Goal: Task Accomplishment & Management: Manage account settings

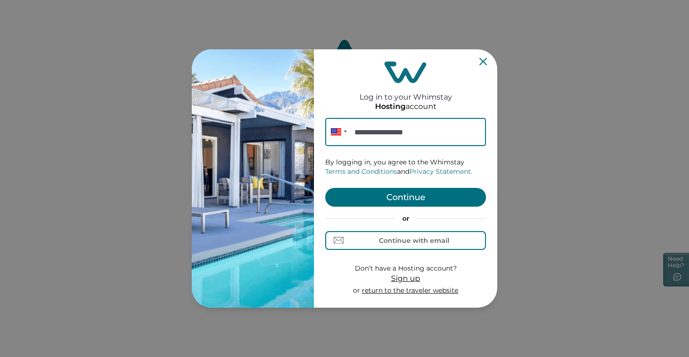
type input "**********"
click at [416, 193] on button "Continue" at bounding box center [405, 197] width 161 height 19
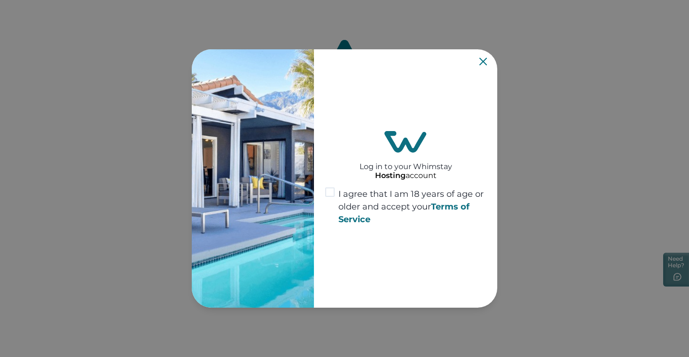
click at [331, 189] on span at bounding box center [329, 191] width 9 height 9
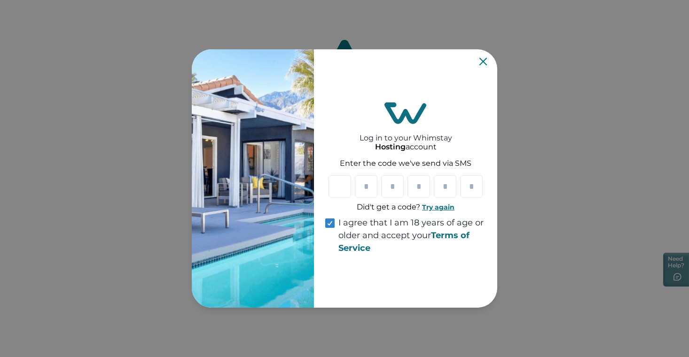
type input "*"
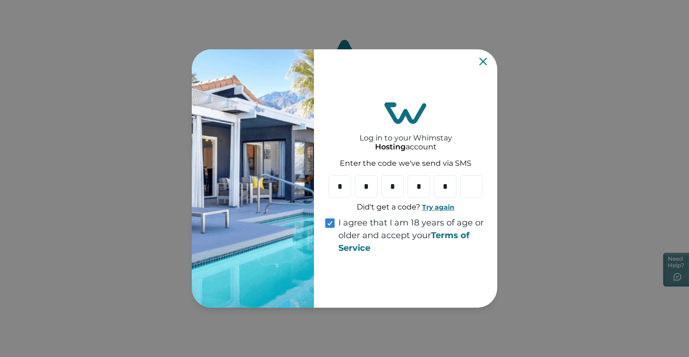
type input "*"
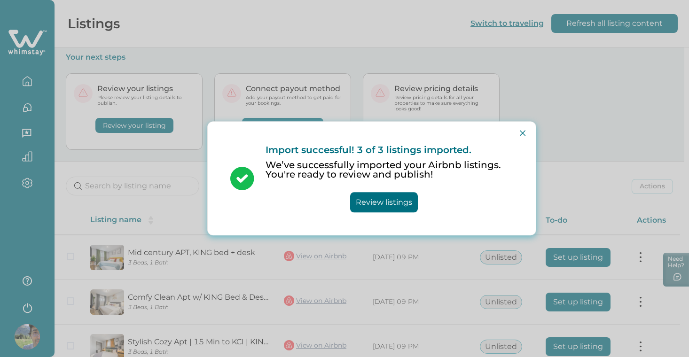
click at [402, 204] on button "Review listings" at bounding box center [384, 203] width 68 height 20
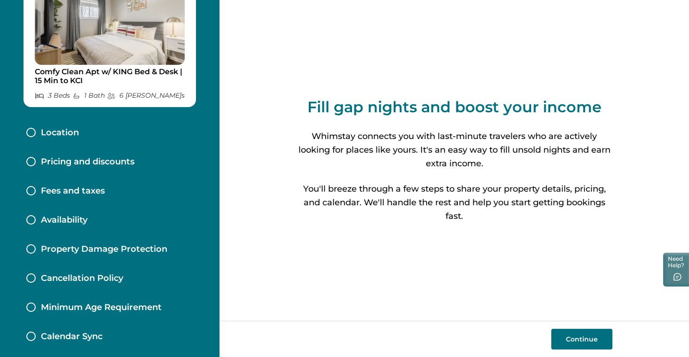
scroll to position [62, 0]
click at [577, 338] on button "Continue" at bounding box center [581, 339] width 61 height 21
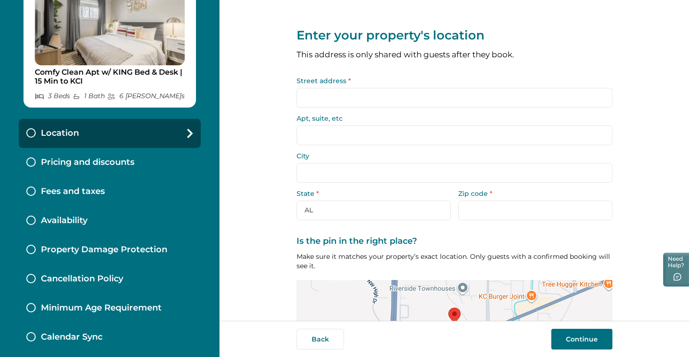
click at [445, 97] on input "Street address *" at bounding box center [455, 98] width 316 height 20
drag, startPoint x: 445, startPoint y: 97, endPoint x: 455, endPoint y: 110, distance: 16.6
drag, startPoint x: 455, startPoint y: 110, endPoint x: 462, endPoint y: 112, distance: 7.7
click at [462, 112] on form "Street address * Apt, suite, etc City State * AL AK AZ AR CA CO CT DE DC FL GA …" at bounding box center [455, 149] width 316 height 143
click at [410, 97] on input "Street address *" at bounding box center [455, 98] width 316 height 20
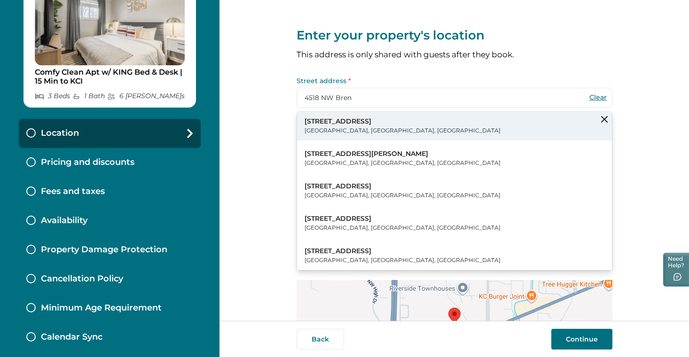
click at [418, 126] on button "[STREET_ADDRESS][PERSON_NAME]" at bounding box center [454, 126] width 315 height 29
type input "[STREET_ADDRESS]"
type input "[GEOGRAPHIC_DATA]"
select select "MO"
type input "64150"
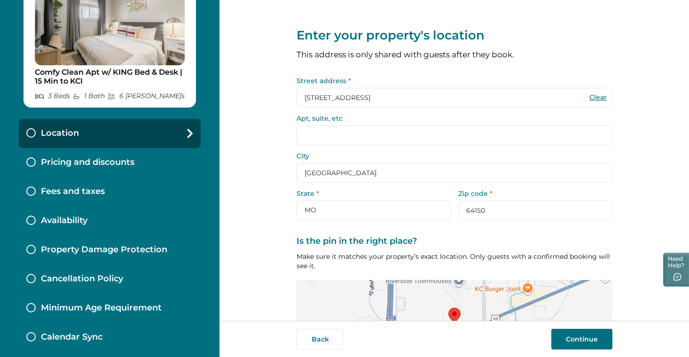
click at [406, 134] on input "Apt, suite, etc" at bounding box center [455, 135] width 316 height 20
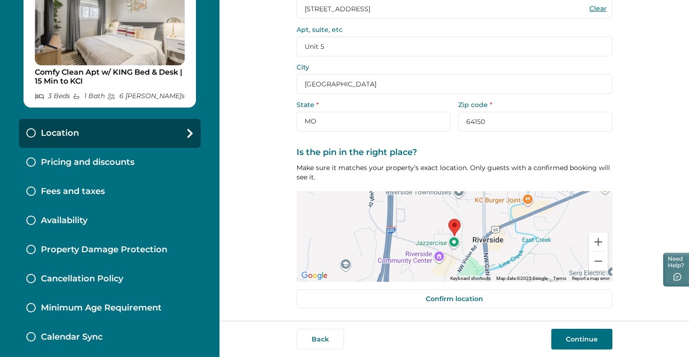
scroll to position [88, 0]
type input "Unit 5"
click at [592, 343] on button "Continue" at bounding box center [581, 339] width 61 height 21
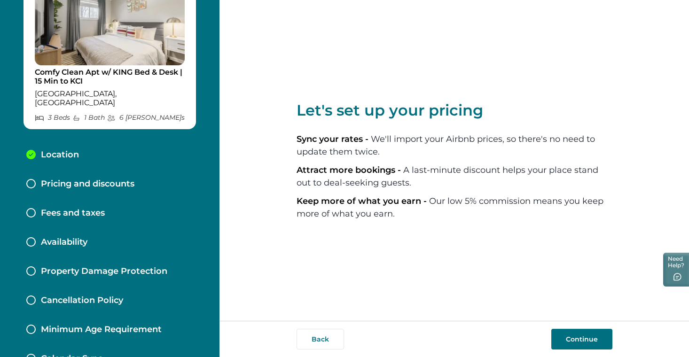
click at [577, 338] on button "Continue" at bounding box center [581, 339] width 61 height 21
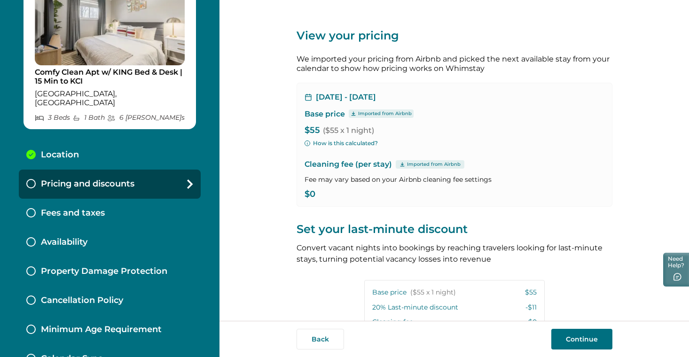
click at [315, 192] on p "$0" at bounding box center [454, 194] width 300 height 9
click at [376, 132] on p "$55 ($55 x 1 night)" at bounding box center [454, 130] width 300 height 9
click at [187, 179] on icon at bounding box center [190, 183] width 6 height 9
click at [322, 102] on div "Oct 12, 2025 - Oct 13, 2025 Base price Imported from Airbnb $55 ($55 x 1 night)…" at bounding box center [455, 145] width 316 height 124
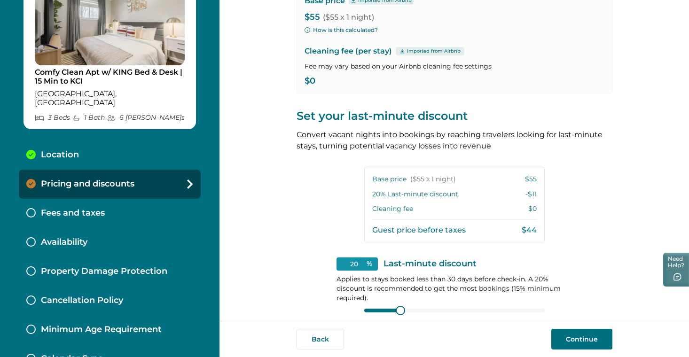
scroll to position [113, 0]
click at [399, 52] on icon at bounding box center [402, 51] width 6 height 5
click at [338, 53] on p "Cleaning fee (per stay) Imported from Airbnb" at bounding box center [454, 51] width 300 height 11
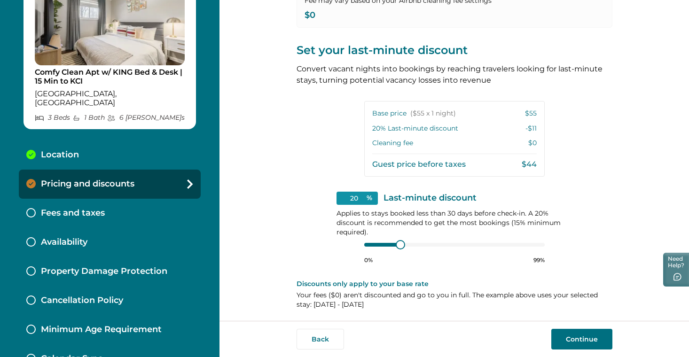
scroll to position [179, 0]
type input "15"
click at [389, 244] on div at bounding box center [391, 245] width 8 height 8
click at [581, 342] on button "Continue" at bounding box center [581, 339] width 61 height 21
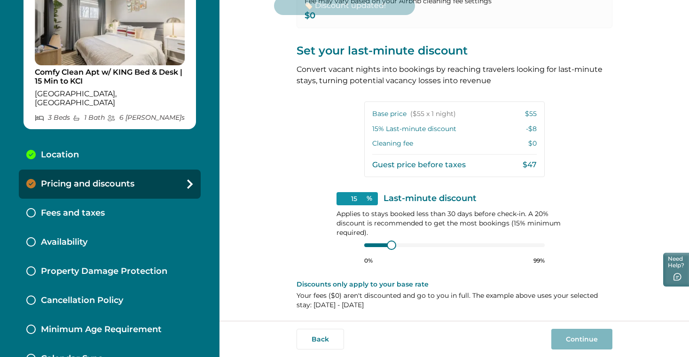
scroll to position [0, 0]
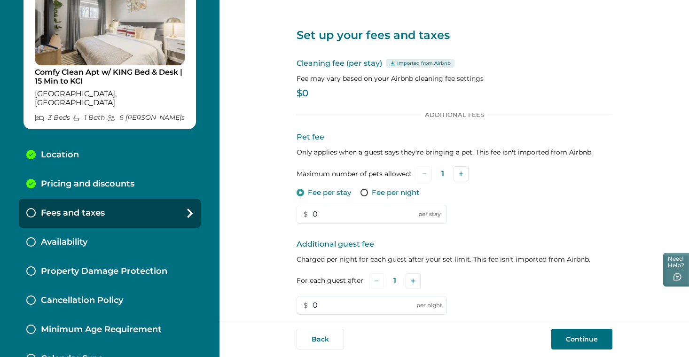
click at [298, 95] on p "$0" at bounding box center [455, 93] width 316 height 9
drag, startPoint x: 335, startPoint y: 213, endPoint x: 282, endPoint y: 203, distance: 53.5
click at [282, 203] on div "Set up your fees and taxes Cleaning fee (per stay) Imported from Airbnb Fee may…" at bounding box center [453, 160] width 469 height 321
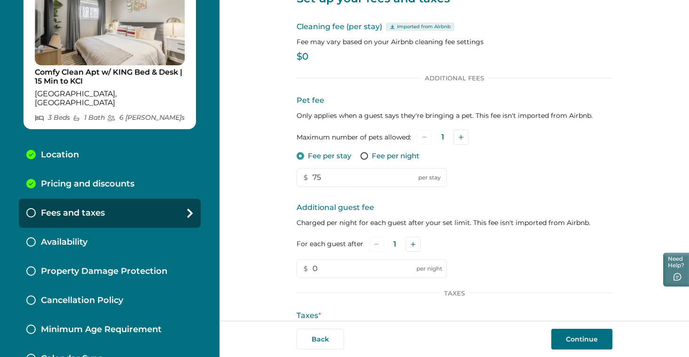
scroll to position [75, 0]
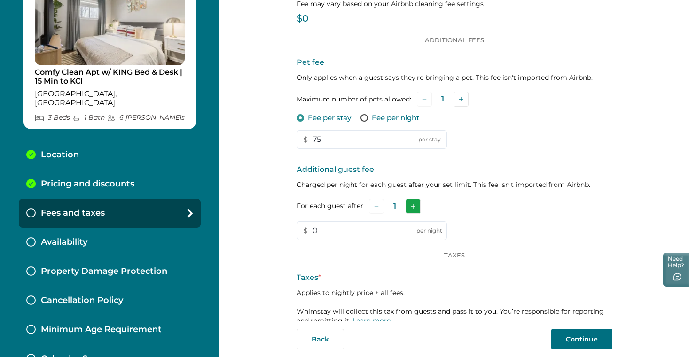
type input "75"
click at [411, 201] on button "Add" at bounding box center [413, 206] width 15 height 15
click at [411, 201] on button "Add" at bounding box center [414, 206] width 15 height 15
drag, startPoint x: 338, startPoint y: 231, endPoint x: 283, endPoint y: 224, distance: 55.0
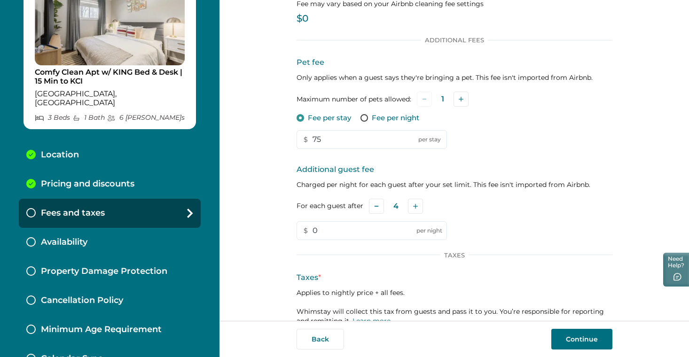
click at [283, 224] on div "Set up your fees and taxes Cleaning fee (per stay) Imported from Airbnb Fee may…" at bounding box center [453, 160] width 469 height 321
type input "25"
click at [261, 234] on div "Set up your fees and taxes Cleaning fee (per stay) Imported from Airbnb Fee may…" at bounding box center [453, 160] width 469 height 321
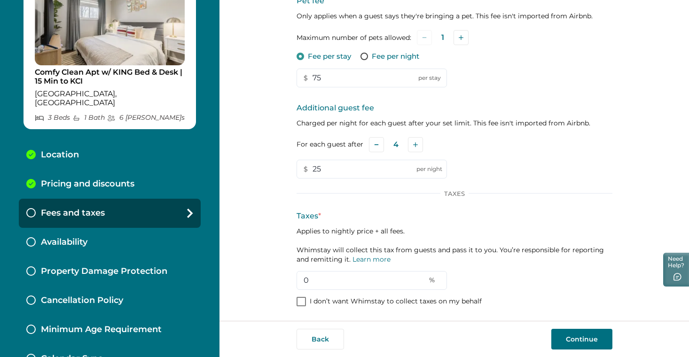
scroll to position [136, 0]
drag, startPoint x: 326, startPoint y: 277, endPoint x: 274, endPoint y: 270, distance: 52.2
click at [274, 270] on div "Set up your fees and taxes Cleaning fee (per stay) Imported from Airbnb Fee may…" at bounding box center [453, 160] width 469 height 321
type input "9.8"
click at [260, 271] on div "Set up your fees and taxes Cleaning fee (per stay) Imported from Airbnb Fee may…" at bounding box center [453, 160] width 469 height 321
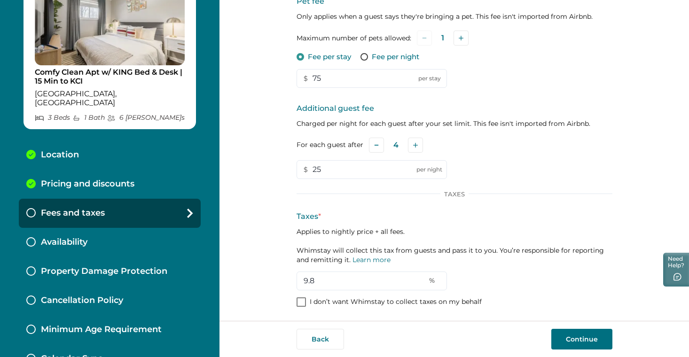
click at [580, 341] on button "Continue" at bounding box center [581, 339] width 61 height 21
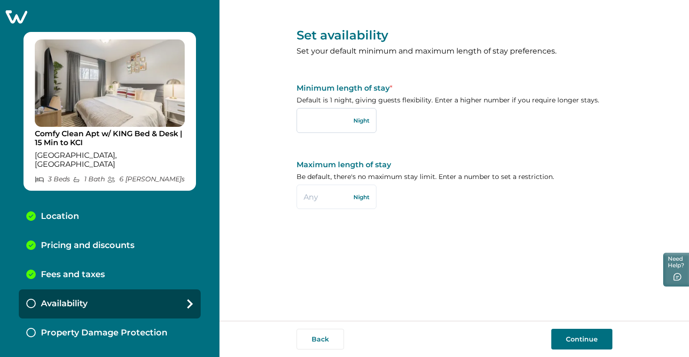
click at [327, 117] on input "text" at bounding box center [337, 120] width 80 height 24
type input "2"
click at [328, 194] on input "text" at bounding box center [337, 197] width 80 height 24
type input "28"
click at [385, 225] on div "Set availability Set your default minimum and maximum length of stay preference…" at bounding box center [455, 116] width 316 height 232
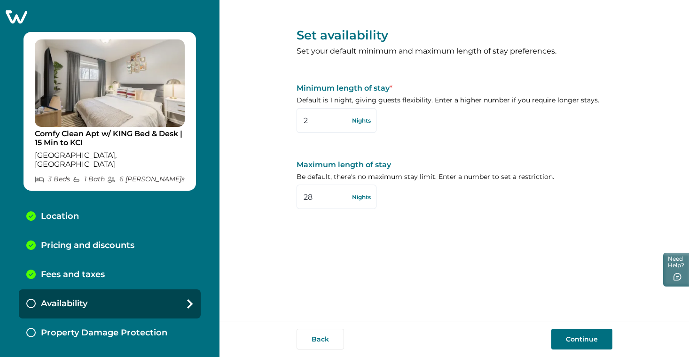
click at [588, 336] on button "Continue" at bounding box center [581, 339] width 61 height 21
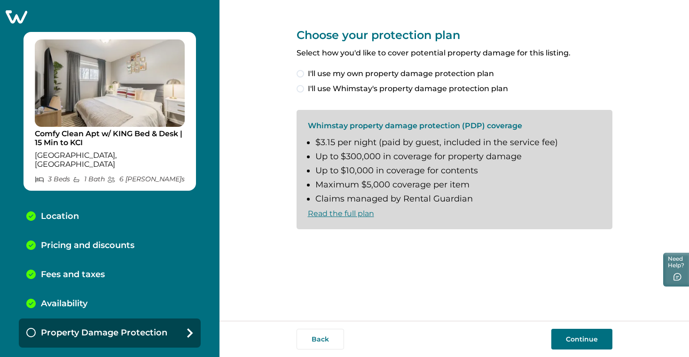
click at [304, 87] on span at bounding box center [301, 89] width 8 height 8
click at [301, 244] on span at bounding box center [301, 245] width 8 height 8
click at [575, 340] on button "Continue" at bounding box center [581, 339] width 61 height 21
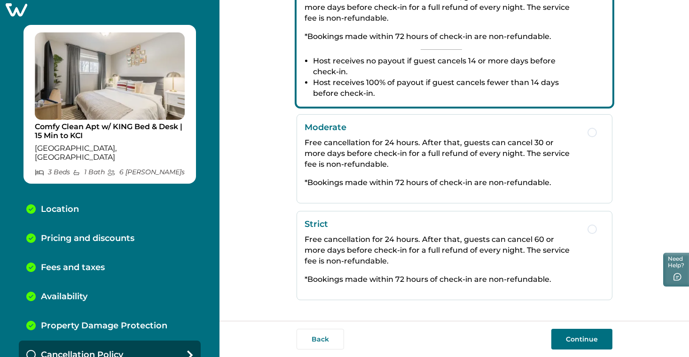
scroll to position [193, 0]
click at [591, 338] on button "Continue" at bounding box center [581, 339] width 61 height 21
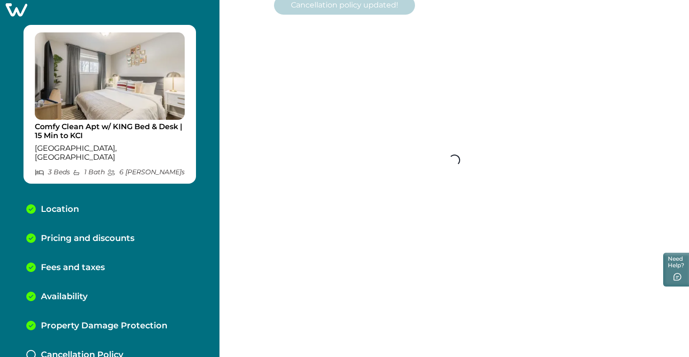
scroll to position [36, 0]
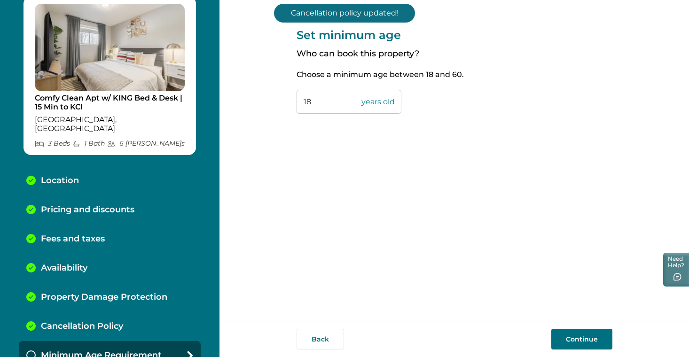
drag, startPoint x: 343, startPoint y: 98, endPoint x: 283, endPoint y: 91, distance: 61.0
click at [283, 91] on div "Set minimum age Who can book this property? Choose a minimum age between 18 and…" at bounding box center [453, 160] width 469 height 321
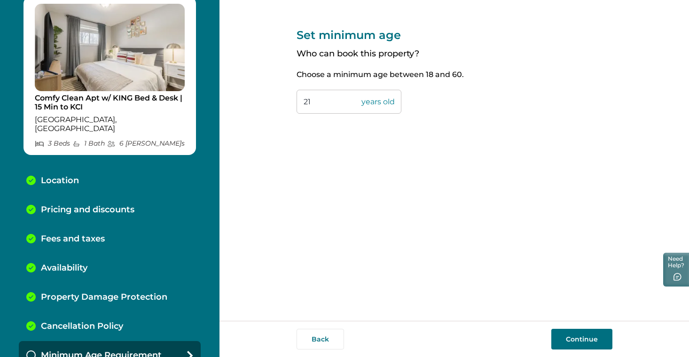
type input "21"
click at [571, 336] on button "Continue" at bounding box center [581, 339] width 61 height 21
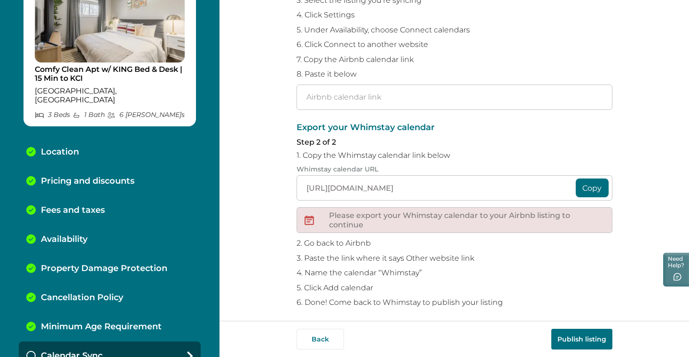
scroll to position [144, 0]
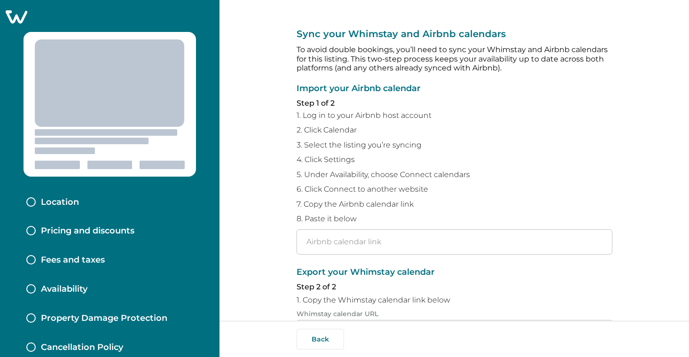
type input "[URL][DOMAIN_NAME]"
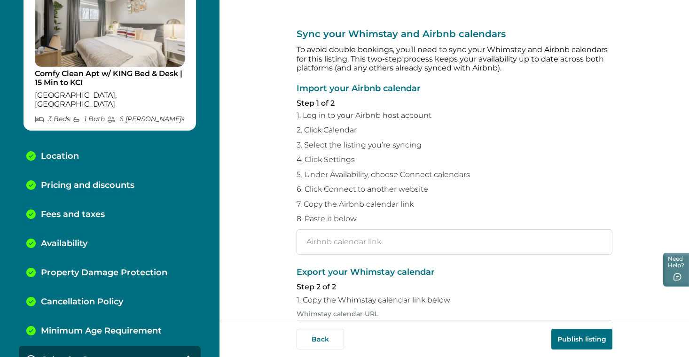
click at [350, 229] on input "text" at bounding box center [455, 241] width 316 height 25
paste input "[URL][DOMAIN_NAME]"
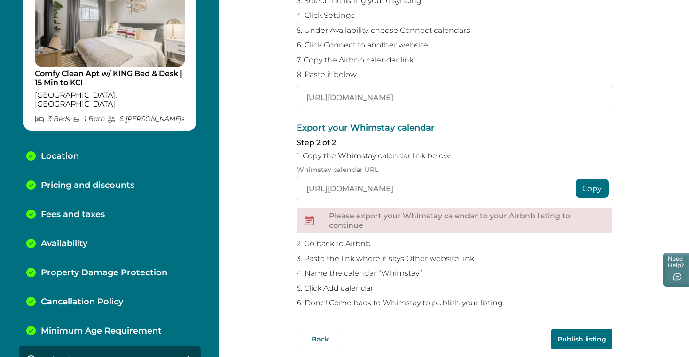
click at [590, 186] on button "Copy" at bounding box center [592, 188] width 33 height 19
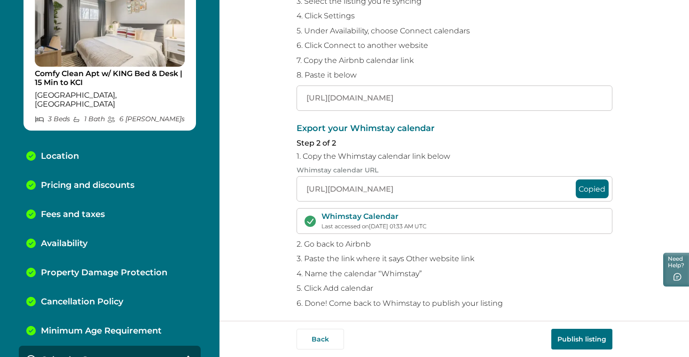
click at [600, 261] on div "Export your Whimstay calendar Step 2 of 2 1. Copy the Whimstay calendar link be…" at bounding box center [455, 216] width 316 height 184
click at [577, 338] on button "Publish listing" at bounding box center [581, 339] width 61 height 21
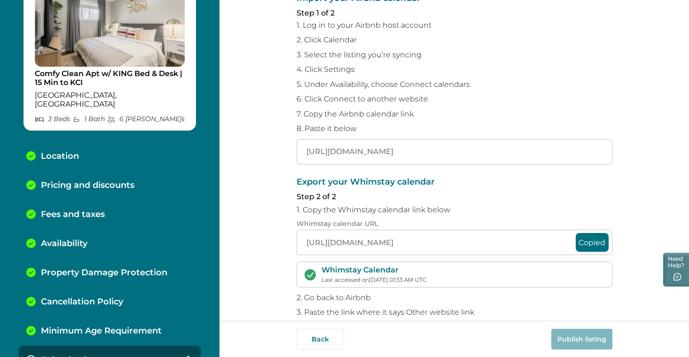
scroll to position [80, 0]
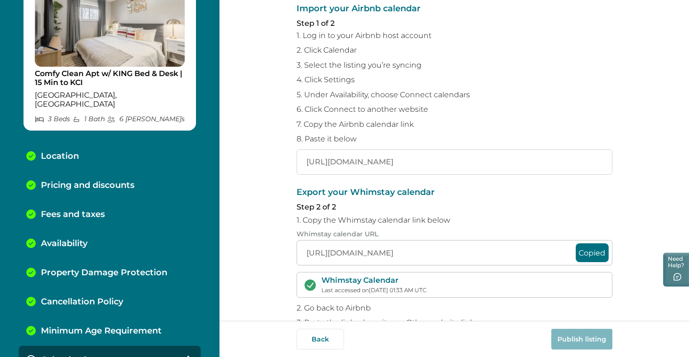
click at [398, 159] on input "[URL][DOMAIN_NAME]" at bounding box center [455, 161] width 316 height 25
paste input "[DOMAIN_NAME][URL]"
type input "https://www.airbnb.com/calendar/ical/1394916522302667665.ics?s=b94e262767b6156f…"
click at [579, 188] on p "Export your Whimstay calendar" at bounding box center [455, 192] width 316 height 9
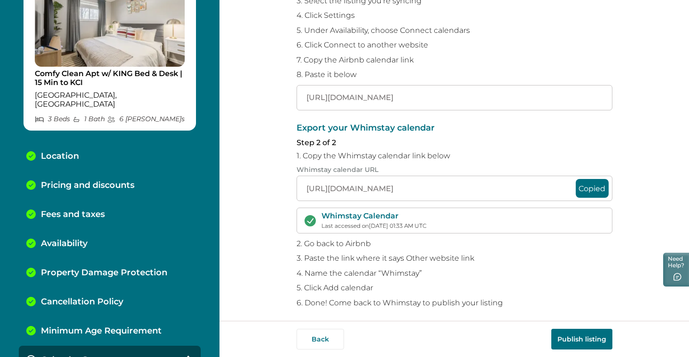
scroll to position [144, 0]
click at [582, 340] on button "Publish listing" at bounding box center [581, 339] width 61 height 21
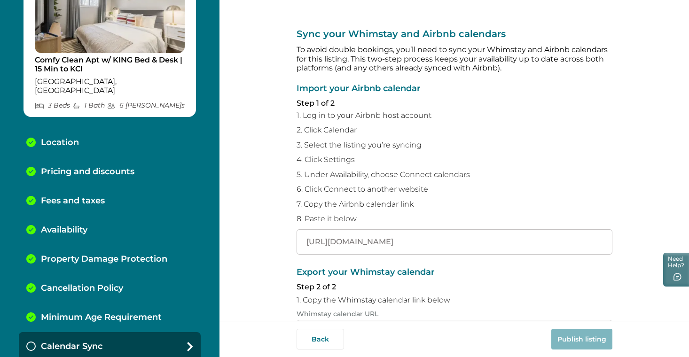
scroll to position [0, 0]
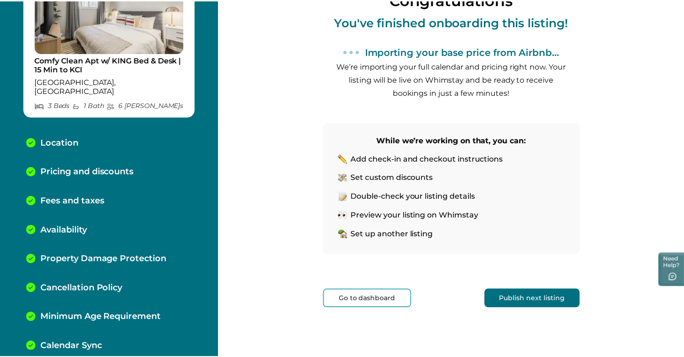
scroll to position [99, 0]
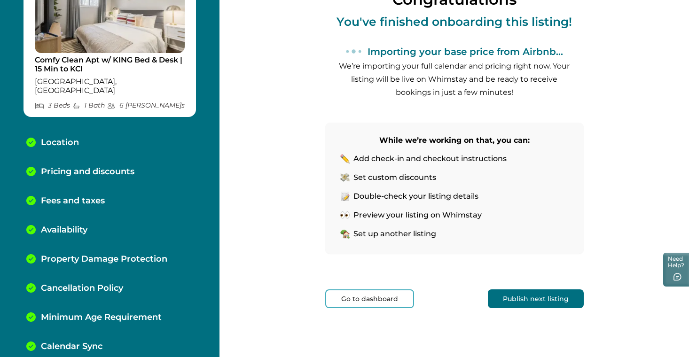
click at [383, 301] on button "Go to dashboard" at bounding box center [369, 298] width 89 height 19
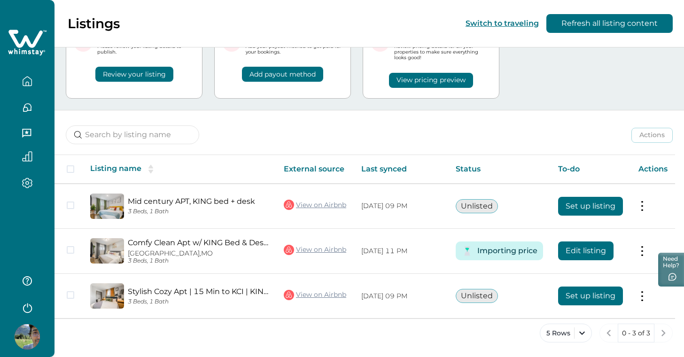
scroll to position [50, 0]
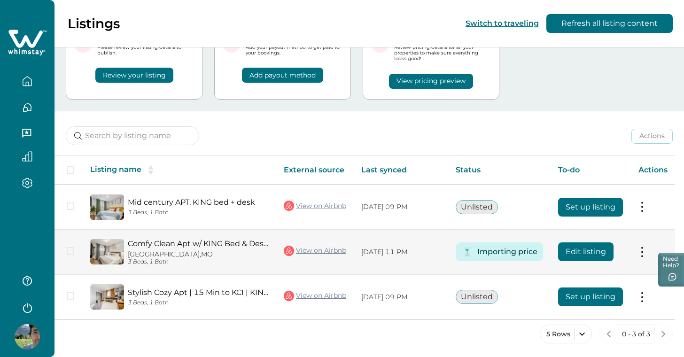
click at [644, 249] on button at bounding box center [643, 252] width 8 height 10
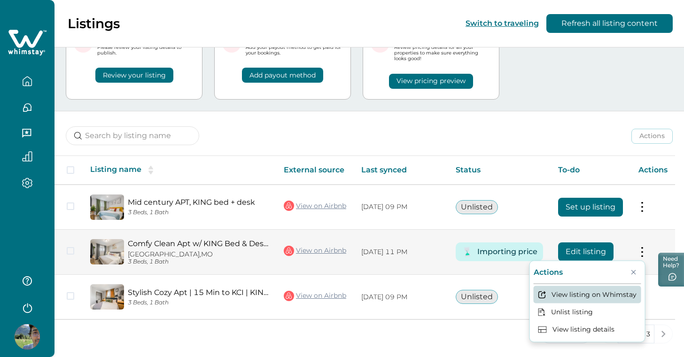
click at [618, 291] on button "View listing on Whimstay" at bounding box center [588, 294] width 108 height 17
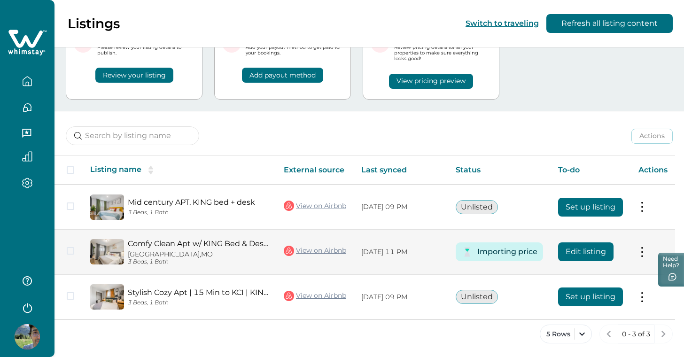
click at [599, 255] on button "Edit listing" at bounding box center [585, 251] width 55 height 19
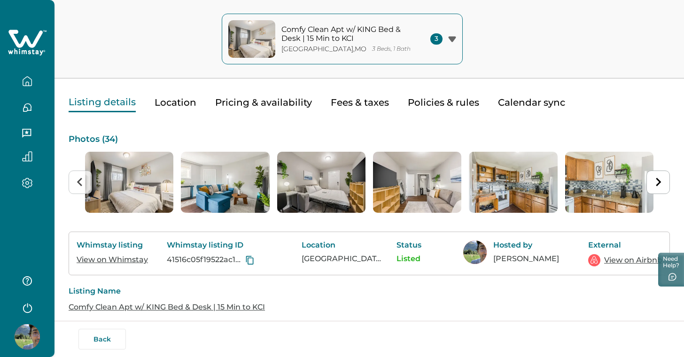
scroll to position [36, 0]
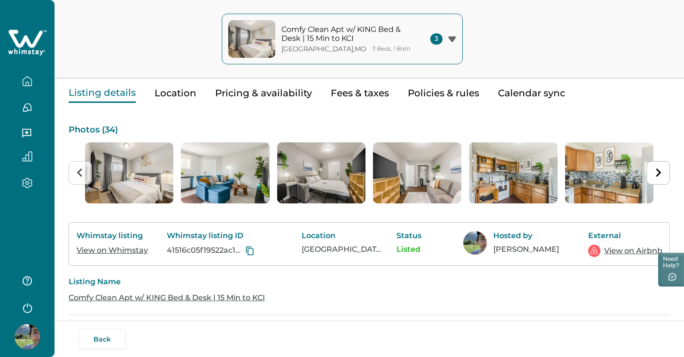
type input "75"
type input "25"
type input "9.8"
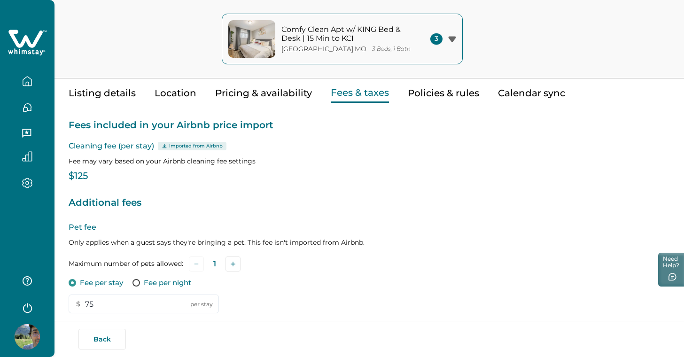
click at [368, 94] on button "Fees & taxes" at bounding box center [360, 93] width 58 height 19
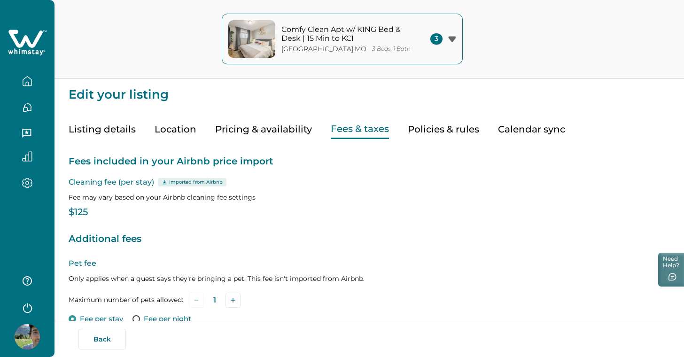
click at [445, 133] on button "Policies & rules" at bounding box center [443, 129] width 71 height 19
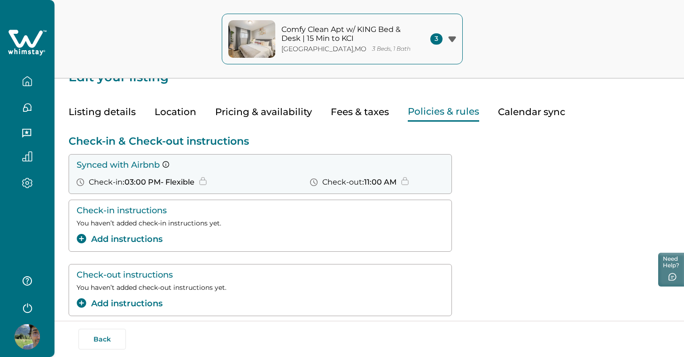
scroll to position [10, 0]
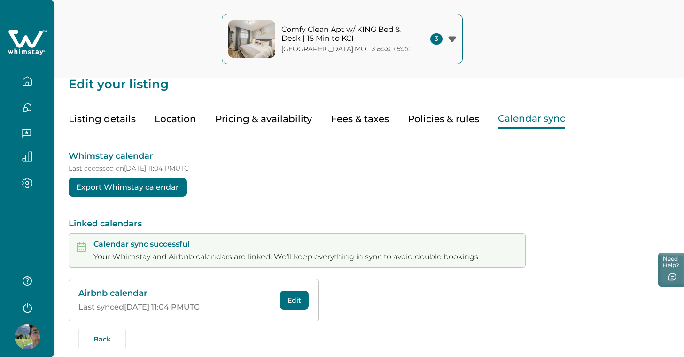
click at [512, 116] on button "Calendar sync" at bounding box center [531, 118] width 67 height 19
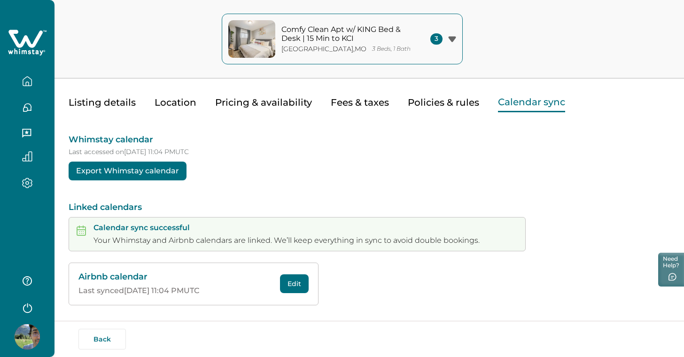
scroll to position [26, 0]
click at [293, 105] on button "Pricing & availability" at bounding box center [263, 103] width 97 height 19
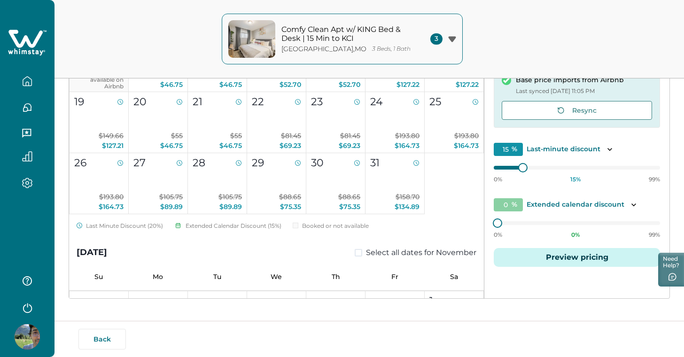
scroll to position [183, 0]
click at [633, 203] on icon "Toggle description" at bounding box center [633, 203] width 9 height 9
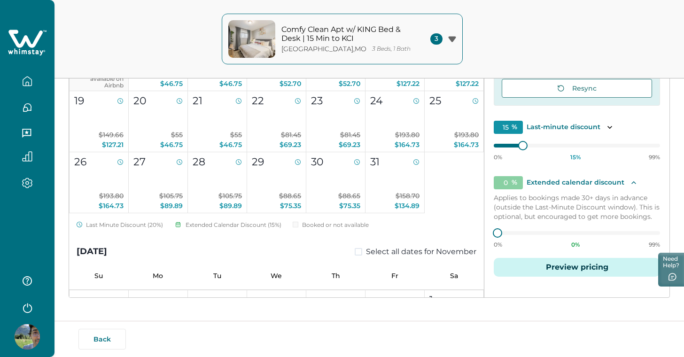
scroll to position [30, 0]
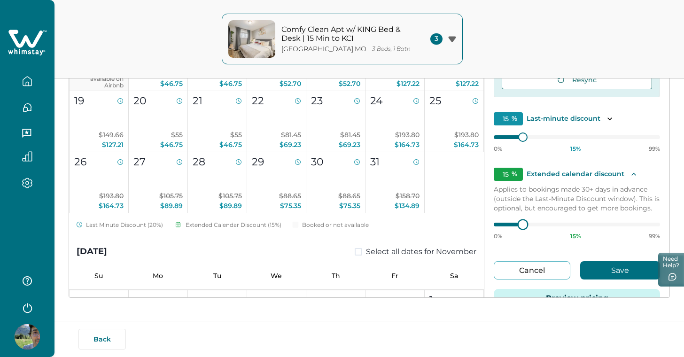
click at [518, 229] on div at bounding box center [522, 224] width 8 height 8
type input "10"
click at [511, 229] on div at bounding box center [514, 224] width 8 height 8
click at [593, 274] on button "Save" at bounding box center [620, 270] width 80 height 18
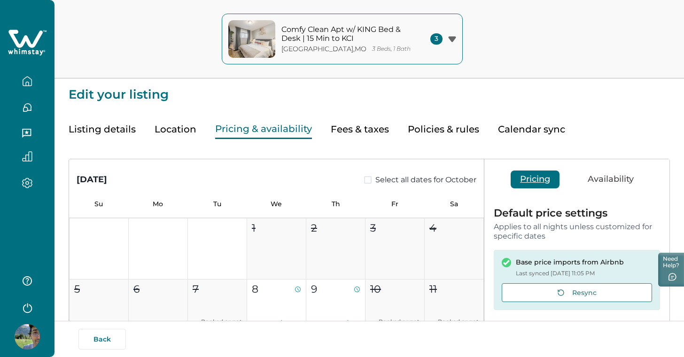
scroll to position [0, 0]
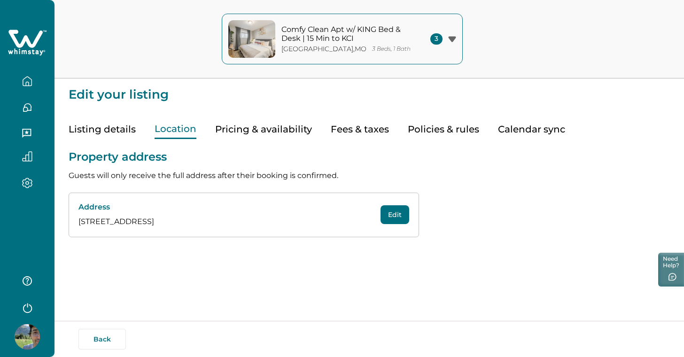
click at [179, 127] on button "Location" at bounding box center [176, 129] width 42 height 19
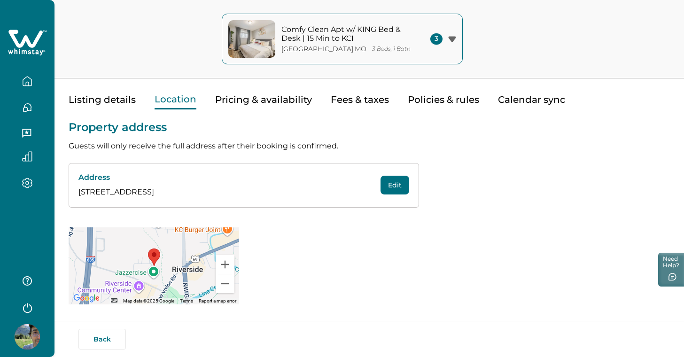
scroll to position [29, 0]
click at [114, 101] on button "Listing details" at bounding box center [102, 100] width 67 height 19
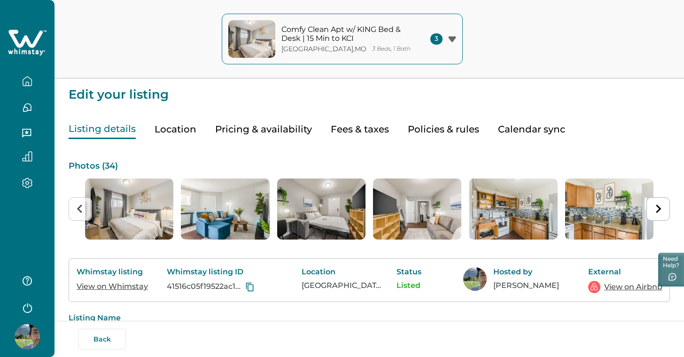
click at [454, 37] on icon "button" at bounding box center [452, 39] width 8 height 6
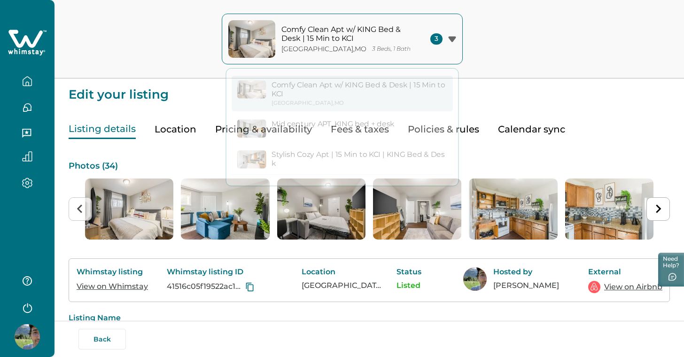
click at [510, 42] on div "Comfy Clean Apt w/ KING Bed & Desk | 15 Min to KCI Riverside , MO 3 Beds, 1 Bat…" at bounding box center [342, 39] width 684 height 78
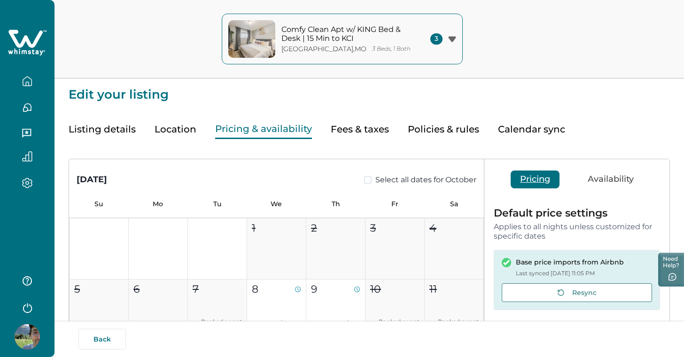
click at [263, 125] on button "Pricing & availability" at bounding box center [263, 129] width 97 height 19
click at [436, 126] on button "Policies & rules" at bounding box center [443, 129] width 71 height 19
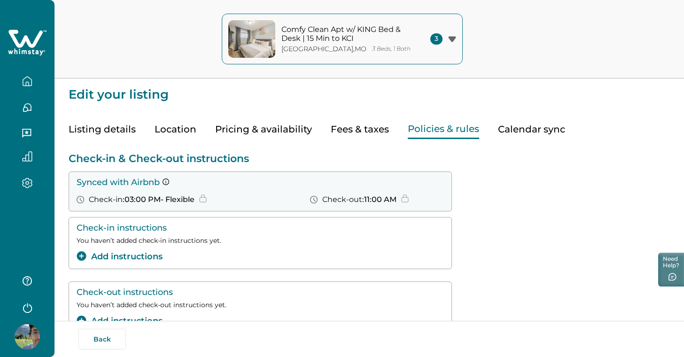
click at [147, 257] on button "Add instructions" at bounding box center [120, 256] width 86 height 13
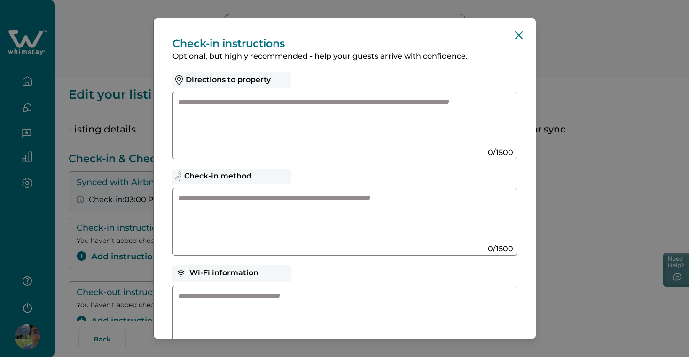
click at [297, 110] on textarea at bounding box center [336, 122] width 316 height 50
click at [273, 226] on textarea at bounding box center [336, 218] width 316 height 50
paste textarea "**********"
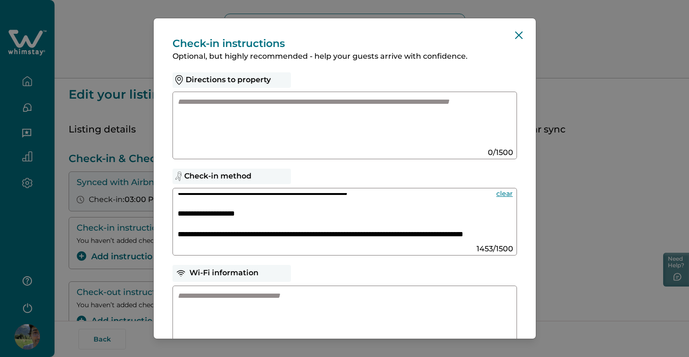
scroll to position [151, 0]
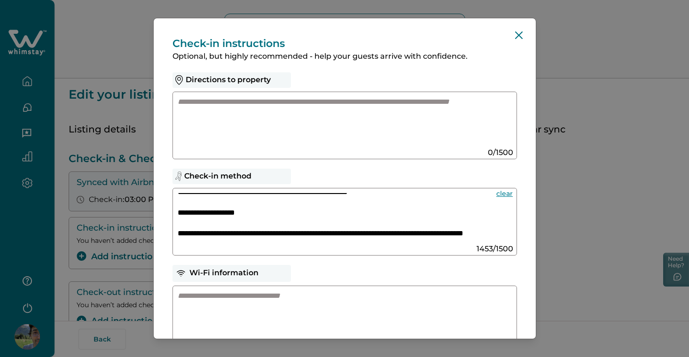
type textarea "**********"
click at [505, 194] on button "clear" at bounding box center [504, 194] width 19 height 10
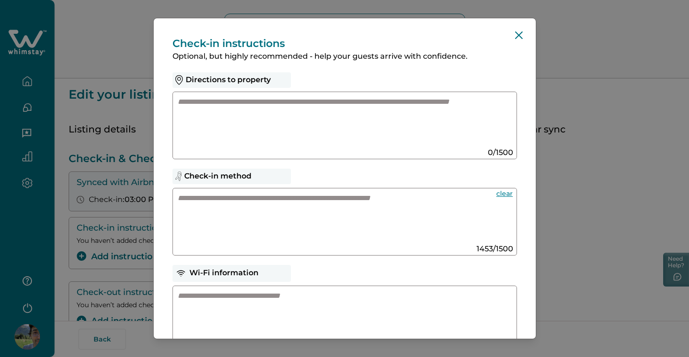
scroll to position [0, 0]
click at [289, 123] on textarea at bounding box center [336, 122] width 316 height 50
paste textarea "**********"
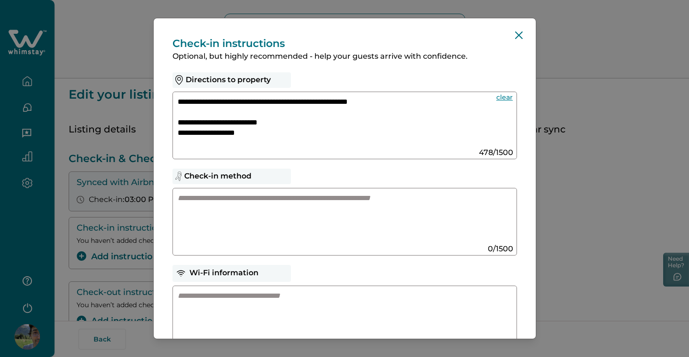
scroll to position [115, 0]
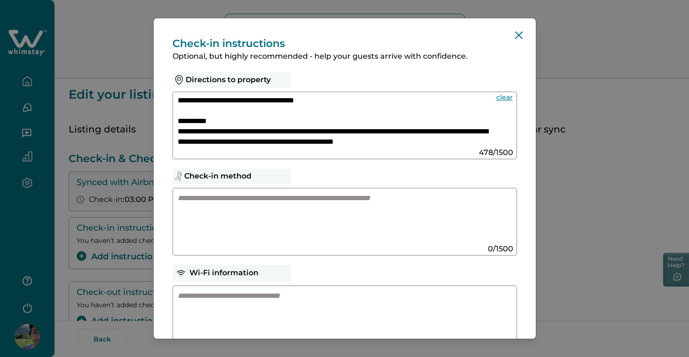
type textarea "**********"
click at [292, 204] on textarea at bounding box center [333, 218] width 311 height 50
paste textarea "**********"
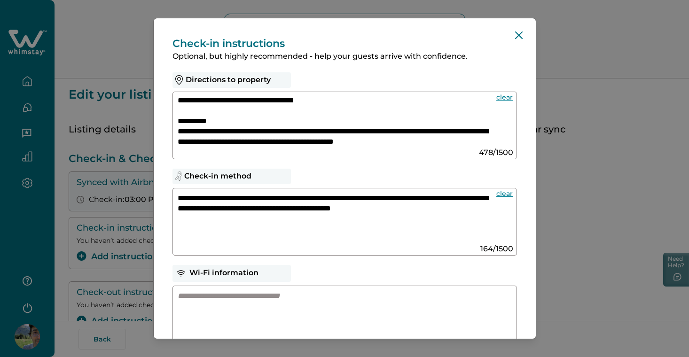
paste textarea "**********"
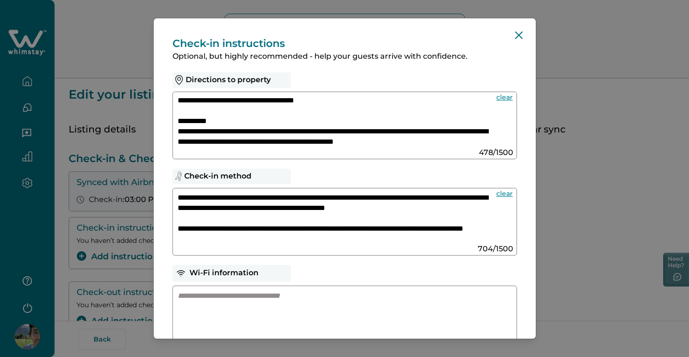
scroll to position [94, 0]
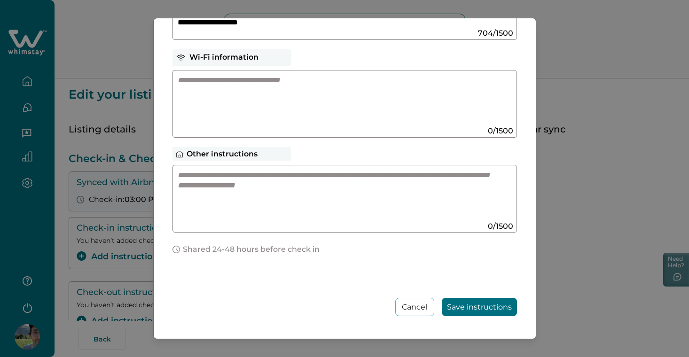
type textarea "**********"
click at [283, 209] on textarea at bounding box center [336, 195] width 316 height 50
paste textarea "**********"
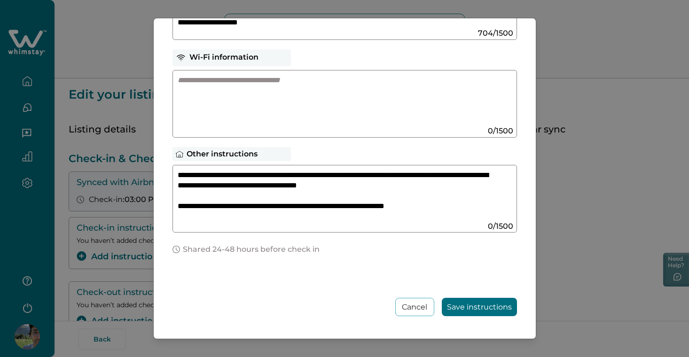
scroll to position [53, 0]
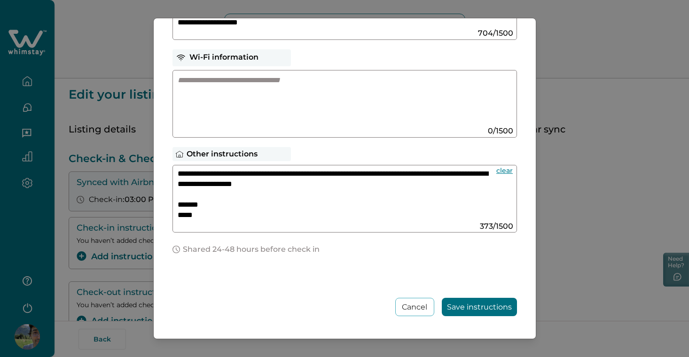
type textarea "**********"
click at [288, 84] on textarea at bounding box center [336, 100] width 316 height 50
paste textarea "**********"
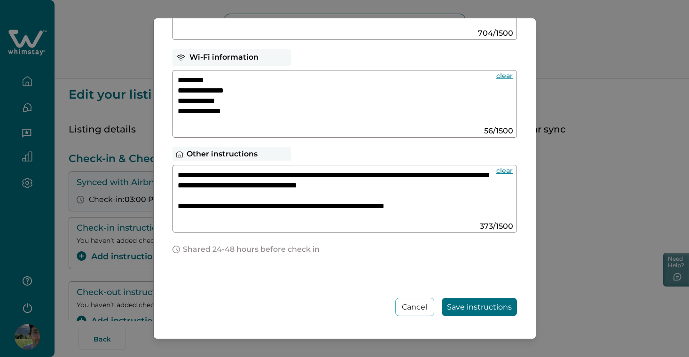
scroll to position [216, 0]
type textarea "**********"
click at [479, 309] on button "Save instructions" at bounding box center [479, 307] width 75 height 18
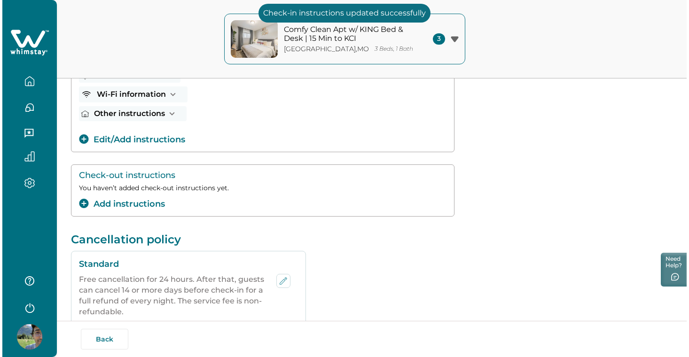
scroll to position [197, 0]
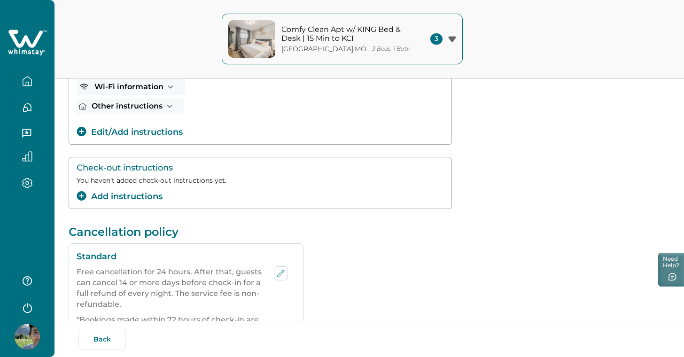
click at [142, 195] on button "Add instructions" at bounding box center [120, 196] width 86 height 13
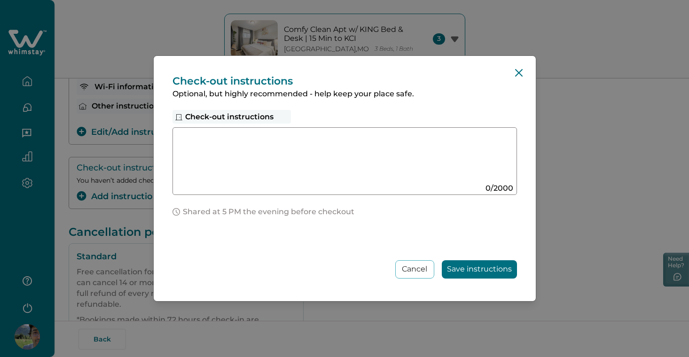
click at [309, 159] on textarea at bounding box center [336, 158] width 316 height 50
paste textarea "**********"
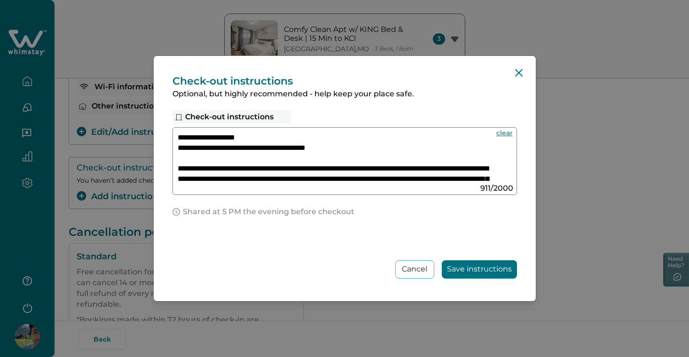
scroll to position [0, 0]
click at [178, 134] on textarea "**********" at bounding box center [336, 158] width 316 height 50
paste textarea "**********"
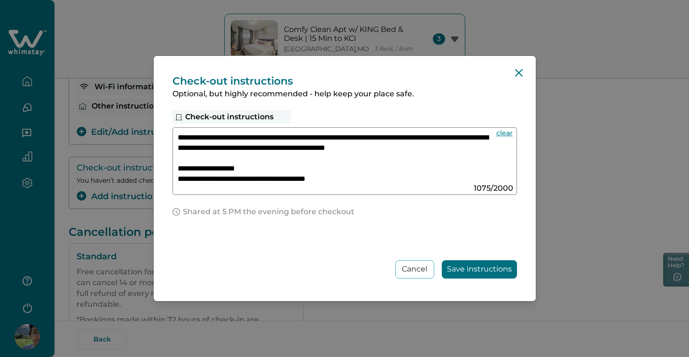
paste textarea "**********"
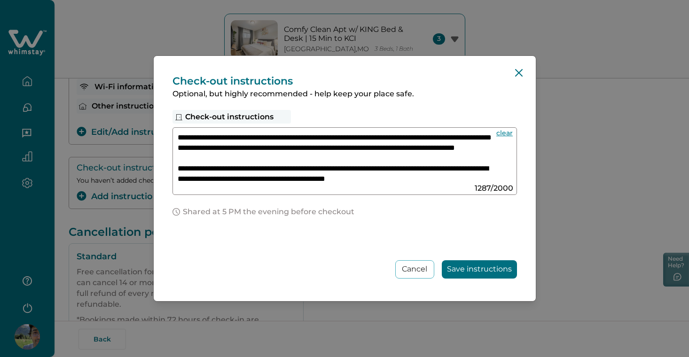
type textarea "**********"
click at [462, 269] on button "Save instructions" at bounding box center [479, 269] width 75 height 18
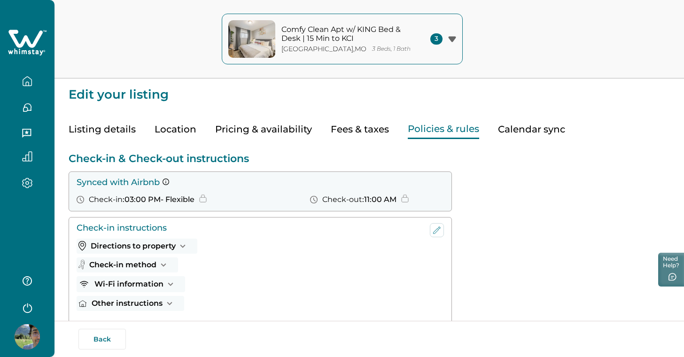
click at [34, 108] on button "button" at bounding box center [27, 107] width 39 height 19
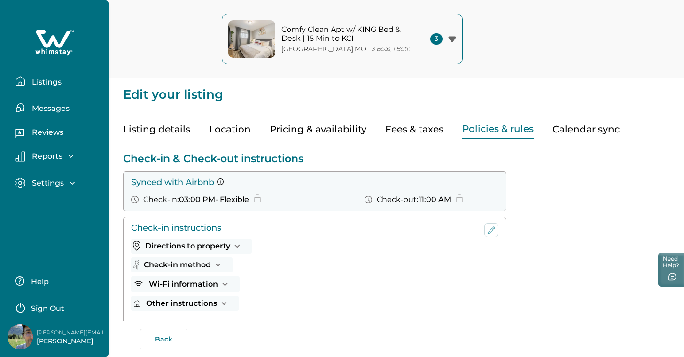
click at [63, 111] on p "Messages" at bounding box center [49, 108] width 40 height 9
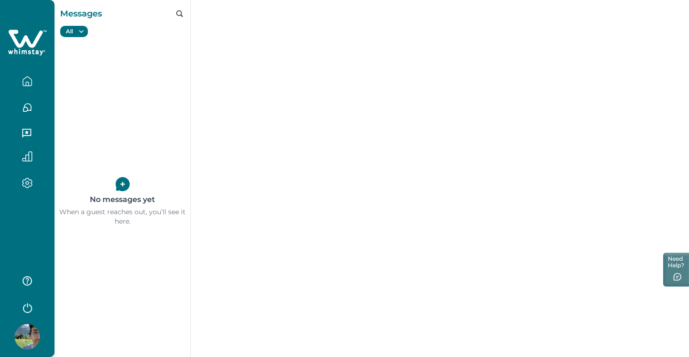
click at [172, 179] on div "No messages yet When a guest reaches out, you’ll see it here." at bounding box center [123, 201] width 136 height 311
click at [121, 184] on icon at bounding box center [123, 184] width 14 height 14
click at [30, 130] on icon "button" at bounding box center [26, 133] width 9 height 9
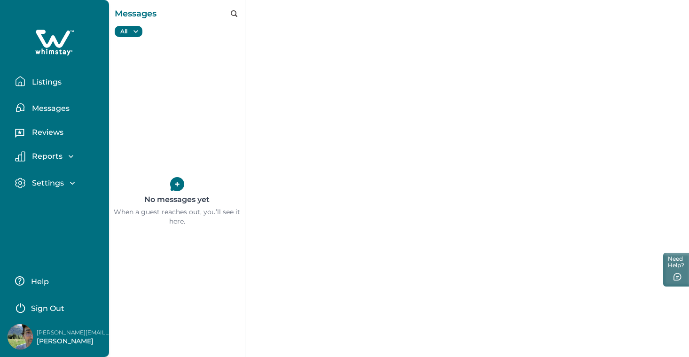
click at [48, 130] on p "Reviews" at bounding box center [46, 132] width 34 height 9
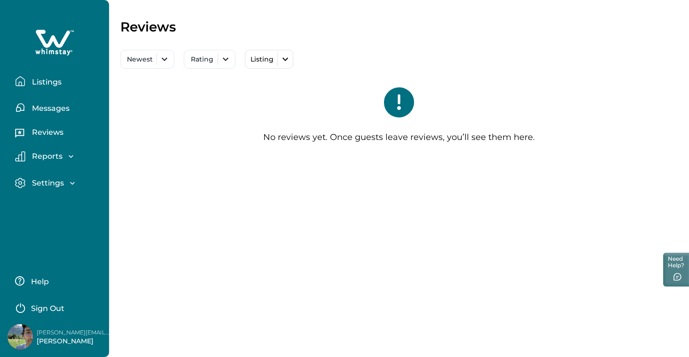
click at [63, 160] on div "Reports" at bounding box center [50, 156] width 50 height 9
click at [59, 180] on p "Earnings" at bounding box center [47, 176] width 37 height 9
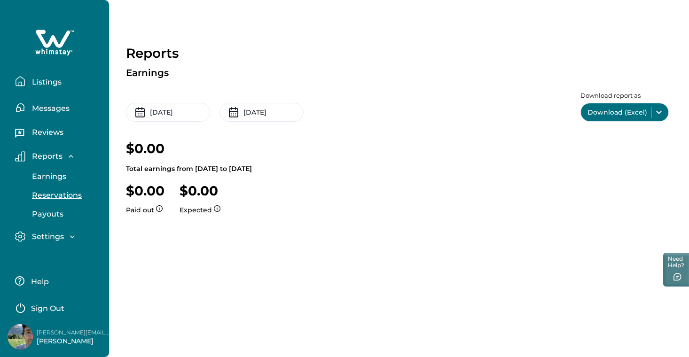
click at [59, 195] on p "Reservations" at bounding box center [55, 195] width 53 height 9
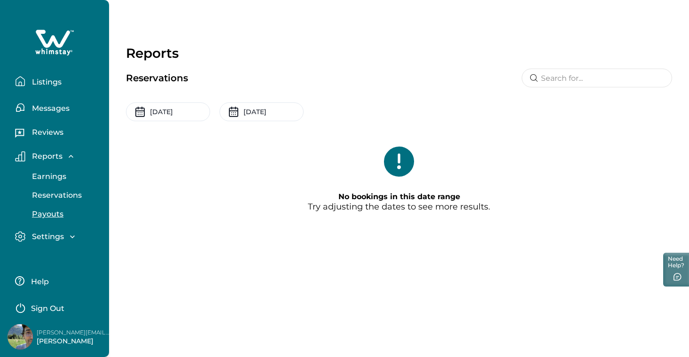
click at [53, 216] on p "Payouts" at bounding box center [46, 214] width 34 height 9
click at [51, 237] on p "Settings" at bounding box center [46, 236] width 35 height 9
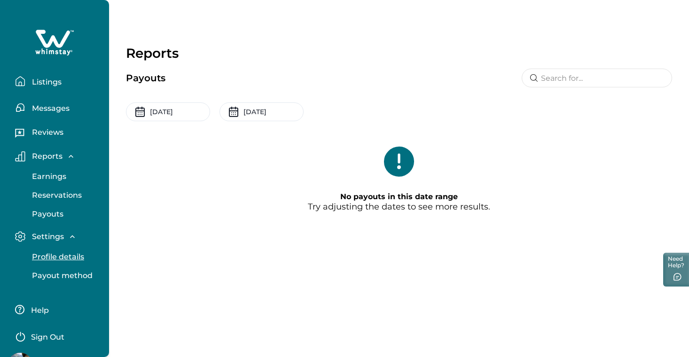
click at [56, 255] on p "Profile details" at bounding box center [56, 256] width 55 height 9
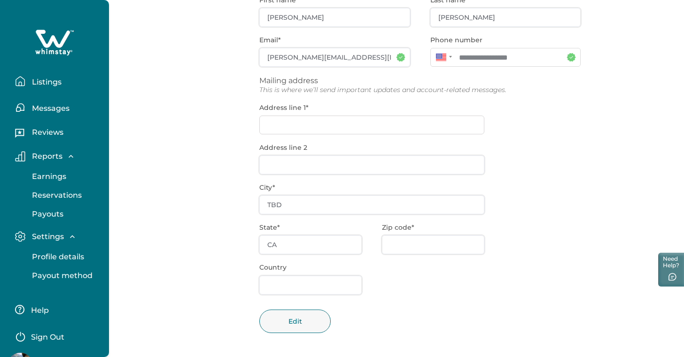
scroll to position [123, 0]
click at [289, 125] on div "**********" at bounding box center [419, 171] width 321 height 373
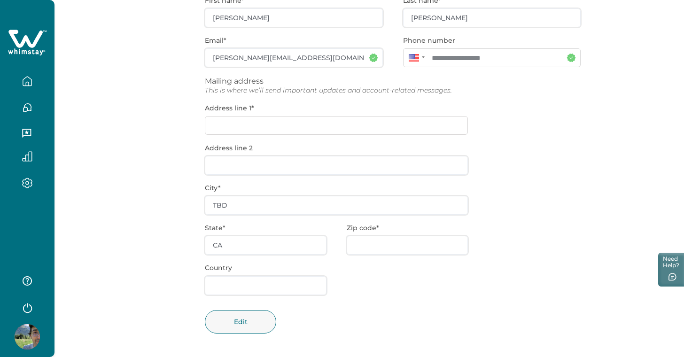
click at [235, 125] on div "**********" at bounding box center [393, 171] width 376 height 373
click at [211, 123] on div "**********" at bounding box center [393, 171] width 376 height 373
click at [210, 169] on div "**********" at bounding box center [393, 171] width 376 height 373
click at [244, 242] on div "**********" at bounding box center [393, 171] width 376 height 373
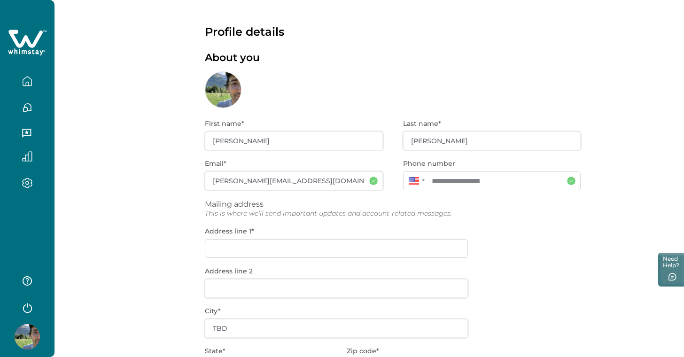
scroll to position [0, 0]
click at [272, 141] on div "**********" at bounding box center [393, 294] width 376 height 373
click at [224, 153] on div "**********" at bounding box center [393, 294] width 376 height 373
click at [156, 170] on div "**********" at bounding box center [370, 241] width 630 height 482
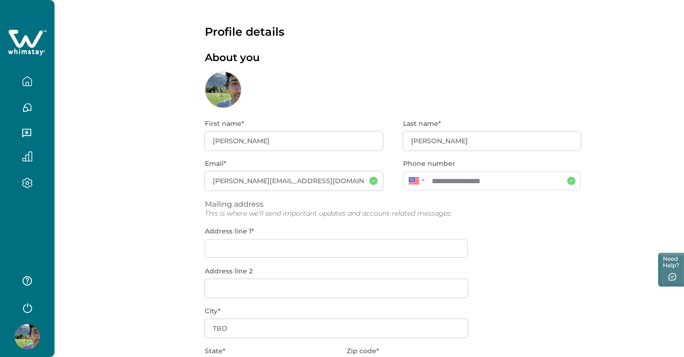
click at [32, 342] on img at bounding box center [27, 336] width 25 height 25
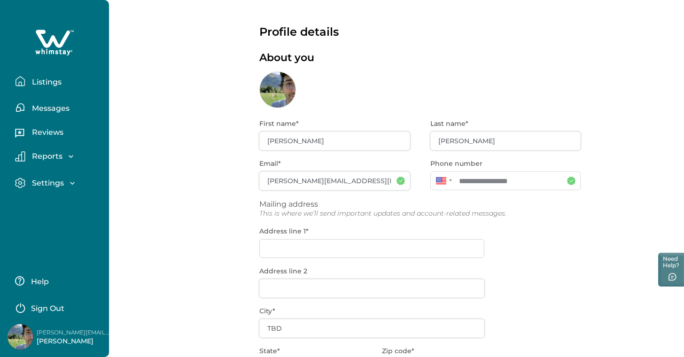
click at [59, 342] on p "[PERSON_NAME]" at bounding box center [74, 341] width 75 height 9
click at [16, 336] on img at bounding box center [20, 336] width 25 height 25
click at [47, 191] on div "Settings" at bounding box center [58, 186] width 86 height 16
click at [50, 183] on p "Settings" at bounding box center [46, 183] width 35 height 9
click at [63, 222] on p "Payout method" at bounding box center [60, 222] width 63 height 9
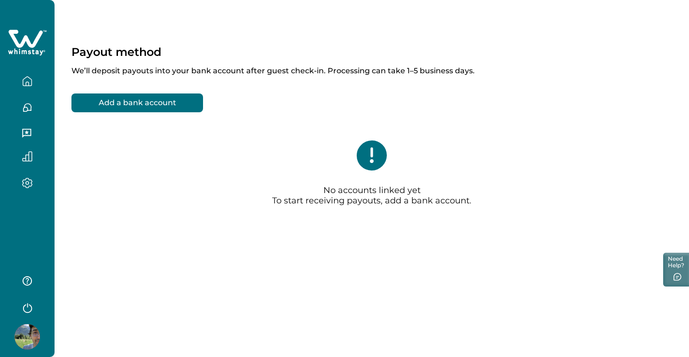
click at [226, 105] on div "Add a bank account No accounts linked yet To start receiving payouts, add a ban…" at bounding box center [371, 163] width 601 height 139
click at [183, 109] on button "Add a bank account" at bounding box center [137, 103] width 132 height 19
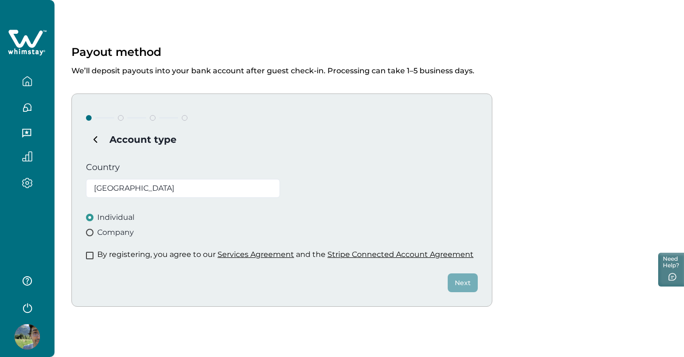
click at [118, 231] on span "Company" at bounding box center [115, 232] width 37 height 11
click at [91, 254] on span at bounding box center [90, 256] width 8 height 8
click at [463, 284] on button "Next" at bounding box center [463, 282] width 30 height 19
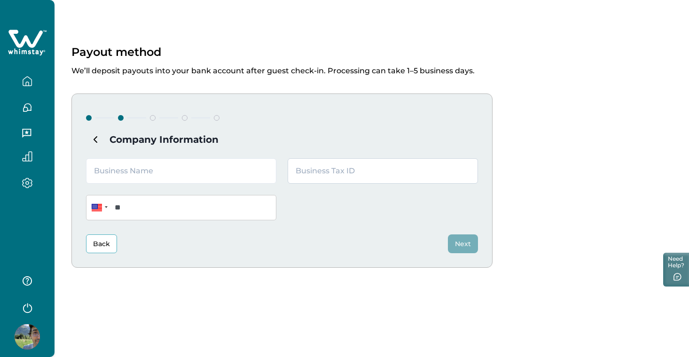
paste input "33-4848826"
type input "33-4848826"
click at [171, 172] on input "text" at bounding box center [181, 170] width 190 height 25
type input "Oak Haven Stays LLC"
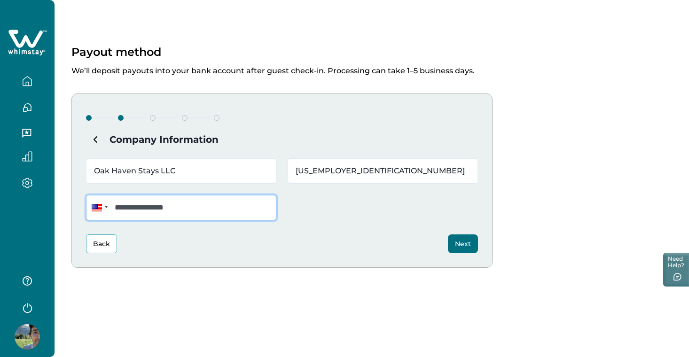
type input "**********"
click at [463, 240] on button "Next" at bounding box center [463, 243] width 30 height 19
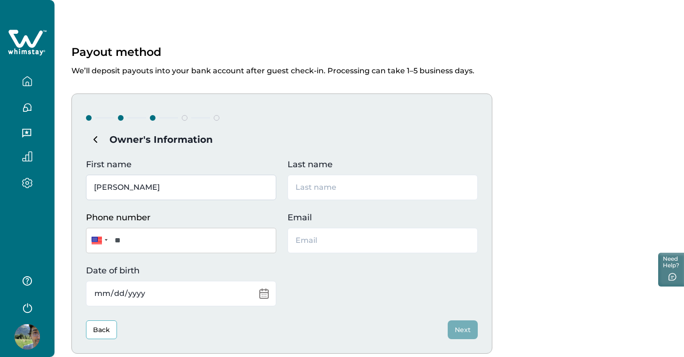
type input "[PERSON_NAME]"
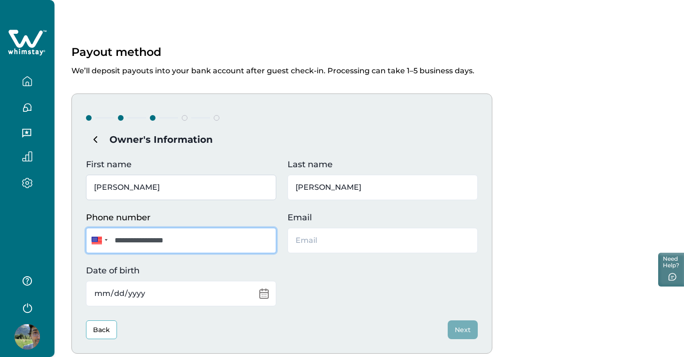
type input "**********"
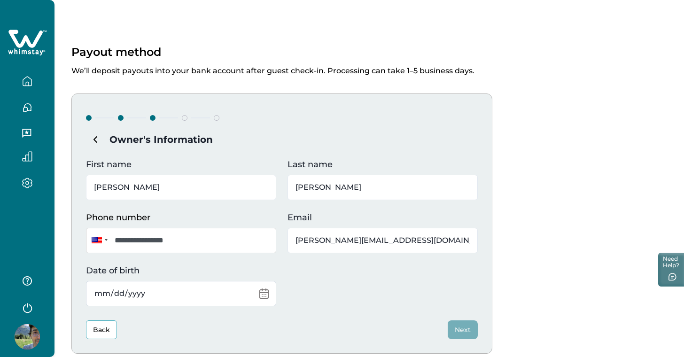
type input "[PERSON_NAME][EMAIL_ADDRESS][DOMAIN_NAME]"
click at [120, 286] on input "Date of birth" at bounding box center [181, 293] width 190 height 25
type input "1992-08-21"
click at [316, 295] on div "**********" at bounding box center [282, 232] width 392 height 148
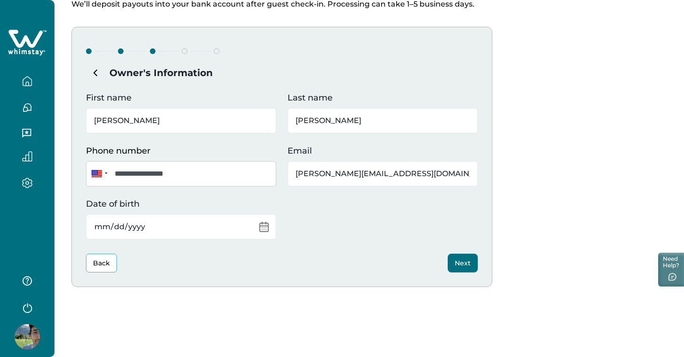
click at [465, 261] on button "Next" at bounding box center [463, 263] width 30 height 19
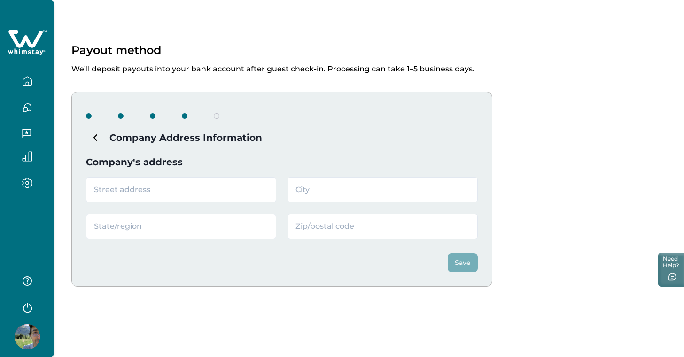
scroll to position [1, 0]
paste input "117 S LEXINGTON ST STE 100 HARRISONVILLE, MO 64701"
drag, startPoint x: 150, startPoint y: 188, endPoint x: 211, endPoint y: 190, distance: 61.1
click at [211, 190] on input "117 S LEXINGTON ST STE 100 HARRISONVILLE, MO 64701" at bounding box center [181, 190] width 190 height 25
type input "117 S LEXINGTON ST STE 100 , MO 64701"
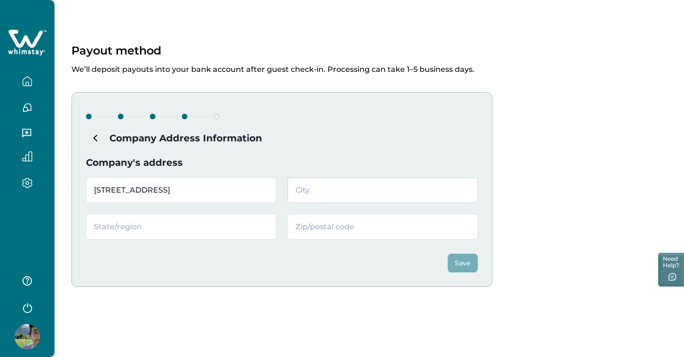
paste input "HARRISONVILLE"
type input "HARRISONVILLE"
type input "m"
type input "Missouri"
drag, startPoint x: 221, startPoint y: 189, endPoint x: 252, endPoint y: 189, distance: 31.0
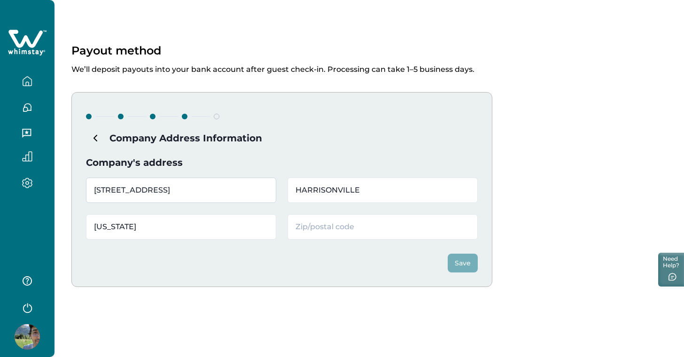
click at [252, 189] on input "117 S LEXINGTON ST STE 100 , MO 64701" at bounding box center [181, 190] width 190 height 25
type input "117 S LEXINGTON ST STE 100 , MO"
paste input "64701"
type input "64701"
click at [243, 190] on input "117 S LEXINGTON ST STE 100 , MO" at bounding box center [181, 190] width 190 height 25
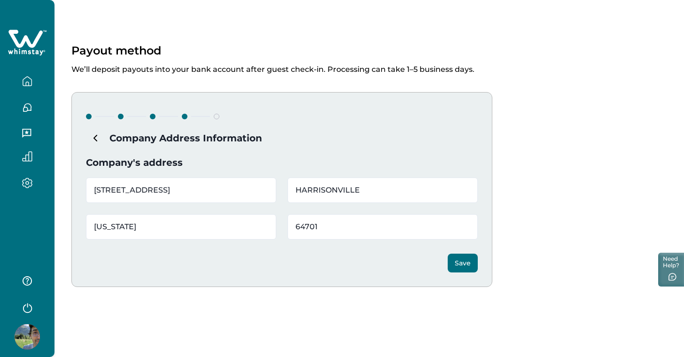
type input "117 S LEXINGTON ST STE 100"
click at [468, 263] on button "Save" at bounding box center [463, 263] width 30 height 19
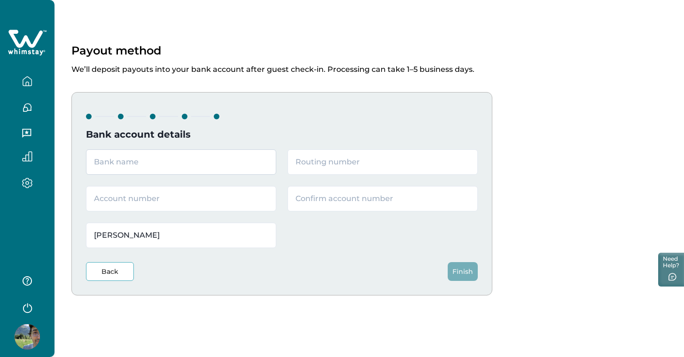
click at [195, 166] on input "text" at bounding box center [181, 161] width 190 height 25
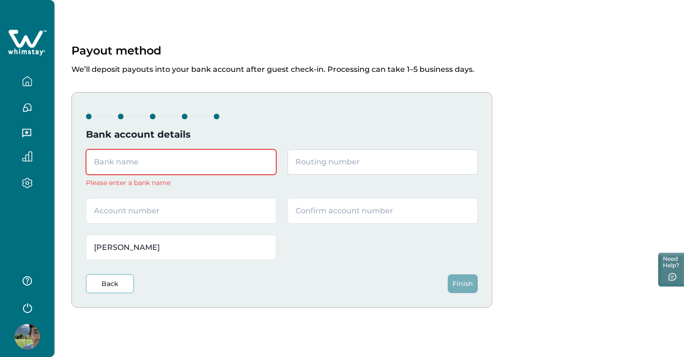
click at [382, 167] on input "text" at bounding box center [383, 161] width 190 height 25
paste input "064209588"
type input "064209588"
click at [218, 207] on input "text" at bounding box center [181, 210] width 190 height 25
paste input "200001676726"
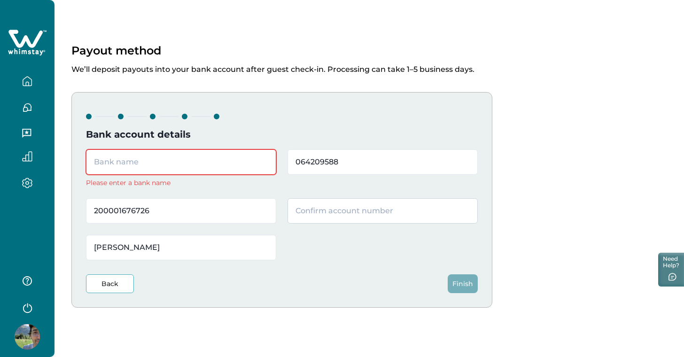
type input "200001676726"
click at [309, 212] on input "text" at bounding box center [383, 210] width 190 height 25
paste input "200001676726"
type input "200001676726"
click at [190, 153] on input "text" at bounding box center [181, 161] width 190 height 25
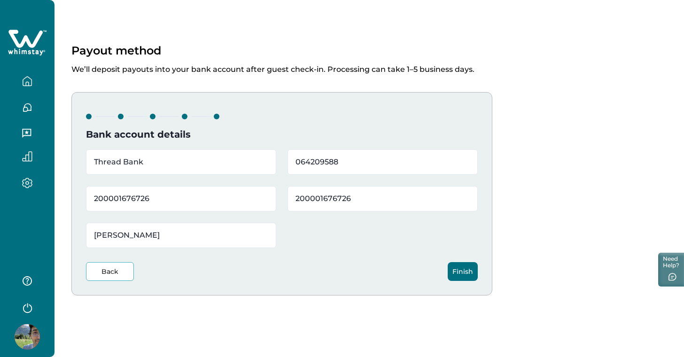
type input "Thread Bank"
click at [464, 274] on button "Finish" at bounding box center [463, 271] width 30 height 19
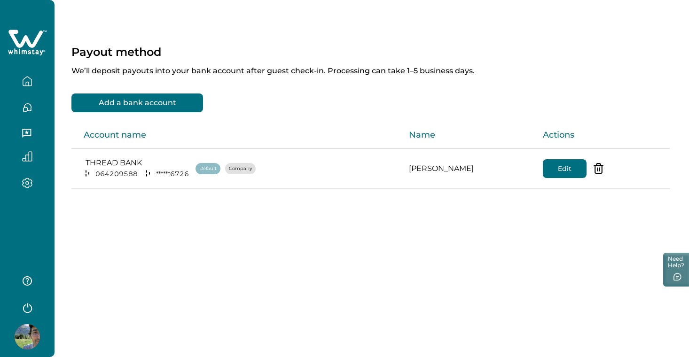
click at [31, 80] on icon "button" at bounding box center [27, 81] width 8 height 9
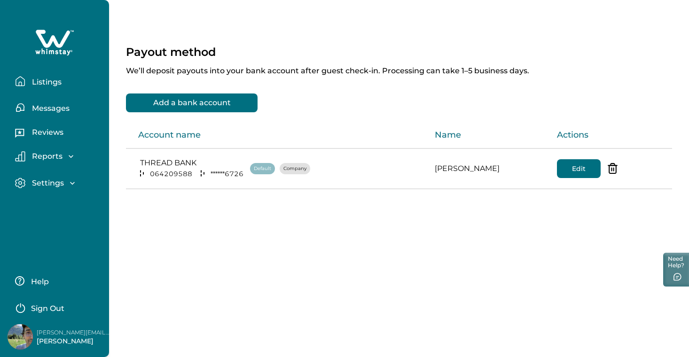
click at [31, 80] on p "Listings" at bounding box center [45, 82] width 32 height 9
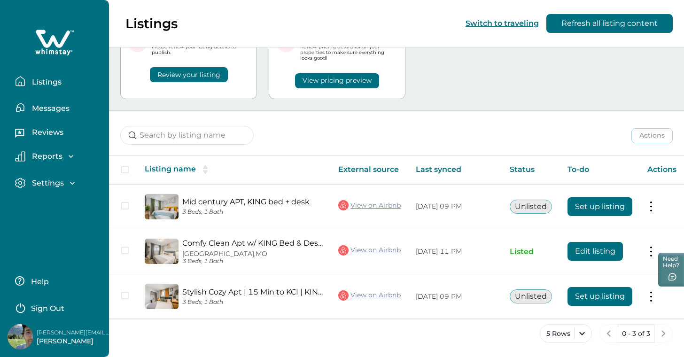
scroll to position [50, 0]
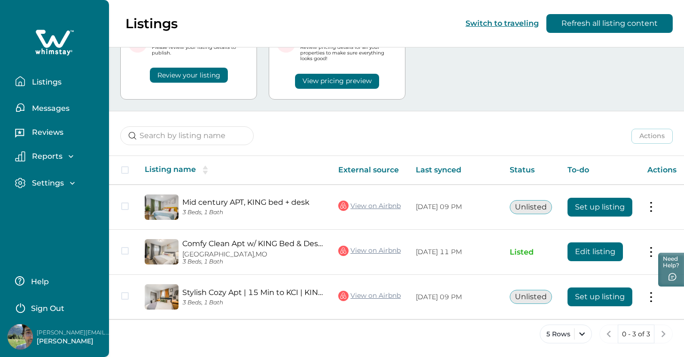
click at [72, 184] on icon "button" at bounding box center [72, 183] width 5 height 3
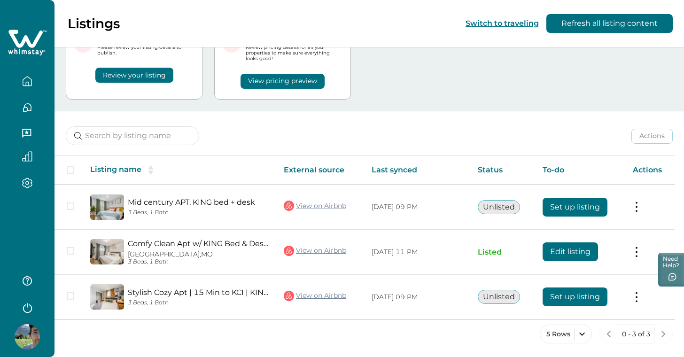
click at [572, 125] on div "Actions Actions Publish listing Unlist listing" at bounding box center [370, 128] width 630 height 35
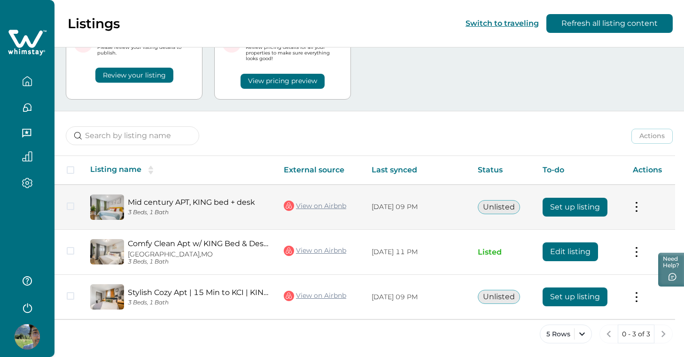
click at [640, 204] on button at bounding box center [637, 207] width 8 height 10
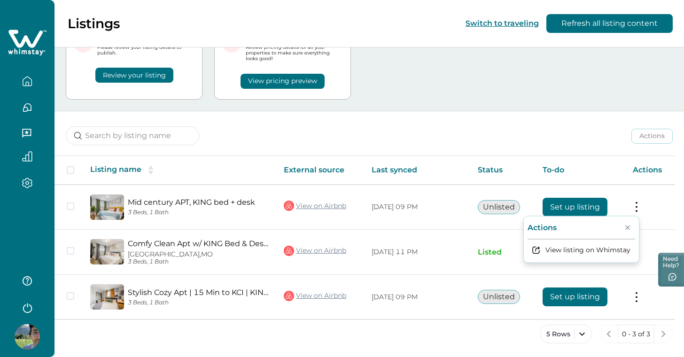
click at [570, 142] on div "Actions Actions Publish listing Unlist listing" at bounding box center [370, 128] width 630 height 35
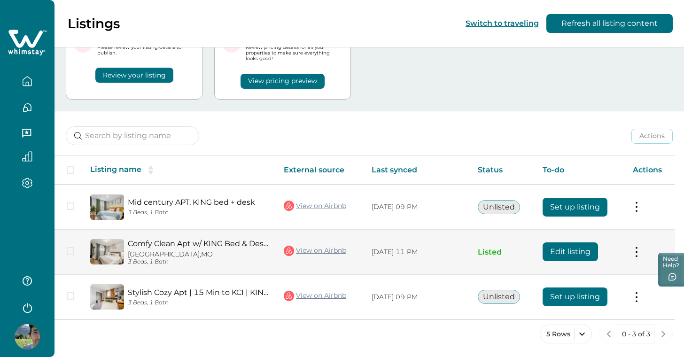
click at [568, 254] on button "Edit listing" at bounding box center [570, 251] width 55 height 19
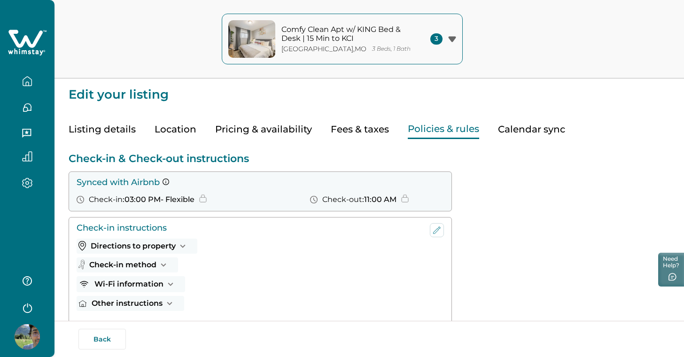
click at [442, 131] on button "Policies & rules" at bounding box center [443, 129] width 71 height 19
click at [306, 237] on div "Directions to property Here are some directions that may help you reach the lis…" at bounding box center [252, 246] width 350 height 19
click at [434, 230] on icon "edit-check-in" at bounding box center [436, 230] width 11 height 11
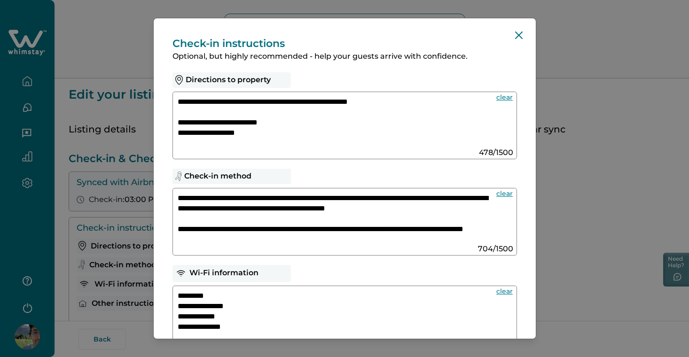
drag, startPoint x: 304, startPoint y: 137, endPoint x: 172, endPoint y: 88, distance: 140.6
click at [172, 88] on div "**********" at bounding box center [344, 115] width 344 height 87
click at [331, 137] on textarea "**********" at bounding box center [333, 122] width 311 height 50
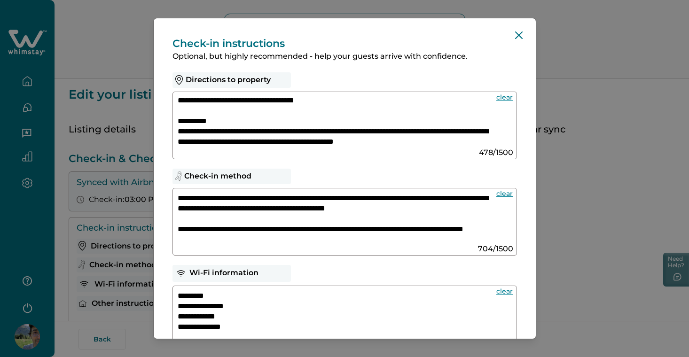
scroll to position [115, 0]
click at [250, 211] on textarea "**********" at bounding box center [333, 218] width 311 height 50
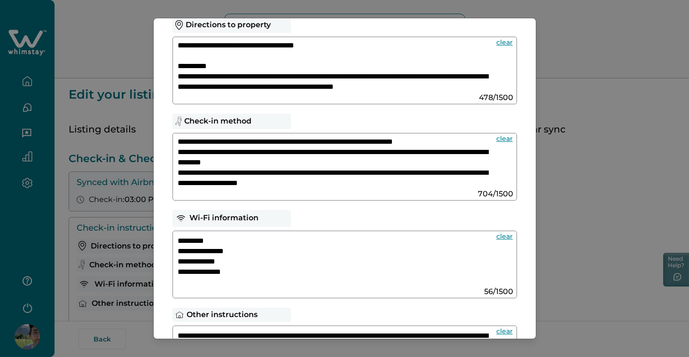
scroll to position [56, 0]
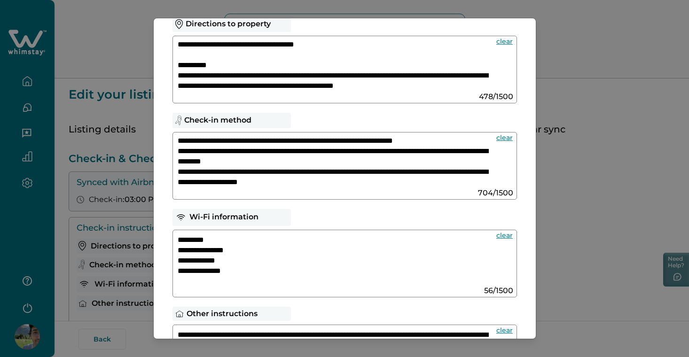
click at [404, 184] on textarea "**********" at bounding box center [333, 162] width 311 height 50
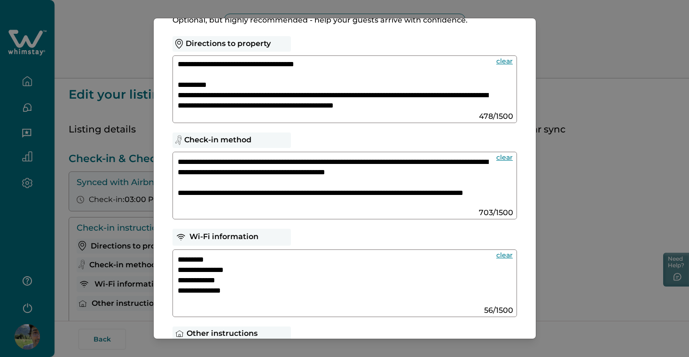
scroll to position [34, 0]
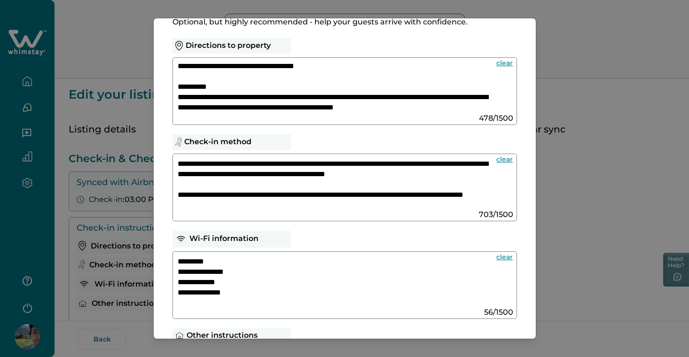
click at [341, 163] on textarea "**********" at bounding box center [333, 184] width 311 height 50
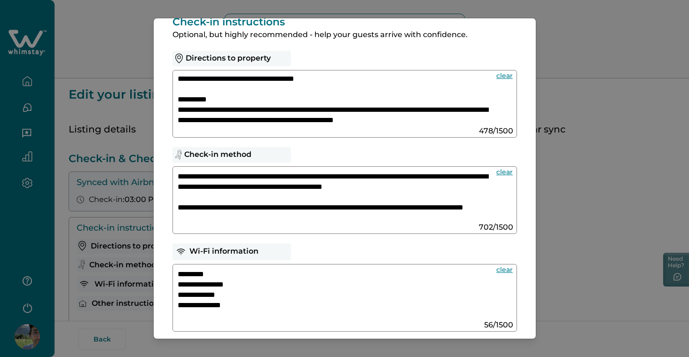
scroll to position [14, 0]
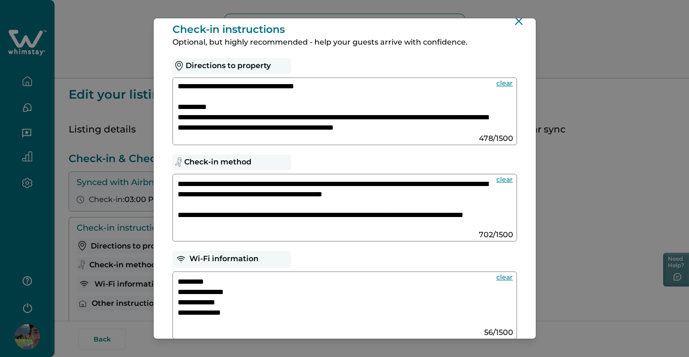
click at [177, 183] on div "**********" at bounding box center [344, 208] width 344 height 68
click at [179, 183] on textarea "**********" at bounding box center [333, 204] width 311 height 50
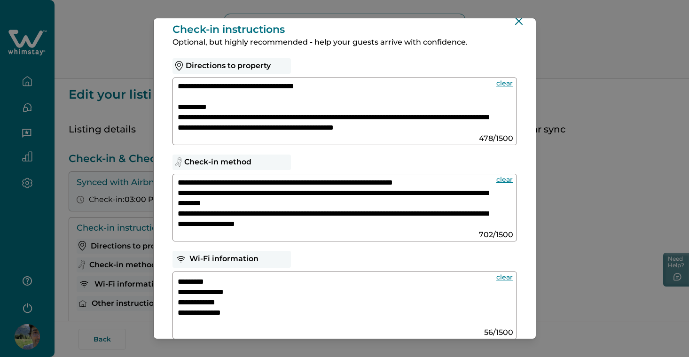
scroll to position [0, 0]
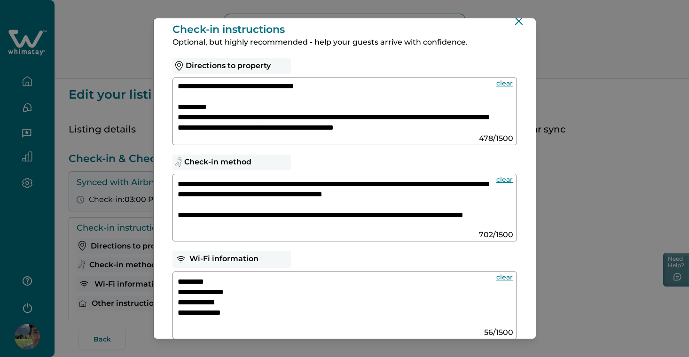
paste textarea "**********"
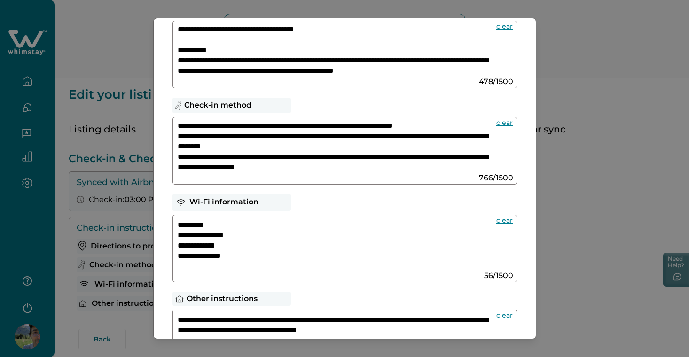
scroll to position [73, 0]
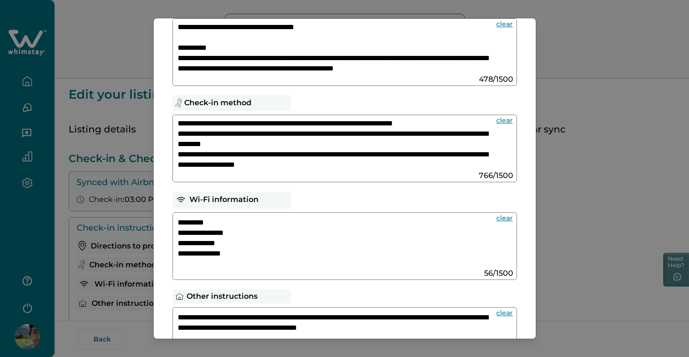
drag, startPoint x: 258, startPoint y: 259, endPoint x: 165, endPoint y: 208, distance: 105.8
click at [165, 208] on div "**********" at bounding box center [345, 213] width 382 height 536
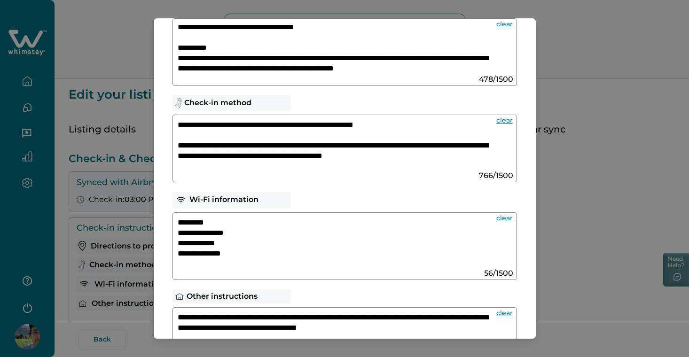
scroll to position [0, 0]
drag, startPoint x: 433, startPoint y: 125, endPoint x: 170, endPoint y: 110, distance: 263.5
click at [170, 110] on div "**********" at bounding box center [345, 213] width 382 height 536
paste textarea "**********"
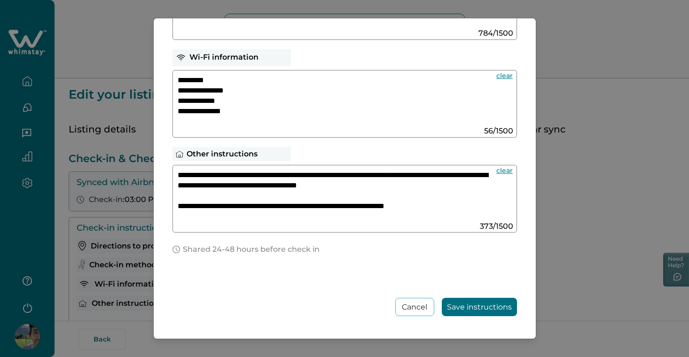
scroll to position [216, 0]
type textarea "**********"
click at [477, 309] on button "Save instructions" at bounding box center [479, 307] width 75 height 18
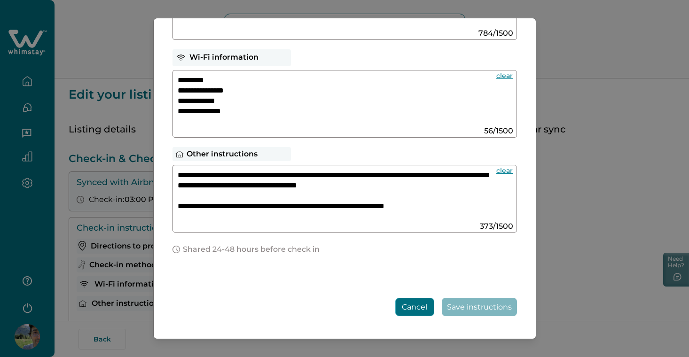
click at [409, 309] on button "Cancel" at bounding box center [414, 307] width 39 height 18
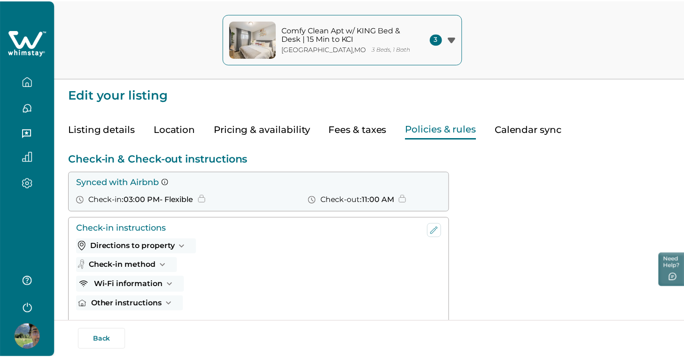
scroll to position [139, 0]
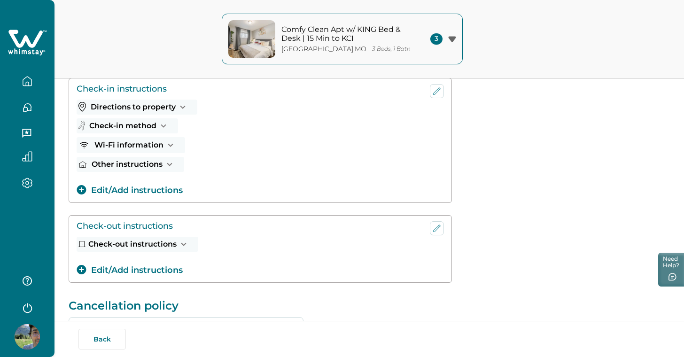
click at [129, 106] on button "Directions to property" at bounding box center [137, 107] width 121 height 15
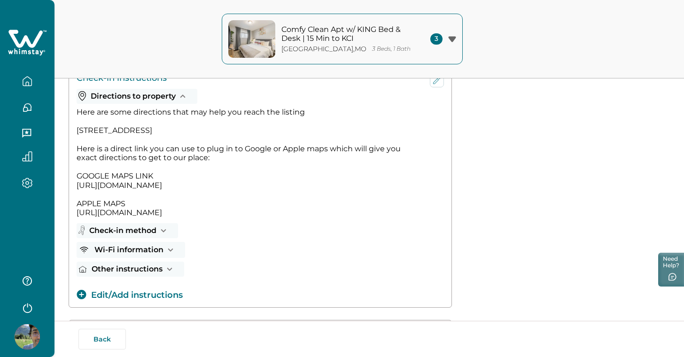
scroll to position [152, 0]
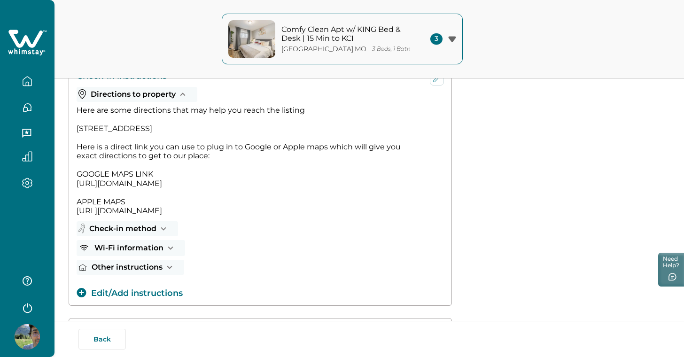
click at [149, 236] on button "Check-in method" at bounding box center [127, 228] width 101 height 15
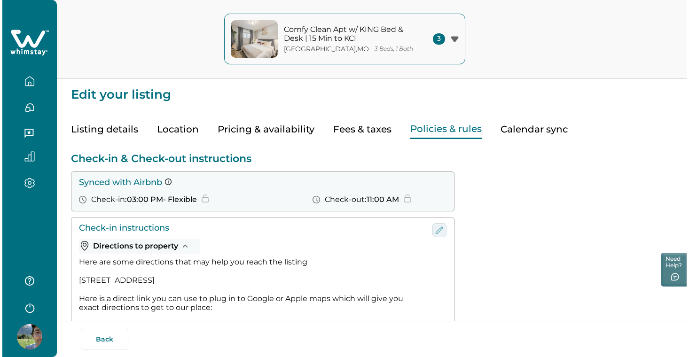
scroll to position [0, 0]
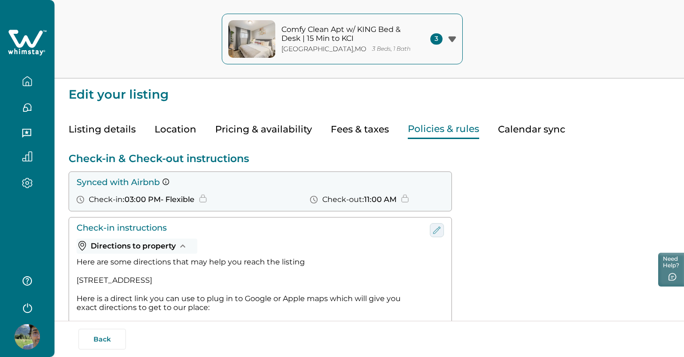
click at [436, 229] on icon "edit-check-in" at bounding box center [436, 230] width 11 height 11
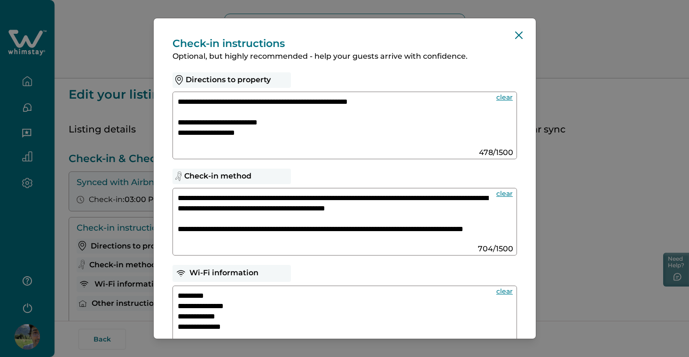
drag, startPoint x: 339, startPoint y: 196, endPoint x: 307, endPoint y: 195, distance: 31.5
click at [307, 195] on textarea "**********" at bounding box center [333, 218] width 311 height 50
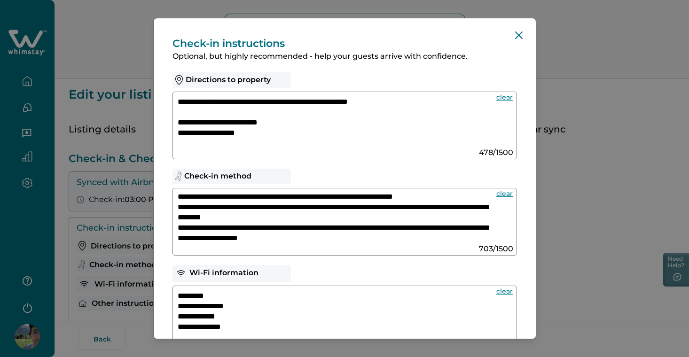
scroll to position [94, 0]
click at [399, 234] on textarea "**********" at bounding box center [333, 218] width 311 height 50
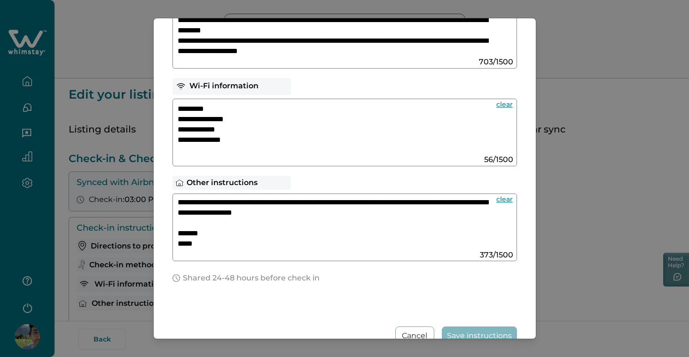
scroll to position [186, 0]
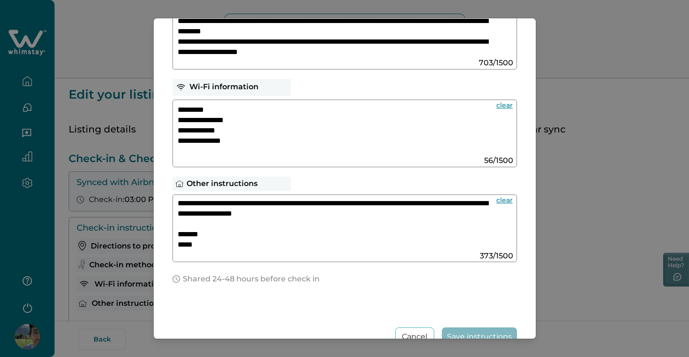
click at [454, 287] on div "Cancel Save instructions" at bounding box center [344, 315] width 344 height 62
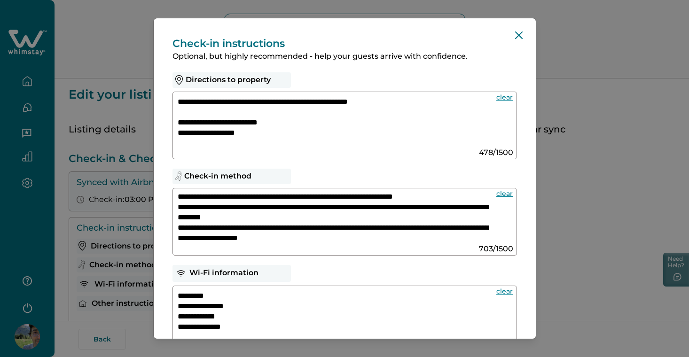
scroll to position [0, 0]
click at [448, 165] on div "**********" at bounding box center [345, 286] width 382 height 536
click at [443, 83] on div "**********" at bounding box center [344, 115] width 344 height 87
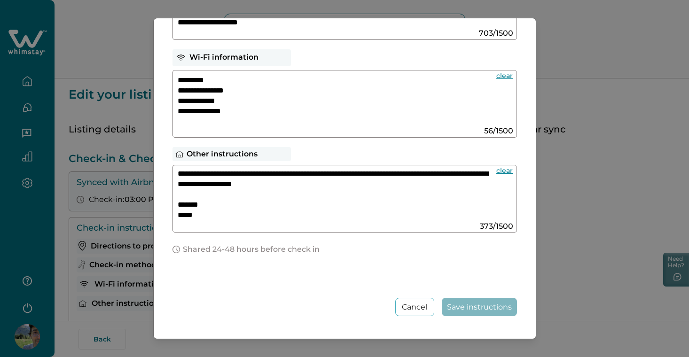
scroll to position [216, 0]
click at [410, 275] on div "Cancel Save instructions" at bounding box center [344, 285] width 344 height 62
click at [353, 116] on textarea "**********" at bounding box center [333, 100] width 311 height 50
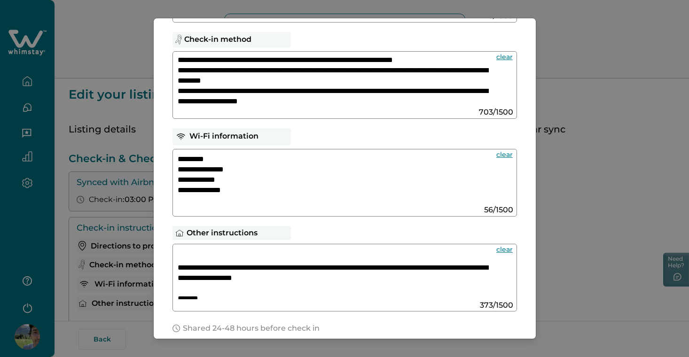
scroll to position [37, 0]
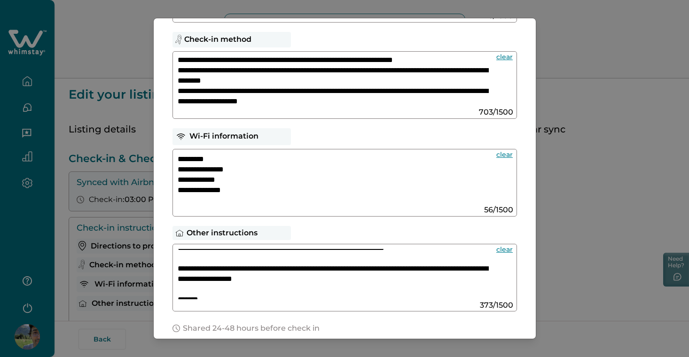
drag, startPoint x: 354, startPoint y: 263, endPoint x: 437, endPoint y: 265, distance: 82.7
click at [437, 266] on textarea "**********" at bounding box center [333, 274] width 311 height 50
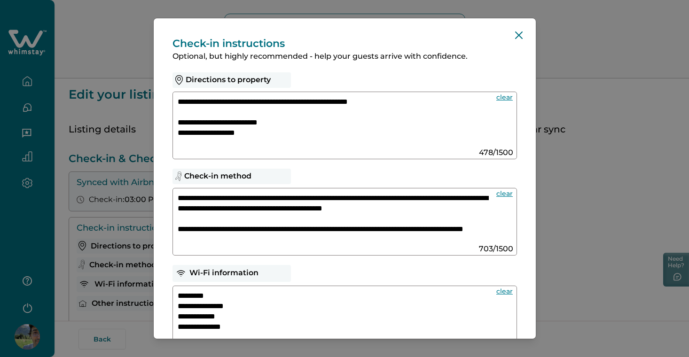
scroll to position [0, 0]
click at [180, 195] on textarea "**********" at bounding box center [333, 218] width 311 height 50
paste textarea "**********"
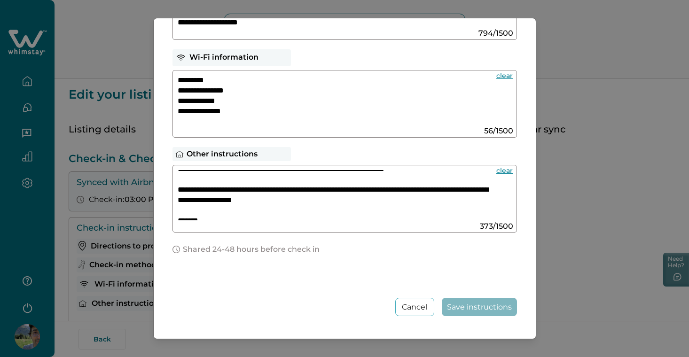
scroll to position [216, 0]
type textarea "**********"
click at [393, 222] on div "**********" at bounding box center [344, 199] width 344 height 68
click at [568, 116] on div "**********" at bounding box center [344, 178] width 689 height 357
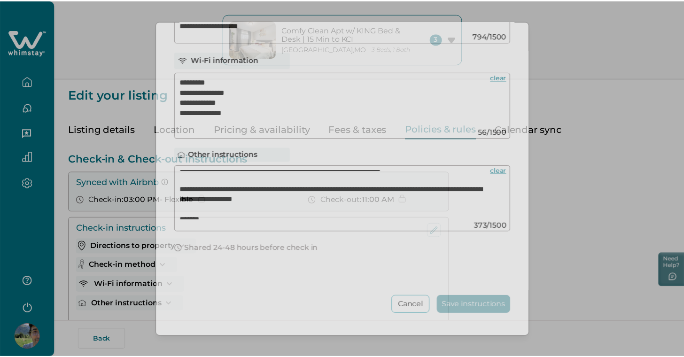
scroll to position [139, 0]
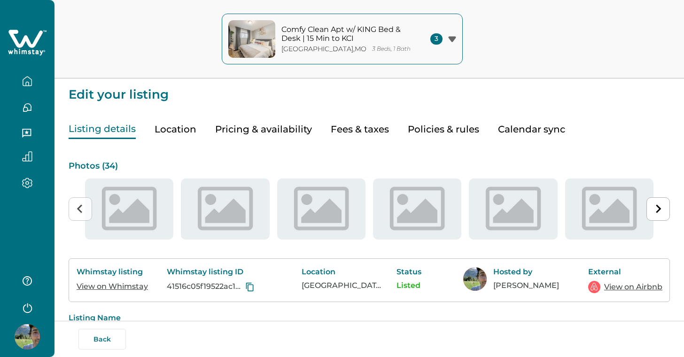
click at [453, 40] on icon "button" at bounding box center [452, 39] width 8 height 6
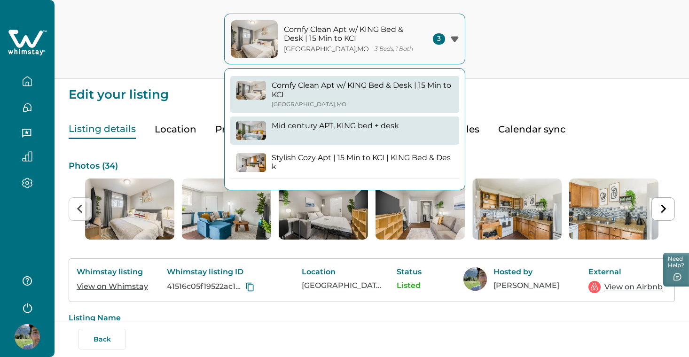
click at [371, 118] on button "Mid century APT, KING bed + desk" at bounding box center [344, 131] width 229 height 28
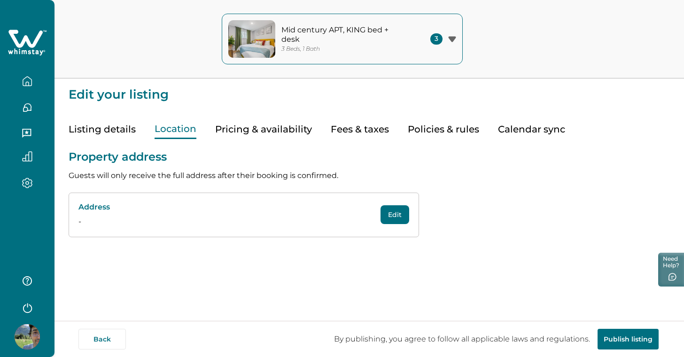
click at [170, 133] on button "Location" at bounding box center [176, 129] width 42 height 19
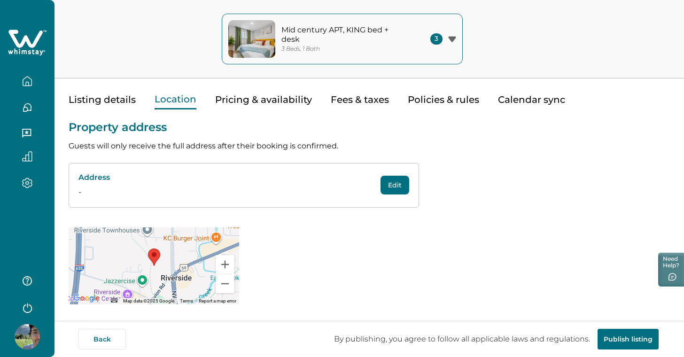
scroll to position [29, 0]
click at [396, 187] on button "Edit" at bounding box center [395, 185] width 29 height 19
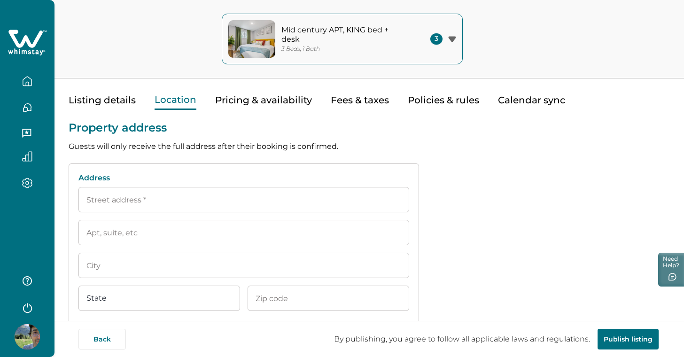
click at [329, 206] on input at bounding box center [243, 199] width 331 height 25
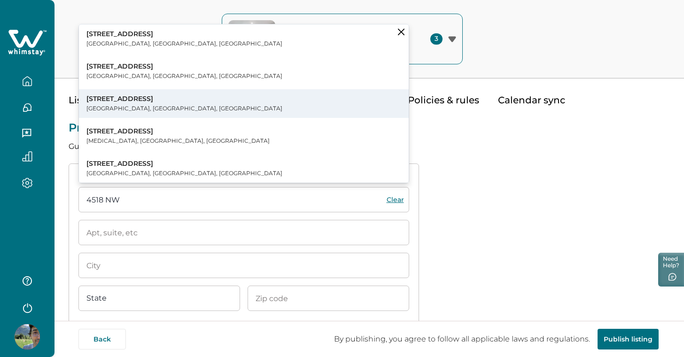
click at [245, 106] on button "4518 NW Brencrest Dr Riverside, MO, USA" at bounding box center [244, 103] width 330 height 29
type input "4518 NW Brencrest Dr"
type input "Riverside"
select select "MO"
type input "64150"
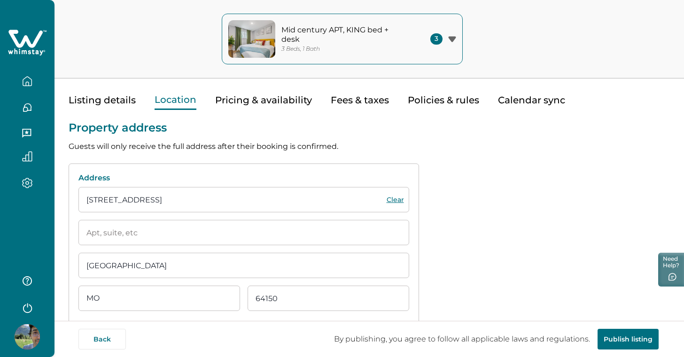
click at [161, 234] on input at bounding box center [243, 232] width 331 height 25
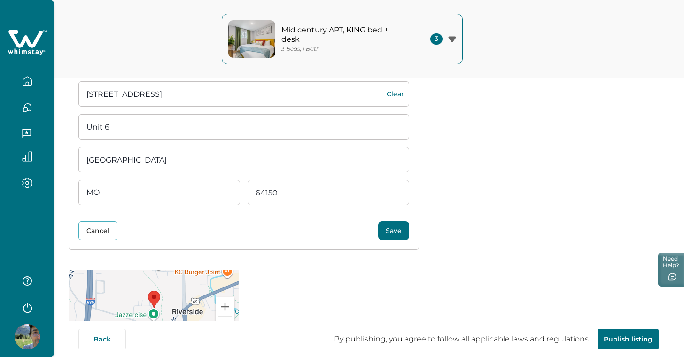
scroll to position [136, 0]
type input "Unit 6"
click at [395, 229] on button "Save" at bounding box center [393, 229] width 31 height 19
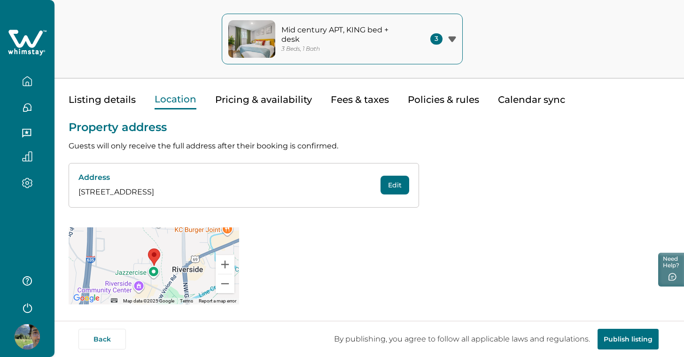
scroll to position [29, 0]
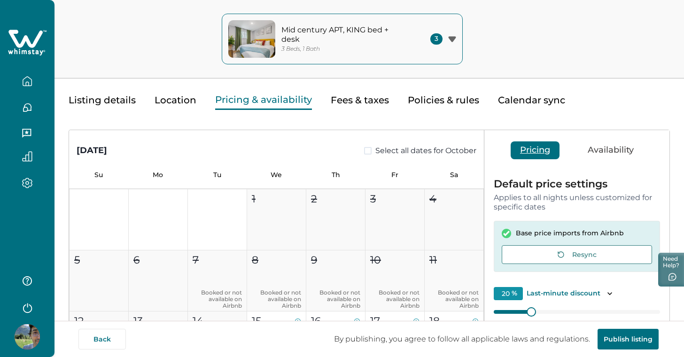
click at [264, 100] on button "Pricing & availability" at bounding box center [263, 100] width 97 height 19
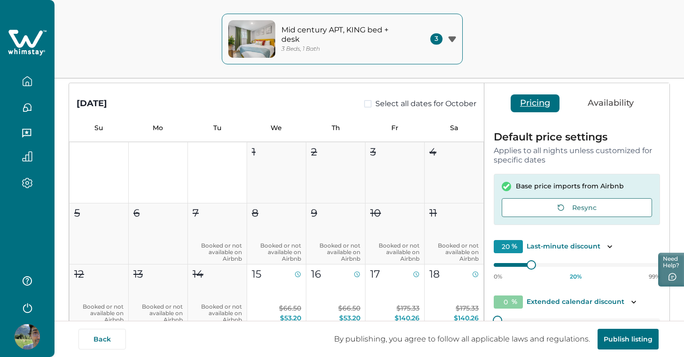
scroll to position [88, 0]
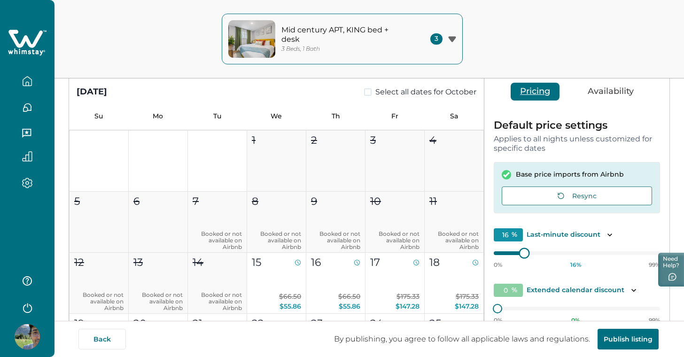
type input "15"
click at [518, 255] on div "0% 15 % 99%" at bounding box center [577, 256] width 166 height 23
type input "10"
click at [510, 307] on div at bounding box center [514, 308] width 8 height 8
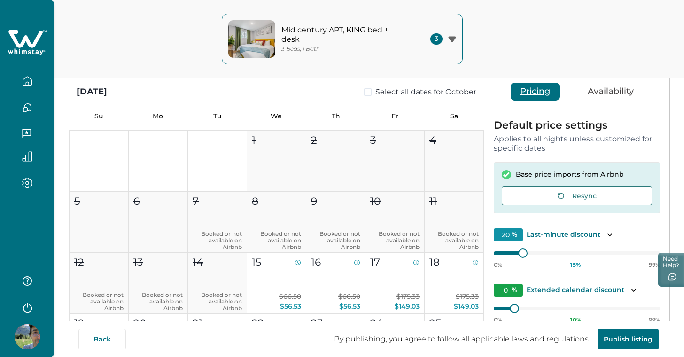
click at [598, 94] on button "Availability" at bounding box center [610, 92] width 65 height 18
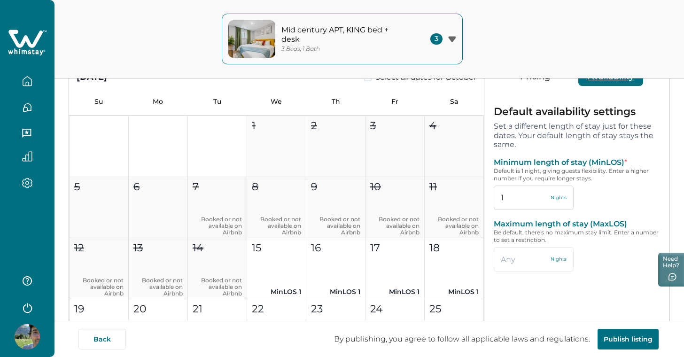
scroll to position [106, 0]
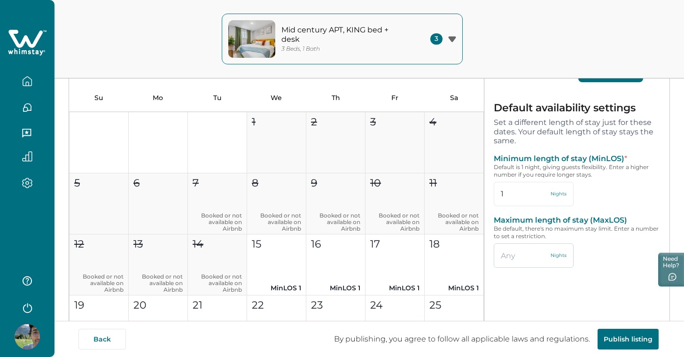
click at [517, 258] on input "text" at bounding box center [534, 255] width 80 height 24
type input "28"
click at [579, 296] on button "Save" at bounding box center [588, 298] width 56 height 18
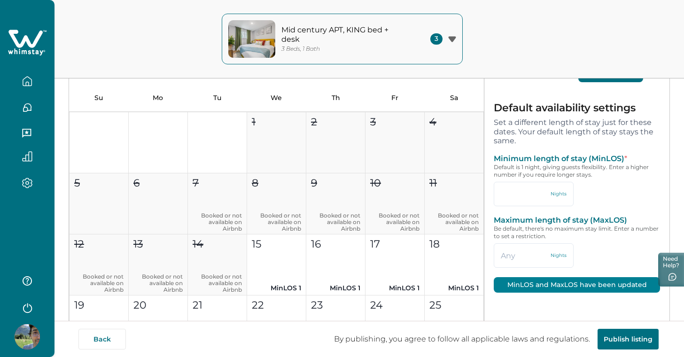
type input "1"
type input "28"
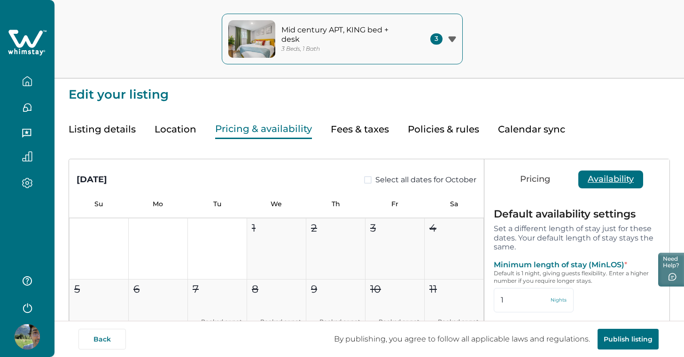
scroll to position [0, 0]
type input "0"
click at [354, 130] on button "Fees & taxes" at bounding box center [360, 129] width 58 height 19
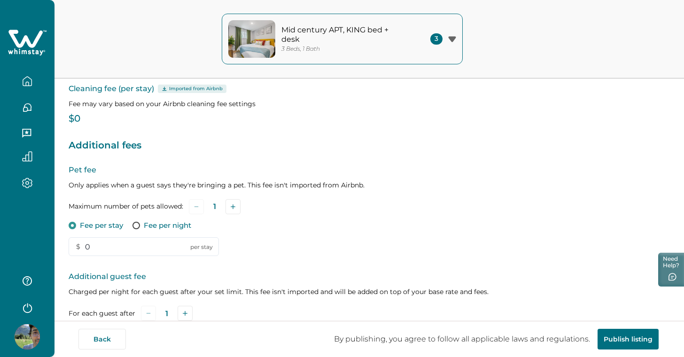
scroll to position [94, 0]
drag, startPoint x: 126, startPoint y: 249, endPoint x: 50, endPoint y: 246, distance: 76.2
click at [50, 247] on div "Mid century APT, KING bed + desk 3 Beds, 1 Bath 3 Comfy Clean Apt w/ KING Bed &…" at bounding box center [342, 84] width 684 height 357
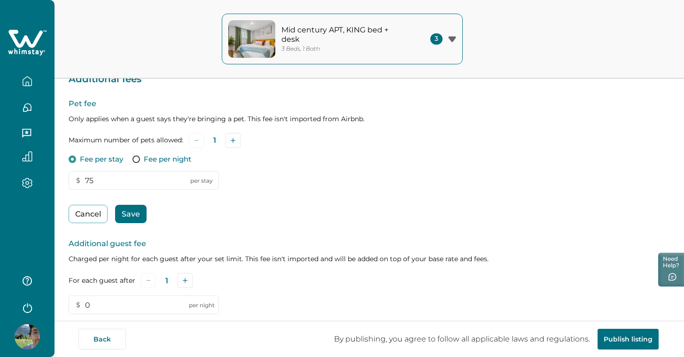
scroll to position [164, 0]
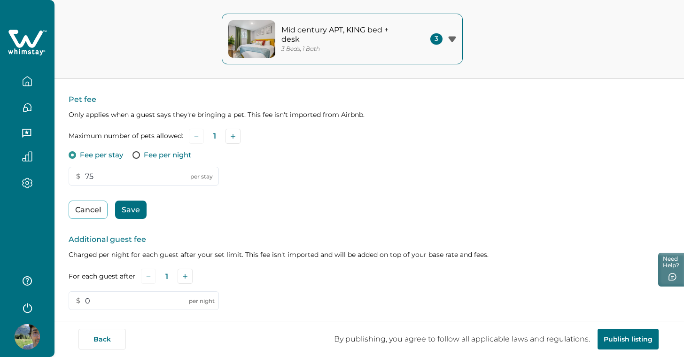
type input "75"
click at [138, 210] on button "Save" at bounding box center [130, 210] width 31 height 18
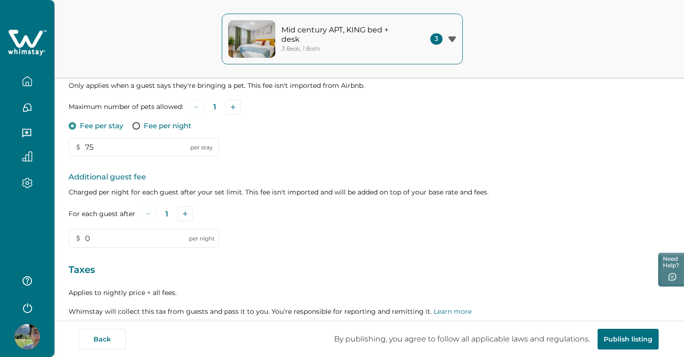
scroll to position [195, 0]
click at [191, 214] on button "Add" at bounding box center [185, 212] width 15 height 15
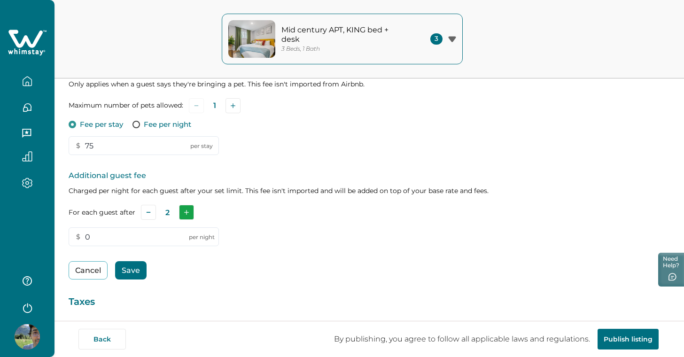
click at [191, 214] on button "Add" at bounding box center [186, 212] width 15 height 15
drag, startPoint x: 135, startPoint y: 238, endPoint x: 79, endPoint y: 236, distance: 56.4
click at [79, 236] on input "0" at bounding box center [144, 236] width 150 height 19
type input "25"
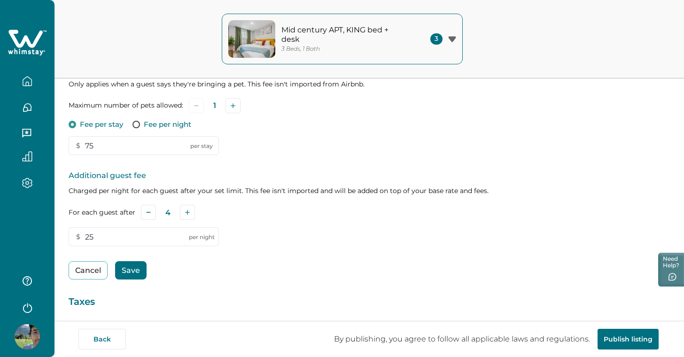
click at [132, 272] on button "Save" at bounding box center [130, 270] width 31 height 18
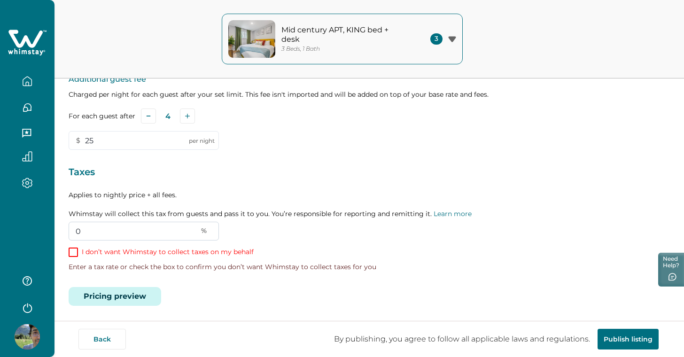
scroll to position [290, 0]
click at [175, 226] on input "0" at bounding box center [144, 231] width 150 height 19
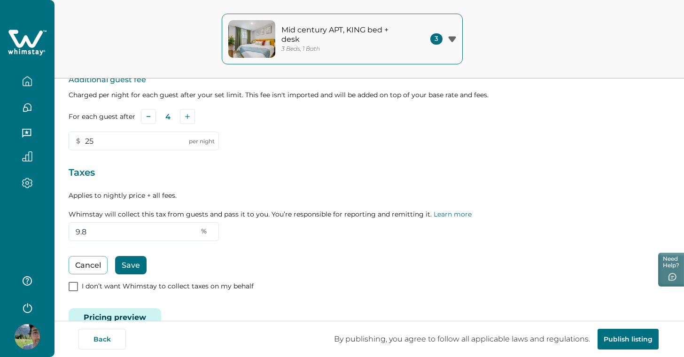
type input "9.8"
click at [137, 262] on button "Save" at bounding box center [130, 265] width 31 height 18
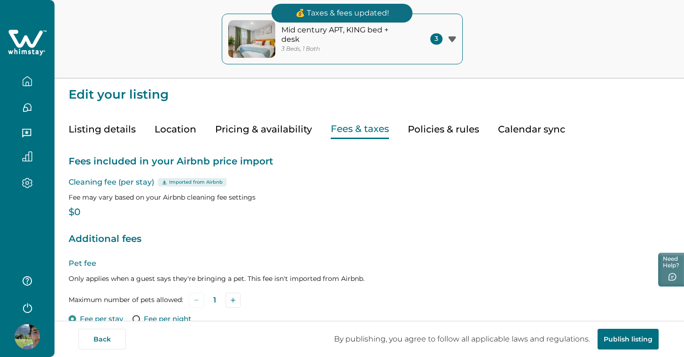
scroll to position [0, 0]
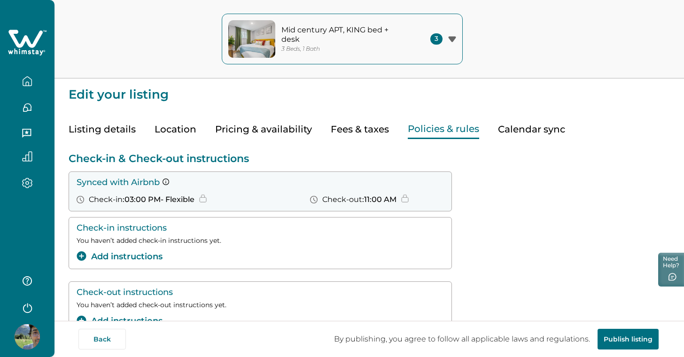
click at [444, 128] on button "Policies & rules" at bounding box center [443, 129] width 71 height 19
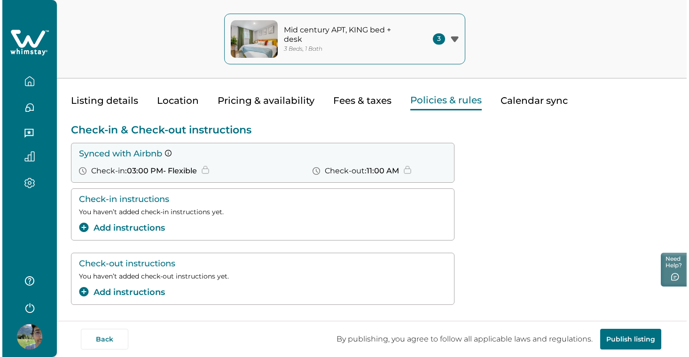
scroll to position [29, 0]
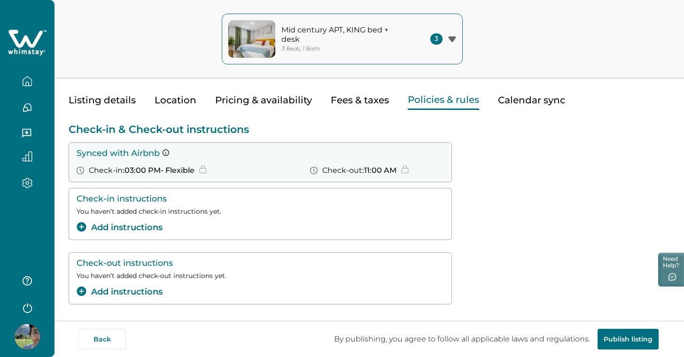
click at [144, 227] on button "Add instructions" at bounding box center [120, 227] width 86 height 13
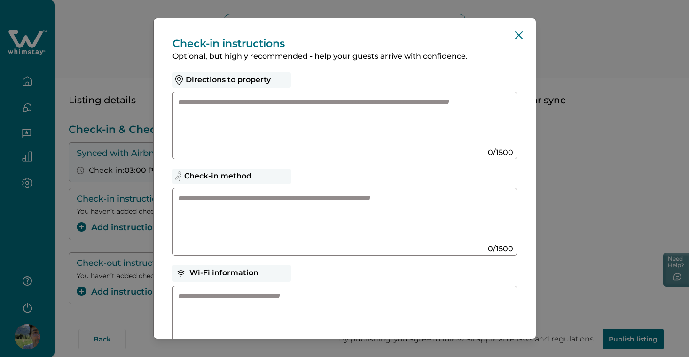
click at [291, 127] on textarea at bounding box center [336, 122] width 316 height 50
paste textarea "**********"
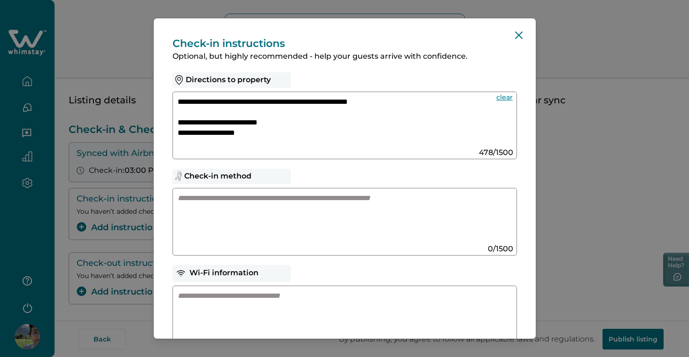
scroll to position [0, 0]
click at [289, 122] on textarea "**********" at bounding box center [333, 122] width 311 height 50
type textarea "**********"
click at [280, 209] on textarea at bounding box center [336, 218] width 316 height 50
paste textarea "**********"
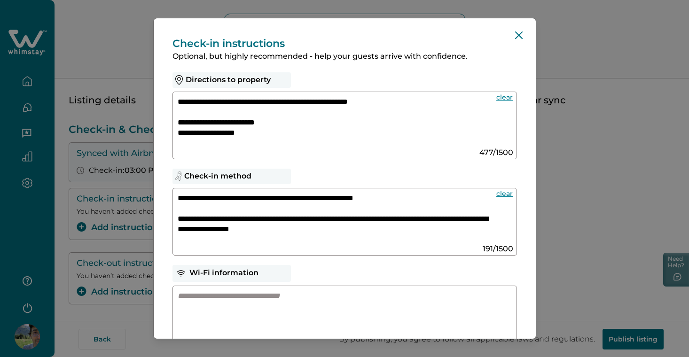
scroll to position [11, 0]
paste textarea "**********"
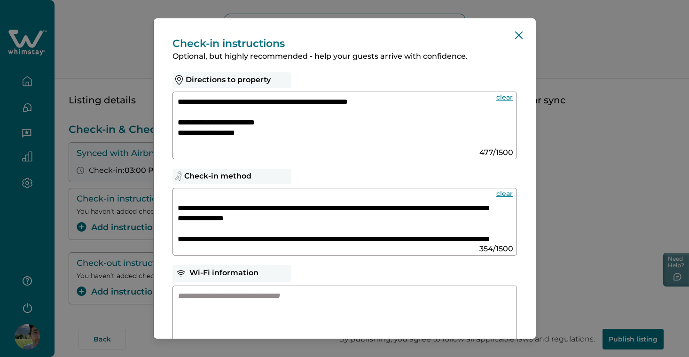
scroll to position [43, 0]
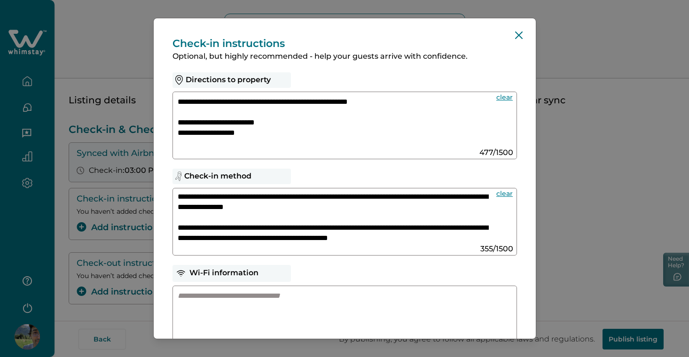
paste textarea "**********"
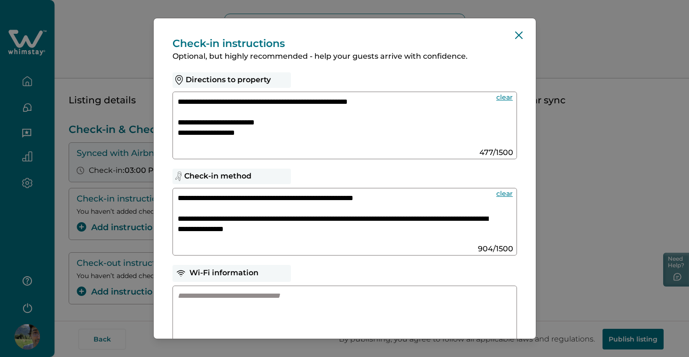
scroll to position [0, 0]
drag, startPoint x: 372, startPoint y: 226, endPoint x: 174, endPoint y: 214, distance: 198.7
click at [174, 214] on div "**********" at bounding box center [344, 222] width 344 height 68
drag, startPoint x: 439, startPoint y: 200, endPoint x: 157, endPoint y: 196, distance: 282.0
click at [157, 196] on div "**********" at bounding box center [345, 286] width 382 height 536
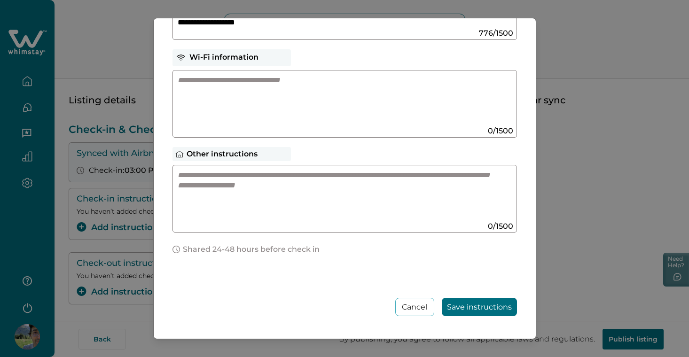
scroll to position [216, 0]
type textarea "**********"
click at [303, 191] on textarea at bounding box center [336, 195] width 316 height 50
paste textarea "**********"
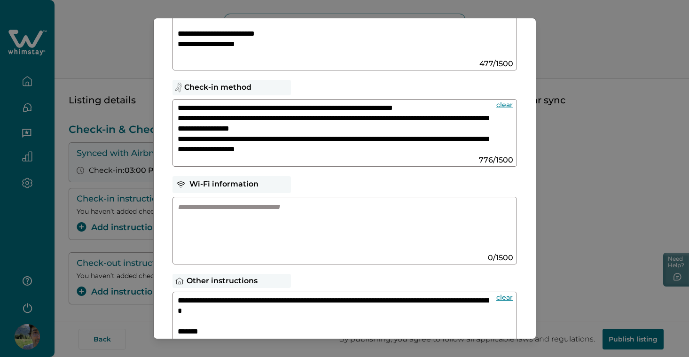
scroll to position [86, 0]
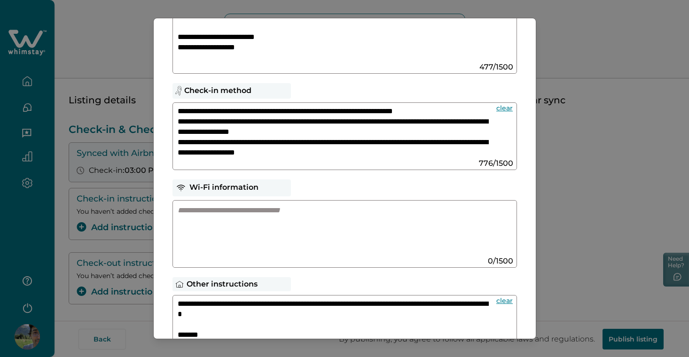
type textarea "**********"
click at [242, 215] on textarea at bounding box center [336, 230] width 316 height 50
paste textarea "**********"
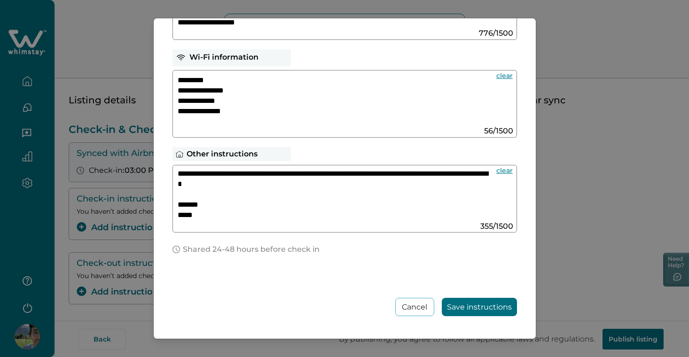
scroll to position [216, 0]
type textarea "**********"
click at [472, 309] on button "Save instructions" at bounding box center [479, 307] width 75 height 18
click at [604, 194] on div "**********" at bounding box center [344, 178] width 689 height 357
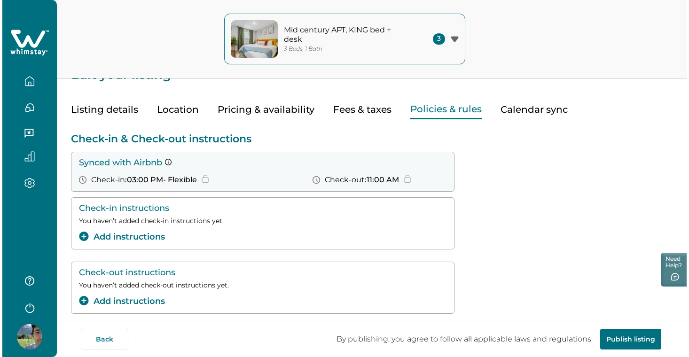
scroll to position [19, 0]
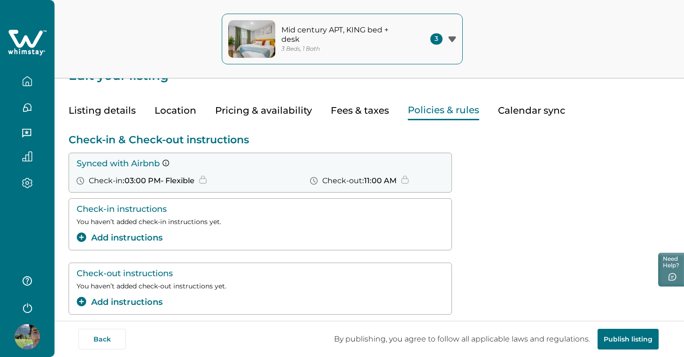
click at [152, 235] on button "Add instructions" at bounding box center [120, 238] width 86 height 13
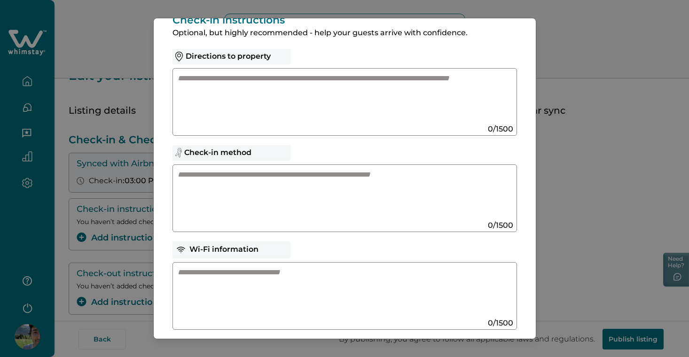
scroll to position [30, 0]
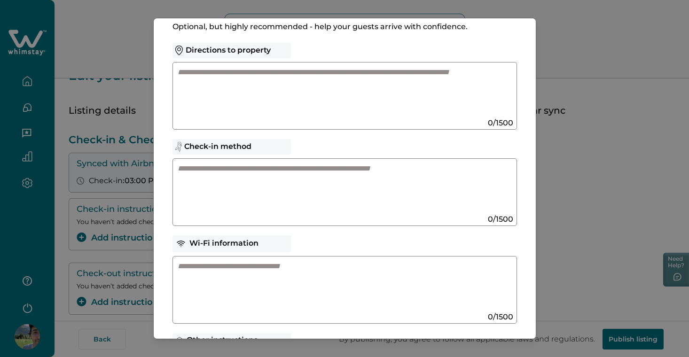
click at [250, 172] on textarea at bounding box center [336, 189] width 316 height 50
paste textarea "**********"
type textarea "**********"
click at [252, 109] on textarea at bounding box center [336, 92] width 316 height 50
paste textarea "**********"
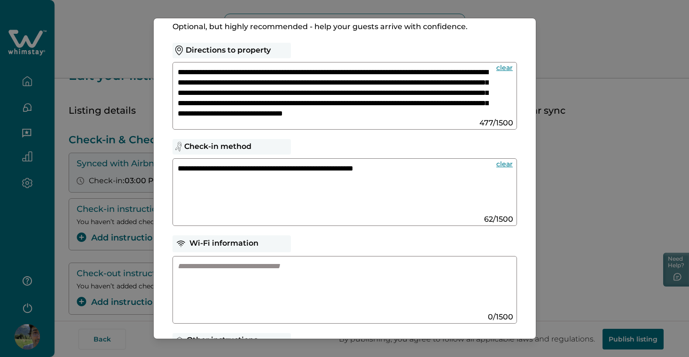
scroll to position [0, 0]
click at [297, 82] on textarea "**********" at bounding box center [333, 92] width 311 height 50
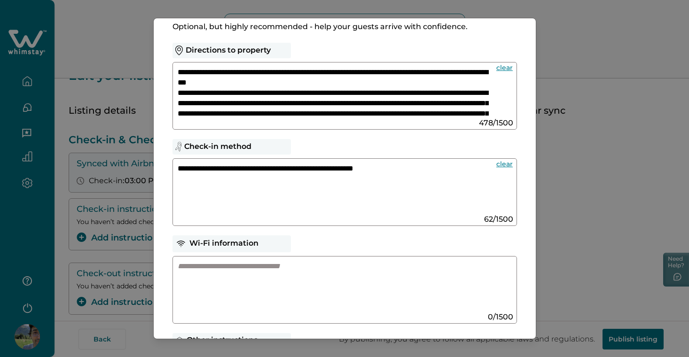
click at [331, 101] on textarea "**********" at bounding box center [333, 92] width 311 height 50
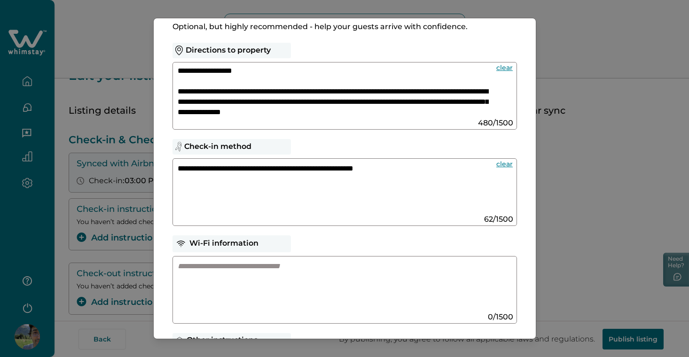
scroll to position [43, 0]
click at [445, 80] on textarea "**********" at bounding box center [333, 92] width 311 height 50
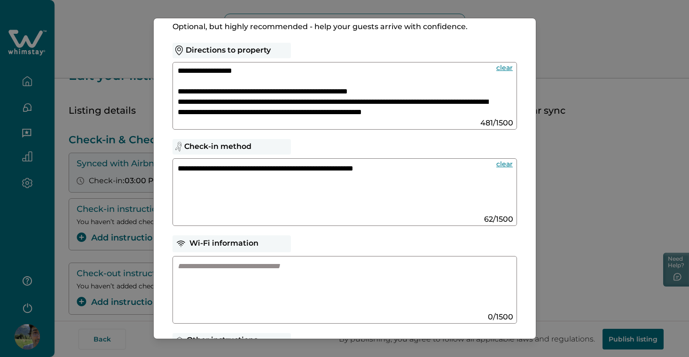
click at [258, 79] on textarea "**********" at bounding box center [333, 92] width 311 height 50
click at [230, 91] on textarea "**********" at bounding box center [333, 92] width 311 height 50
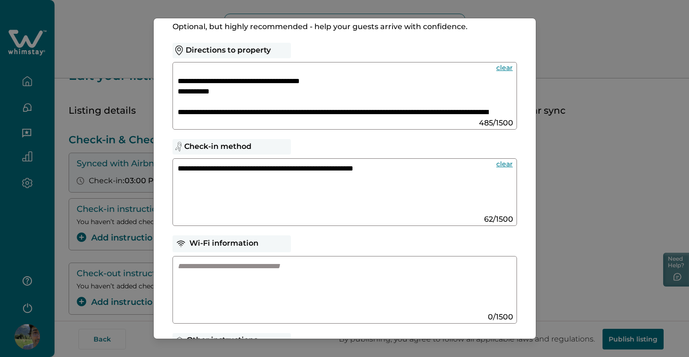
click at [178, 90] on textarea "**********" at bounding box center [333, 92] width 311 height 50
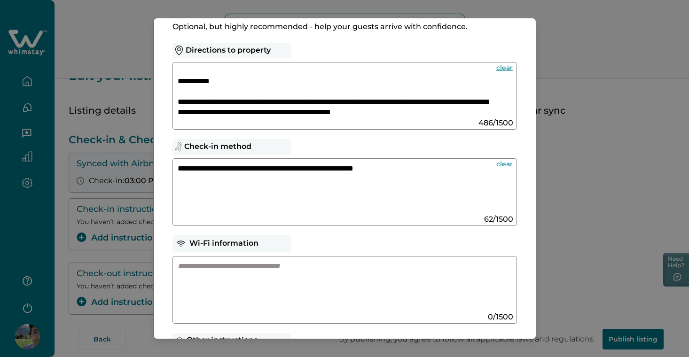
scroll to position [94, 0]
click at [179, 101] on textarea "**********" at bounding box center [333, 92] width 311 height 50
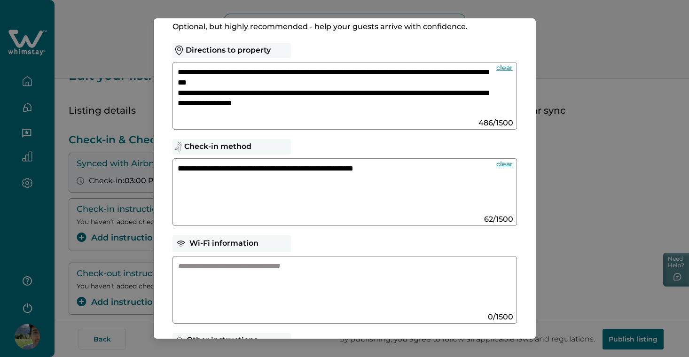
scroll to position [0, 0]
click at [211, 82] on textarea "**********" at bounding box center [333, 92] width 311 height 50
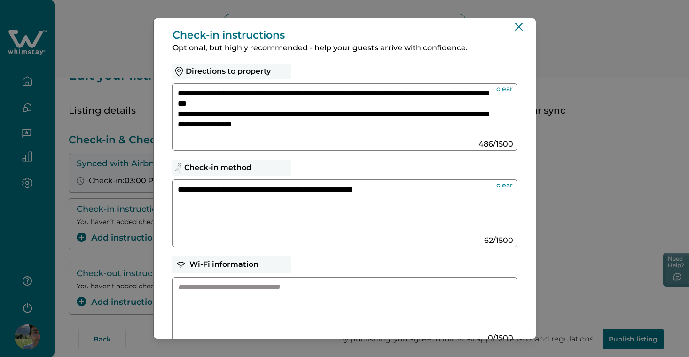
scroll to position [6, 0]
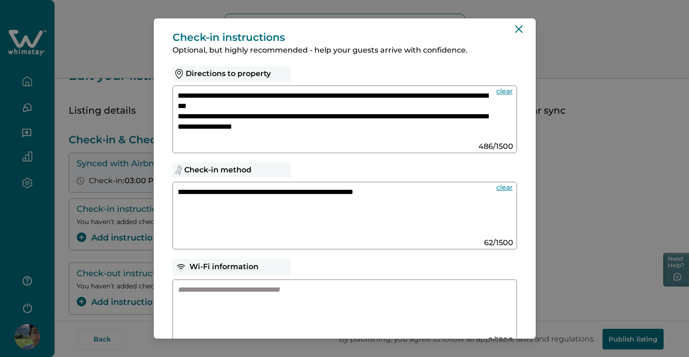
click at [178, 115] on textarea "**********" at bounding box center [333, 116] width 311 height 50
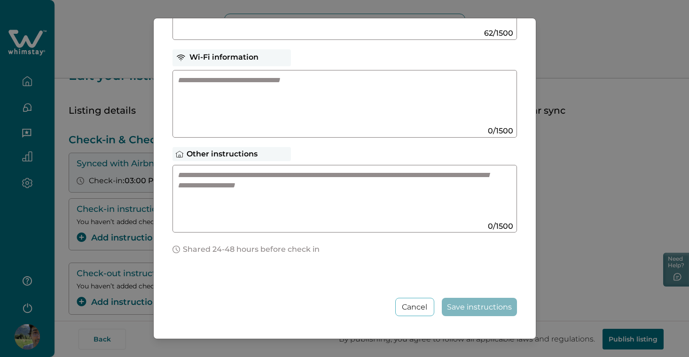
scroll to position [216, 0]
type textarea "**********"
click at [450, 259] on div "Cancel Save instructions" at bounding box center [344, 285] width 344 height 62
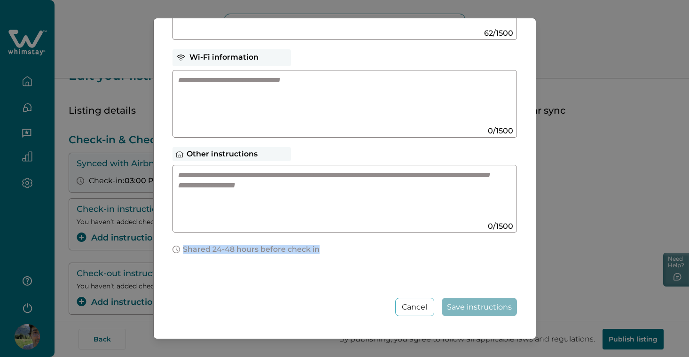
click at [450, 259] on div "Cancel Save instructions" at bounding box center [344, 285] width 344 height 62
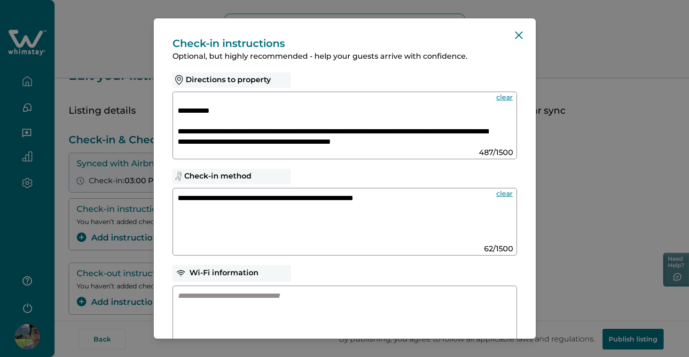
scroll to position [0, 0]
click at [566, 78] on div "**********" at bounding box center [344, 178] width 689 height 357
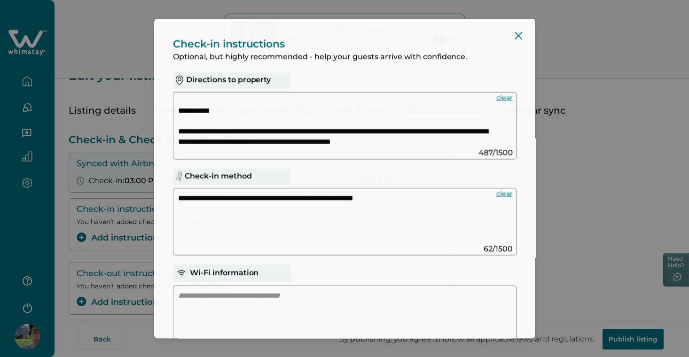
scroll to position [139, 0]
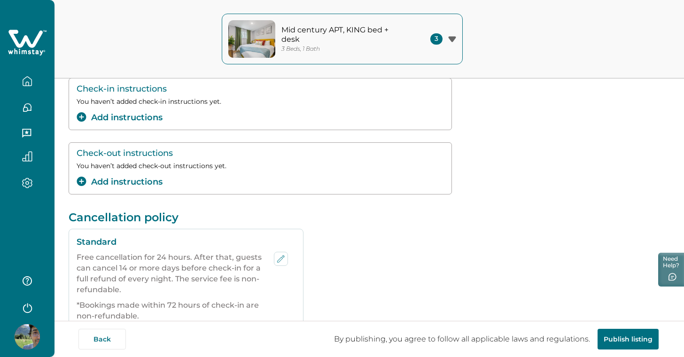
click at [143, 120] on button "Add instructions" at bounding box center [120, 117] width 86 height 13
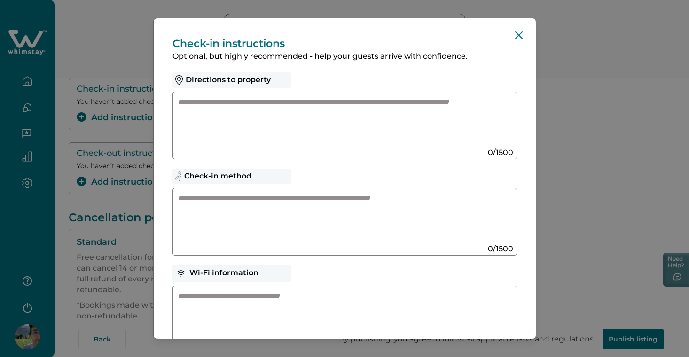
click at [235, 109] on textarea at bounding box center [336, 122] width 316 height 50
click at [301, 121] on textarea at bounding box center [336, 122] width 316 height 50
paste textarea "**********"
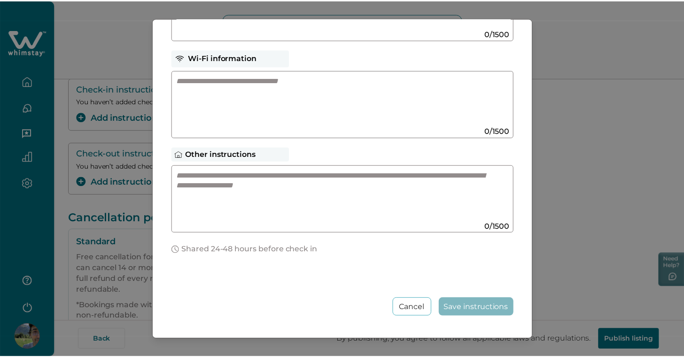
scroll to position [216, 0]
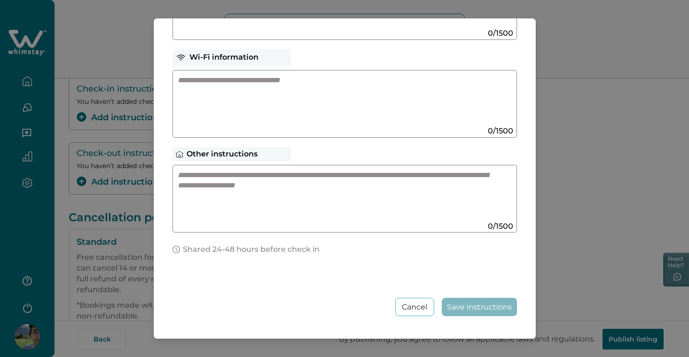
type textarea "**********"
click at [313, 245] on div "Shared 24-48 hours before check in" at bounding box center [344, 249] width 344 height 9
click at [317, 273] on div "Cancel Save instructions" at bounding box center [344, 285] width 344 height 62
click at [406, 304] on button "Cancel" at bounding box center [414, 307] width 39 height 18
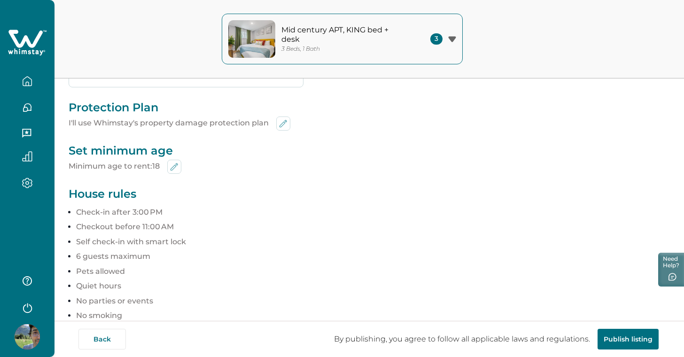
scroll to position [388, 0]
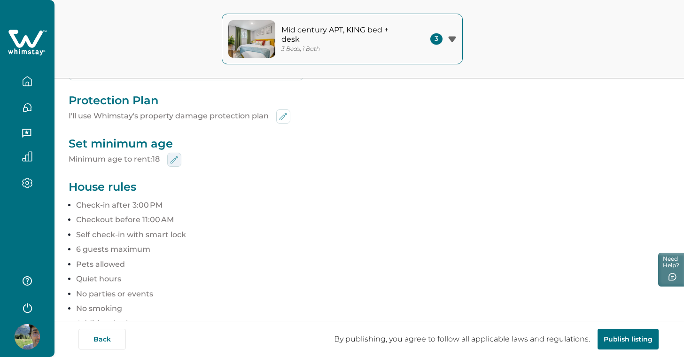
click at [178, 158] on icon "edit-min-age" at bounding box center [174, 159] width 11 height 11
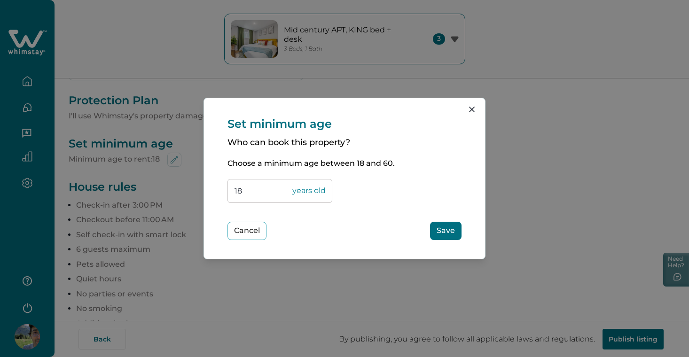
drag, startPoint x: 269, startPoint y: 191, endPoint x: 159, endPoint y: 180, distance: 110.5
click at [159, 180] on div "Set minimum age Who can book this property? Choose a minimum age between 18 and…" at bounding box center [344, 178] width 689 height 357
type input "21"
click at [439, 227] on button "Save" at bounding box center [445, 231] width 31 height 18
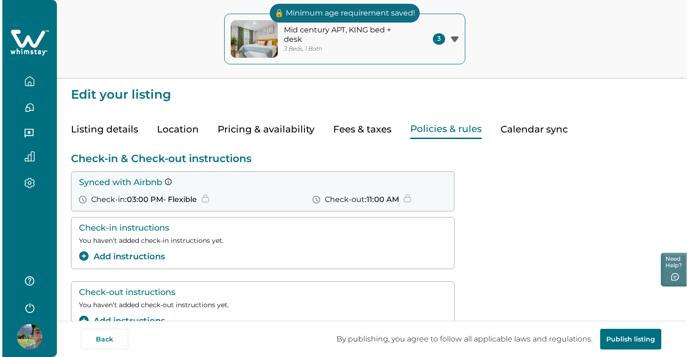
scroll to position [0, 0]
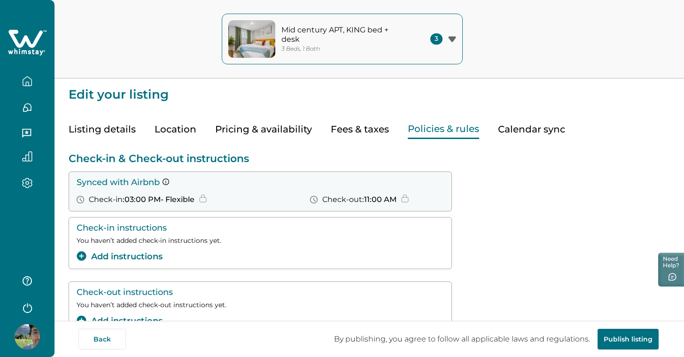
click at [521, 128] on button "Calendar sync" at bounding box center [531, 129] width 67 height 19
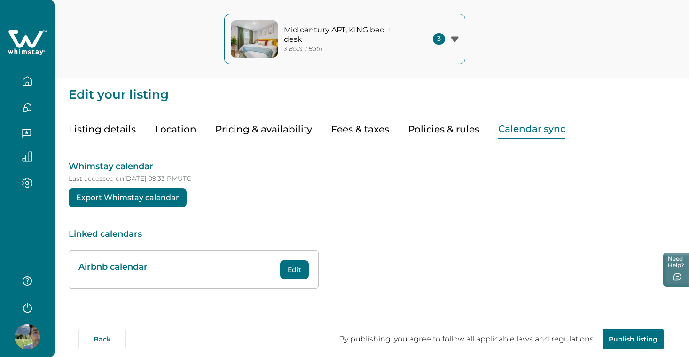
click at [159, 203] on button "Export Whimstay calendar" at bounding box center [128, 197] width 118 height 19
click at [297, 268] on button "Edit" at bounding box center [294, 269] width 29 height 19
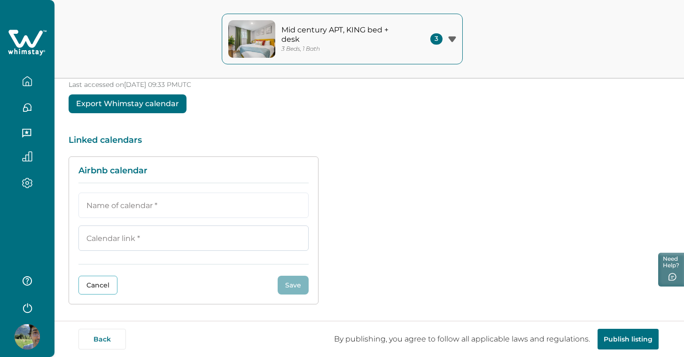
scroll to position [94, 0]
click at [192, 245] on input "url" at bounding box center [193, 238] width 230 height 25
paste input "https://www.airbnb.com/calendar/ical/1408760370697044374.ics?s=9e5e0074de9811e9…"
type input "https://www.airbnb.com/calendar/ical/1408760370697044374.ics?s=9e5e0074de9811e9…"
click at [185, 208] on input at bounding box center [193, 205] width 230 height 25
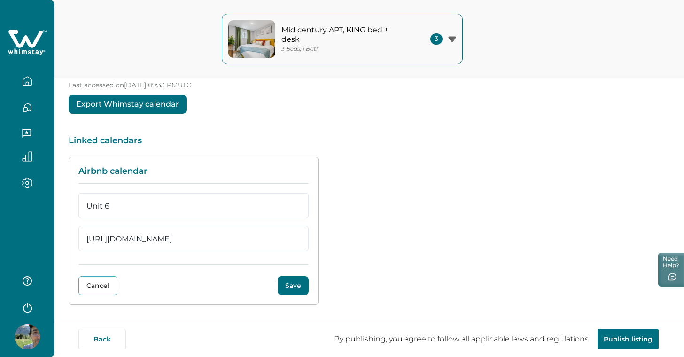
type input "Unit 6"
click at [507, 207] on div "Airbnb calendar Unit 6 https://www.airbnb.com/calendar/ical/1408760370697044374…" at bounding box center [369, 231] width 601 height 148
click at [298, 283] on button "Save" at bounding box center [293, 285] width 31 height 19
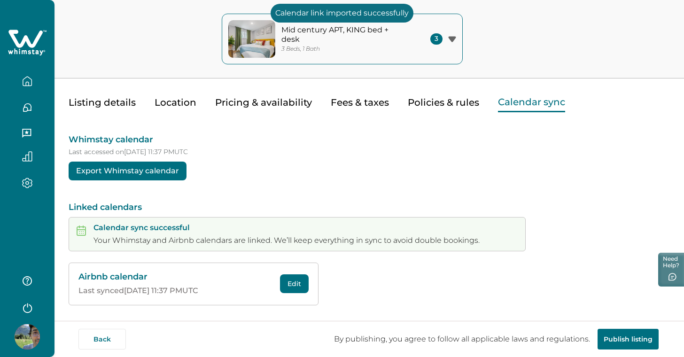
scroll to position [26, 0]
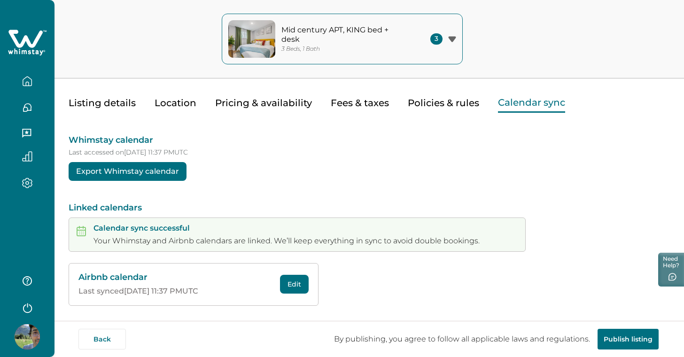
click at [360, 107] on button "Fees & taxes" at bounding box center [360, 103] width 58 height 19
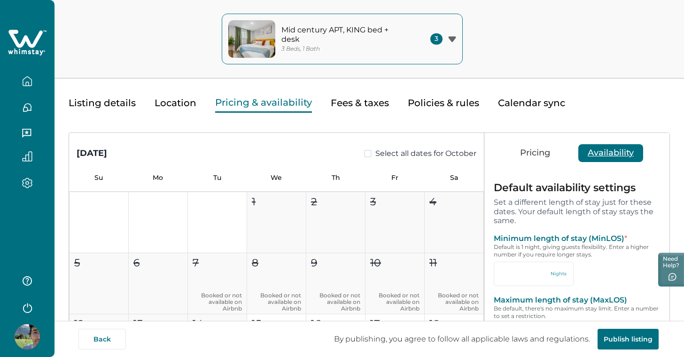
click at [281, 102] on button "Pricing & availability" at bounding box center [263, 103] width 97 height 19
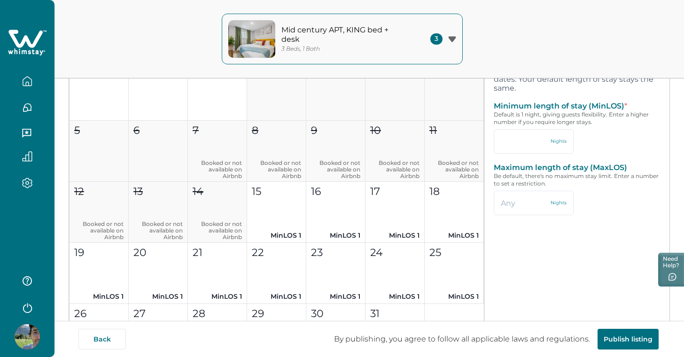
scroll to position [157, 0]
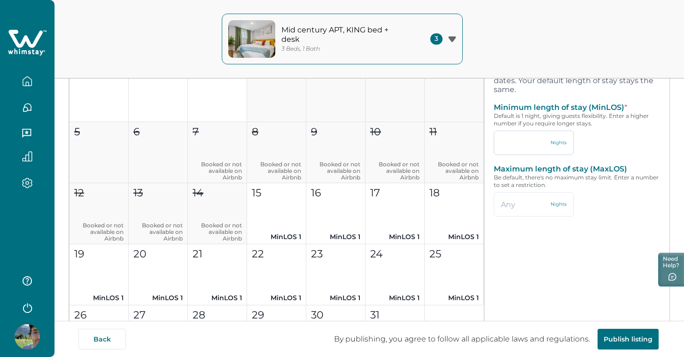
click at [519, 149] on input "text" at bounding box center [534, 143] width 80 height 24
type input "1"
click at [516, 194] on input "text" at bounding box center [534, 204] width 80 height 24
type input "28"
click at [582, 245] on button "Save" at bounding box center [588, 247] width 56 height 18
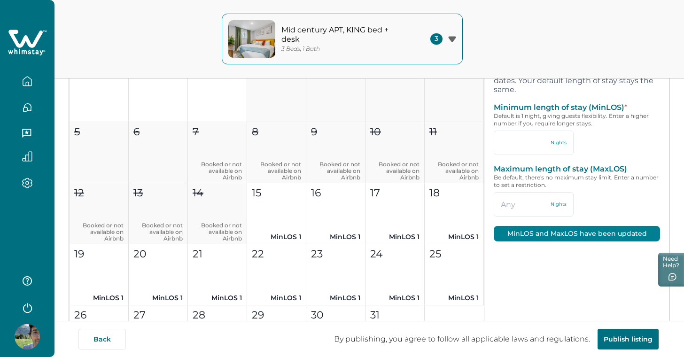
type input "1"
type input "28"
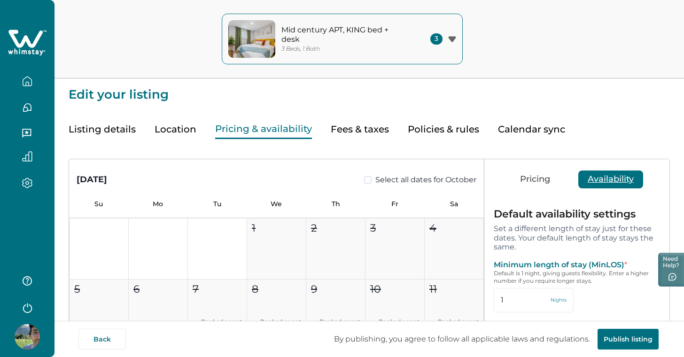
scroll to position [0, 0]
click at [125, 131] on button "Listing details" at bounding box center [102, 129] width 67 height 19
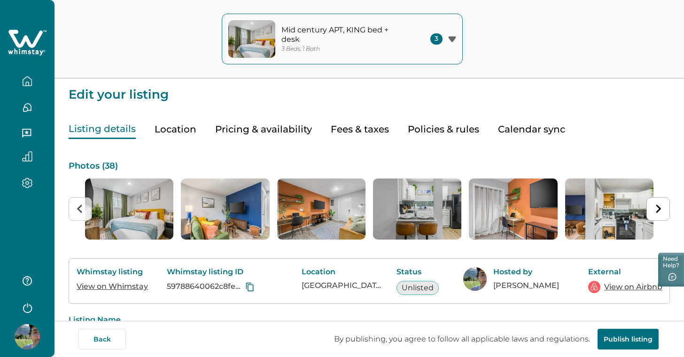
click at [174, 128] on button "Location" at bounding box center [176, 129] width 42 height 19
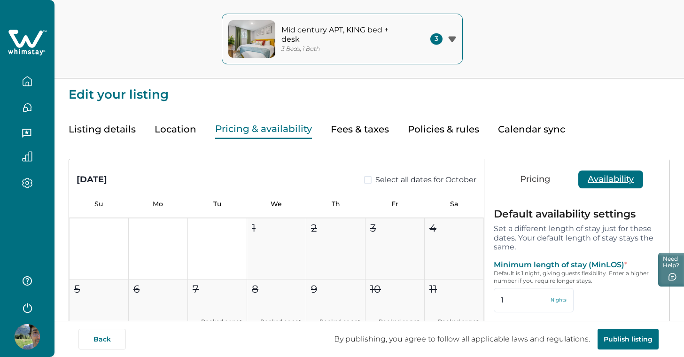
click at [234, 129] on button "Pricing & availability" at bounding box center [263, 129] width 97 height 19
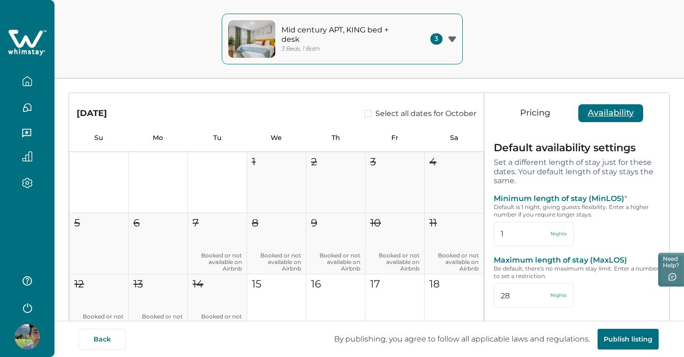
scroll to position [40, 0]
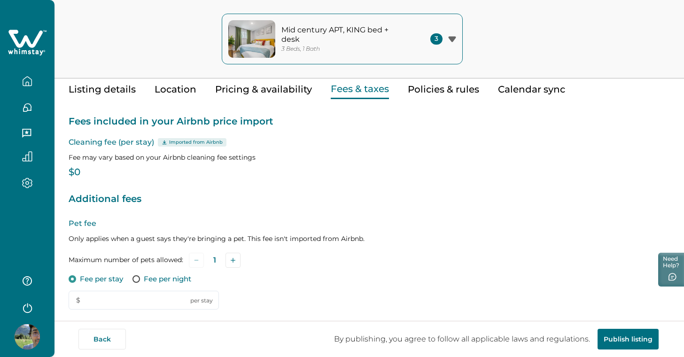
type input "25"
type input "9.8"
type input "75"
click at [360, 89] on button "Fees & taxes" at bounding box center [360, 89] width 58 height 19
click at [424, 94] on button "Policies & rules" at bounding box center [443, 89] width 71 height 19
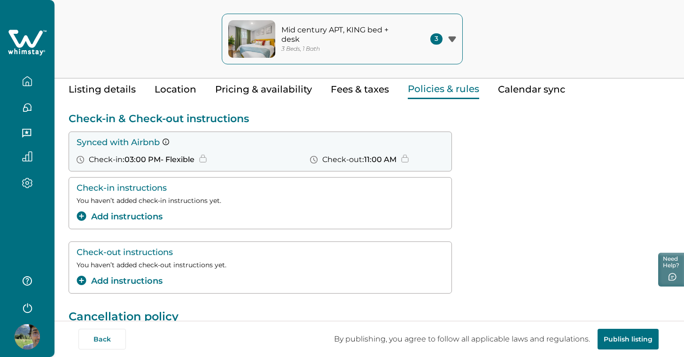
click at [488, 195] on div "Check-in instructions You haven’t added check-in instructions yet. Add instruct…" at bounding box center [369, 203] width 601 height 52
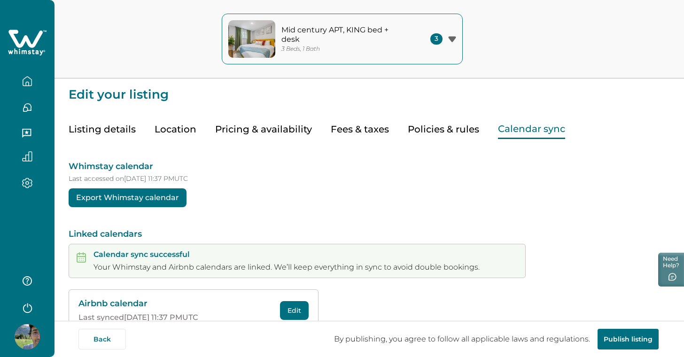
click at [514, 134] on button "Calendar sync" at bounding box center [531, 129] width 67 height 19
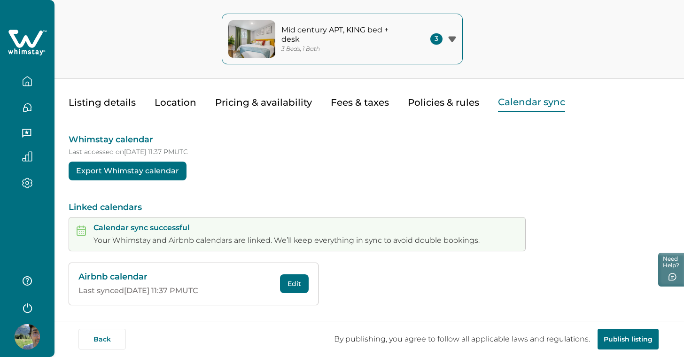
scroll to position [26, 0]
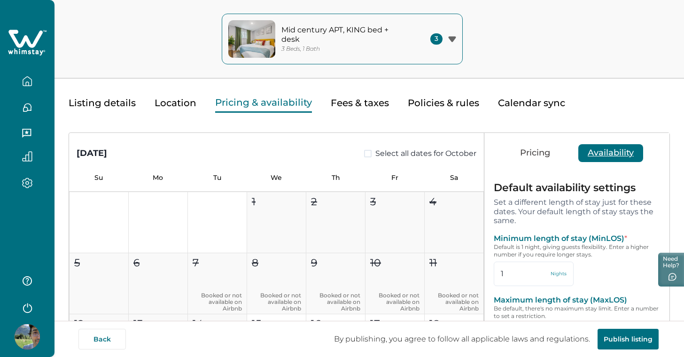
click at [272, 101] on button "Pricing & availability" at bounding box center [263, 103] width 97 height 19
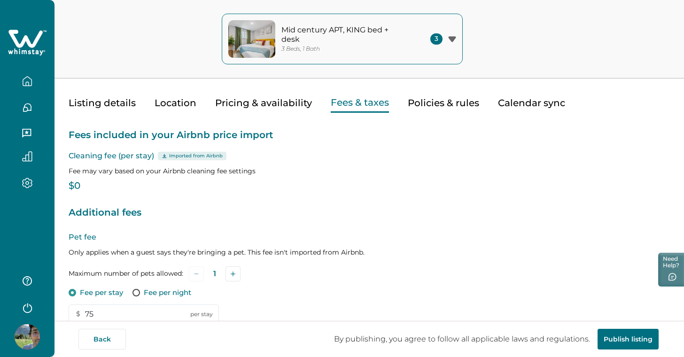
click at [351, 103] on button "Fees & taxes" at bounding box center [360, 103] width 58 height 19
click at [27, 78] on icon "button" at bounding box center [27, 81] width 10 height 10
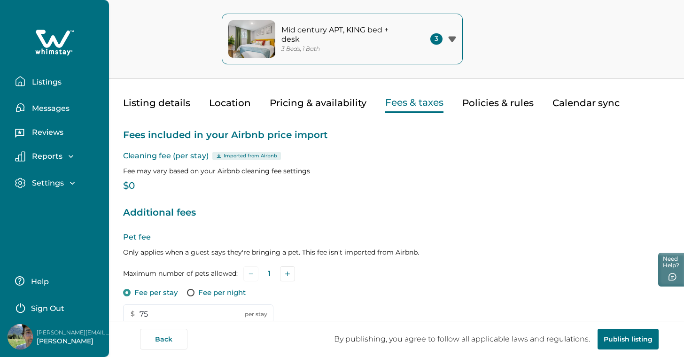
click at [46, 86] on p "Listings" at bounding box center [45, 82] width 32 height 9
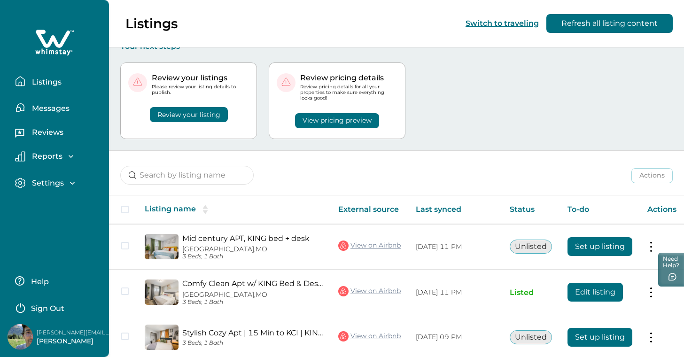
scroll to position [15, 0]
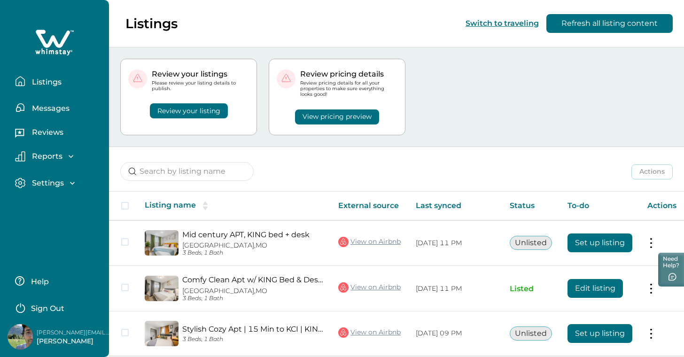
click at [214, 111] on div "Review your listing" at bounding box center [188, 105] width 121 height 27
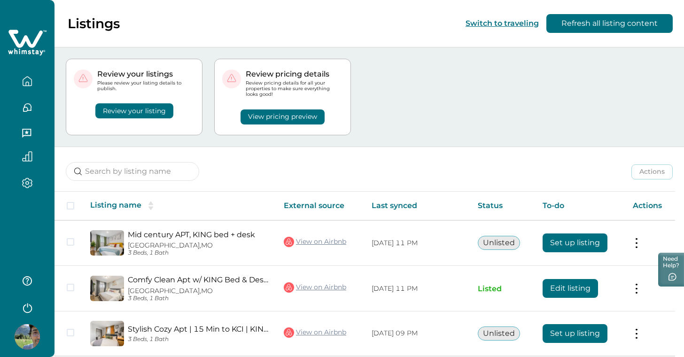
click at [160, 113] on button "Review your listing" at bounding box center [134, 110] width 78 height 15
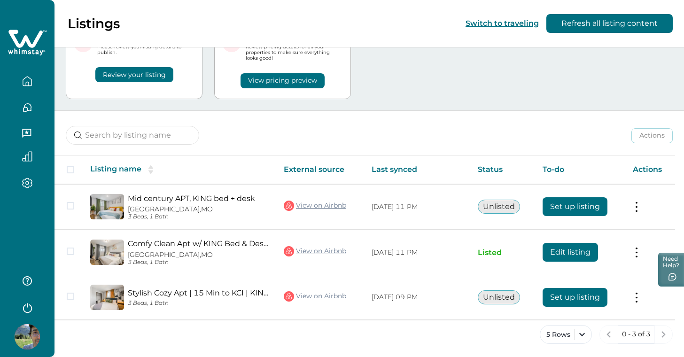
scroll to position [50, 0]
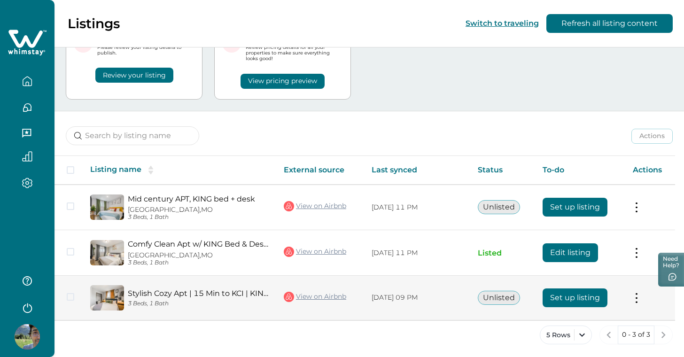
click at [570, 295] on button "Set up listing" at bounding box center [575, 298] width 65 height 19
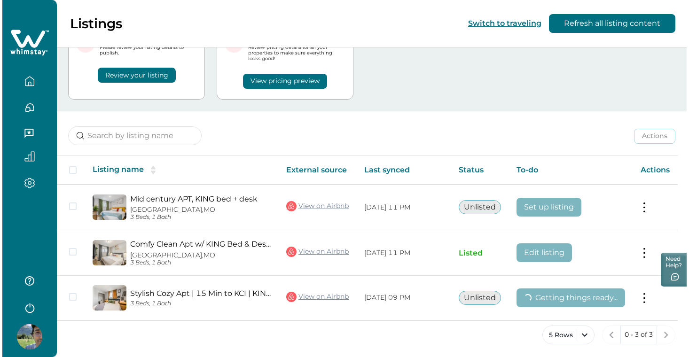
scroll to position [0, 0]
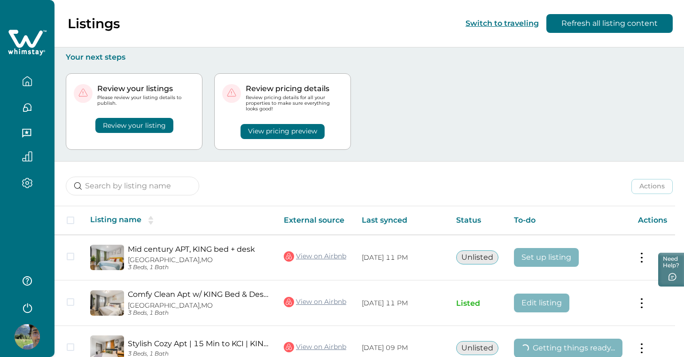
click at [139, 123] on button "Review your listing" at bounding box center [134, 125] width 78 height 15
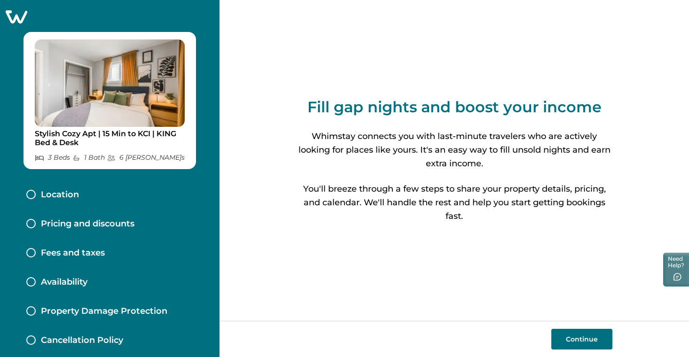
click at [585, 337] on button "Continue" at bounding box center [581, 339] width 61 height 21
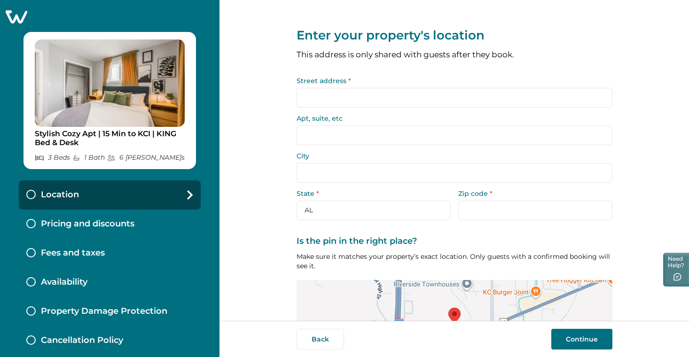
click at [388, 99] on input "Street address *" at bounding box center [455, 98] width 316 height 20
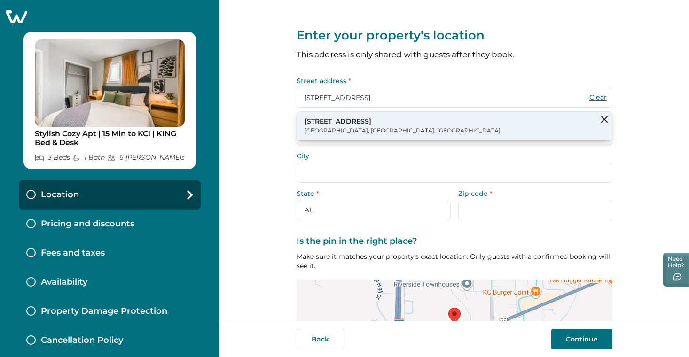
click at [393, 123] on button "4518 NW Brencrest Dr Riverside, MO, USA" at bounding box center [454, 126] width 315 height 29
type input "4518 NW Brencrest Dr"
type input "Riverside"
select select "MO"
type input "64150"
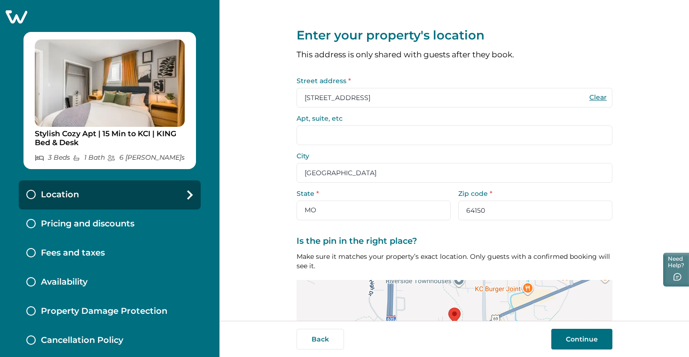
click at [385, 135] on input "Apt, suite, etc" at bounding box center [455, 135] width 316 height 20
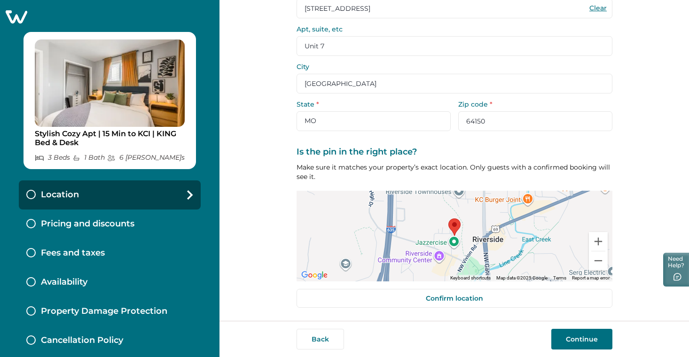
scroll to position [88, 0]
type input "Unit 7"
click at [578, 338] on button "Continue" at bounding box center [581, 339] width 61 height 21
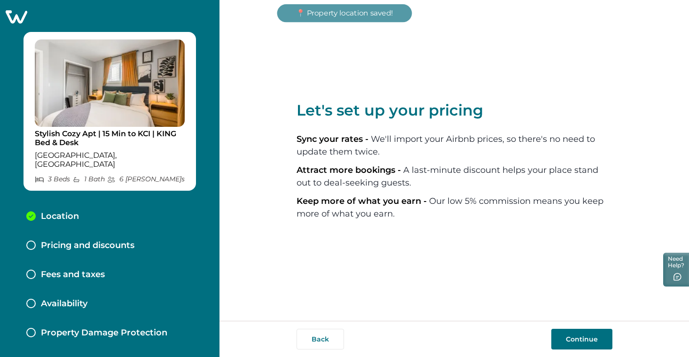
click at [583, 336] on button "Continue" at bounding box center [581, 339] width 61 height 21
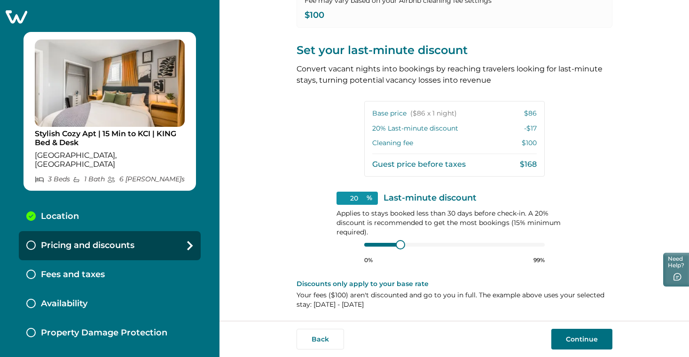
scroll to position [179, 0]
type input "15"
click at [389, 244] on div at bounding box center [391, 245] width 8 height 8
click at [591, 336] on button "Continue" at bounding box center [581, 339] width 61 height 21
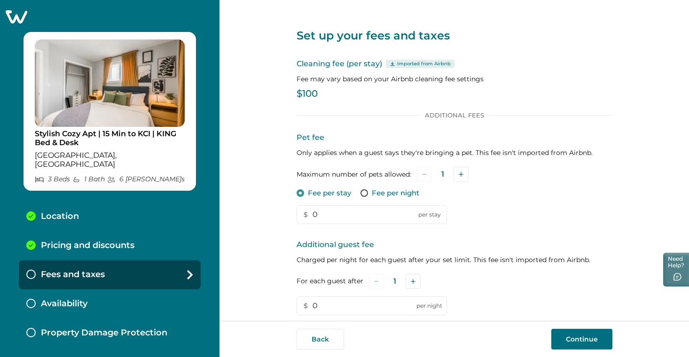
drag, startPoint x: 347, startPoint y: 216, endPoint x: 282, endPoint y: 212, distance: 65.0
click at [282, 212] on div "Set up your fees and taxes Cleaning fee (per stay) Imported from Airbnb Fee may…" at bounding box center [453, 160] width 469 height 321
type input "75"
click at [282, 263] on div "Set up your fees and taxes Cleaning fee (per stay) Imported from Airbnb Fee may…" at bounding box center [453, 160] width 469 height 321
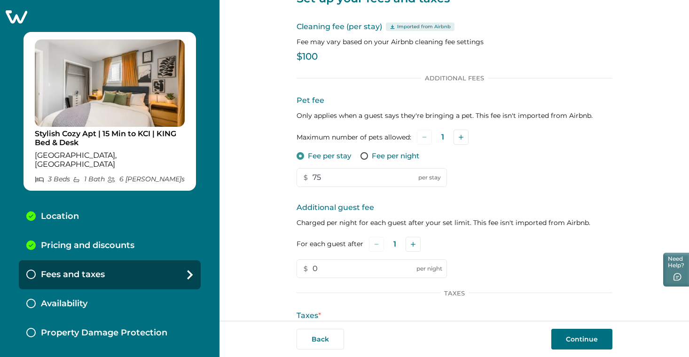
scroll to position [44, 0]
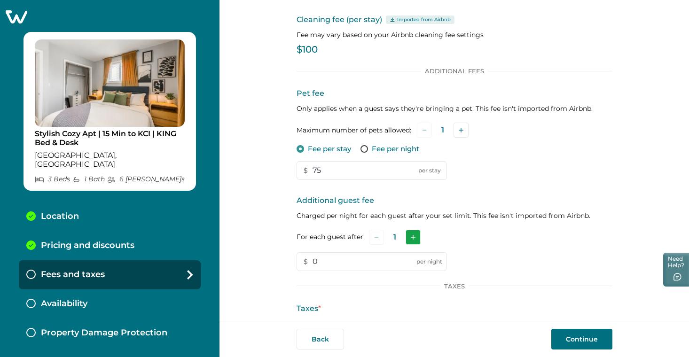
click at [410, 233] on button "Add" at bounding box center [413, 237] width 15 height 15
click at [410, 233] on button "Add" at bounding box center [414, 237] width 15 height 15
click at [410, 233] on button "Add" at bounding box center [415, 237] width 15 height 15
click at [377, 236] on button "Subtract" at bounding box center [376, 237] width 15 height 15
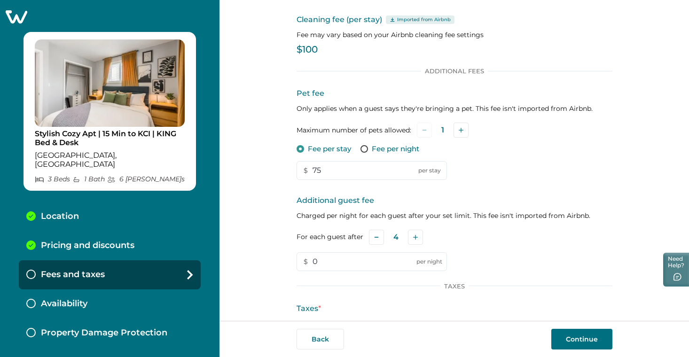
drag, startPoint x: 358, startPoint y: 258, endPoint x: 254, endPoint y: 252, distance: 104.1
click at [254, 252] on div "Set up your fees and taxes Cleaning fee (per stay) Imported from Airbnb Fee may…" at bounding box center [453, 160] width 469 height 321
type input "25"
click at [260, 227] on div "Set up your fees and taxes Cleaning fee (per stay) Imported from Airbnb Fee may…" at bounding box center [453, 160] width 469 height 321
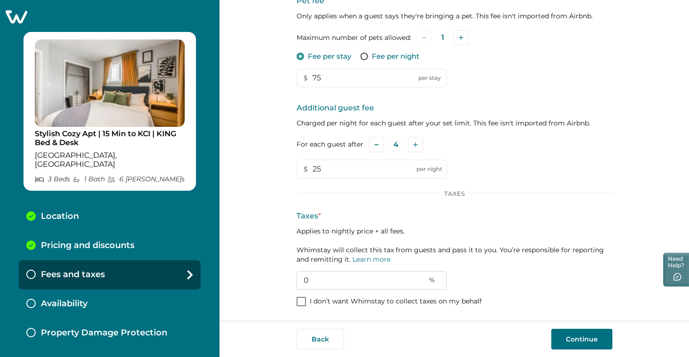
scroll to position [136, 0]
drag, startPoint x: 326, startPoint y: 277, endPoint x: 273, endPoint y: 272, distance: 53.8
click at [272, 272] on div "Set up your fees and taxes Cleaning fee (per stay) Imported from Airbnb Fee may…" at bounding box center [453, 160] width 469 height 321
type input "9.8"
click at [270, 274] on div "Set up your fees and taxes Cleaning fee (per stay) Imported from Airbnb Fee may…" at bounding box center [453, 160] width 469 height 321
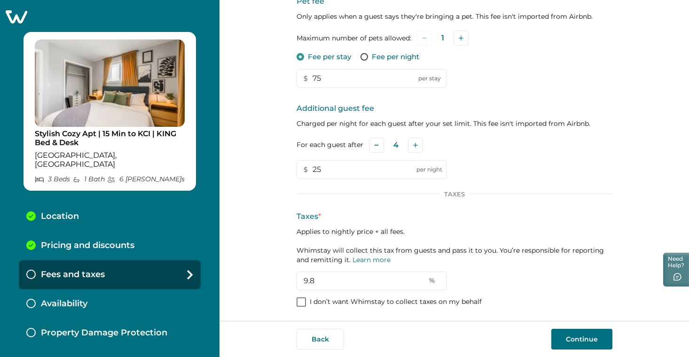
scroll to position [0, 0]
click at [580, 338] on button "Continue" at bounding box center [581, 339] width 61 height 21
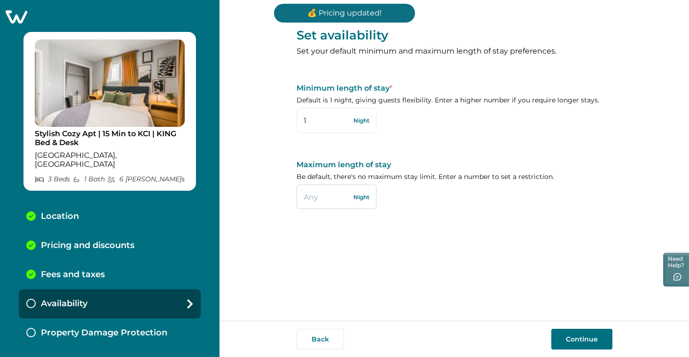
click at [326, 192] on input "text" at bounding box center [337, 197] width 80 height 24
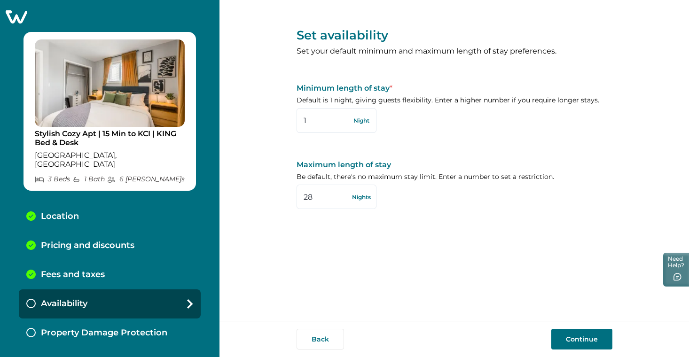
type input "28"
click at [579, 335] on button "Continue" at bounding box center [581, 339] width 61 height 21
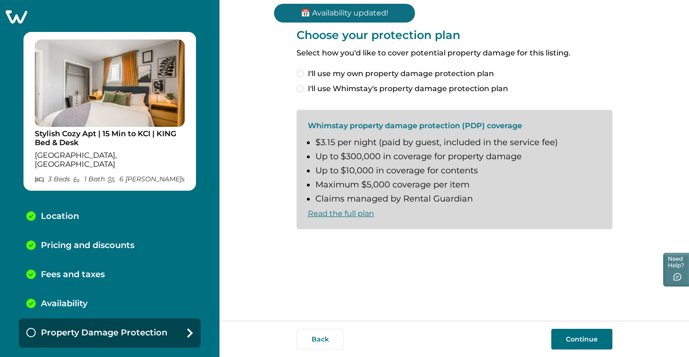
click at [452, 90] on span "I'll use Whimstay's property damage protection plan" at bounding box center [408, 88] width 200 height 11
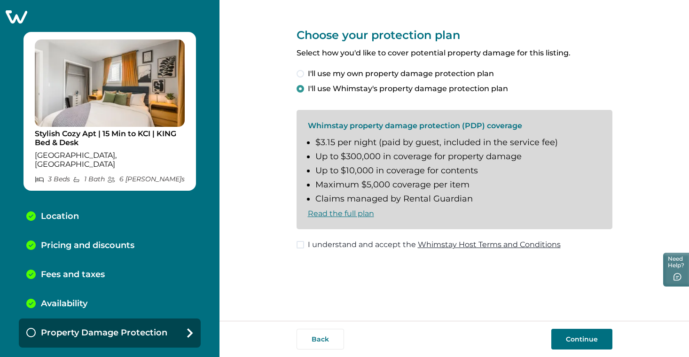
click at [375, 240] on span "I understand and accept the Whimstay Host Terms and Conditions" at bounding box center [434, 244] width 253 height 11
click at [565, 335] on button "Continue" at bounding box center [581, 339] width 61 height 21
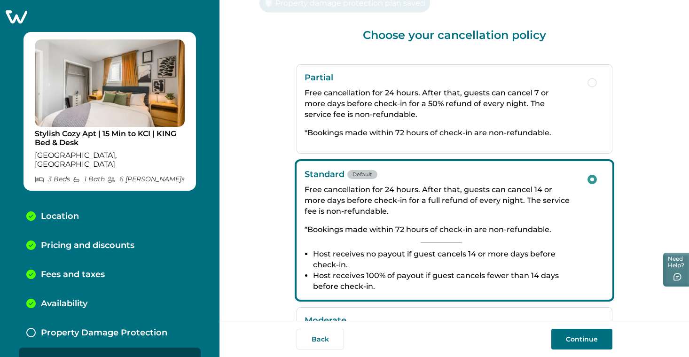
scroll to position [7, 0]
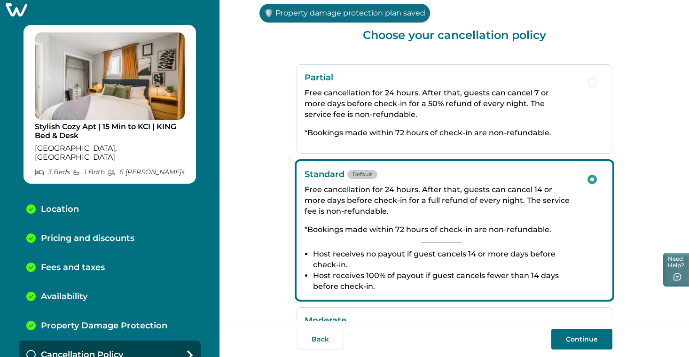
click at [591, 337] on button "Continue" at bounding box center [581, 339] width 61 height 21
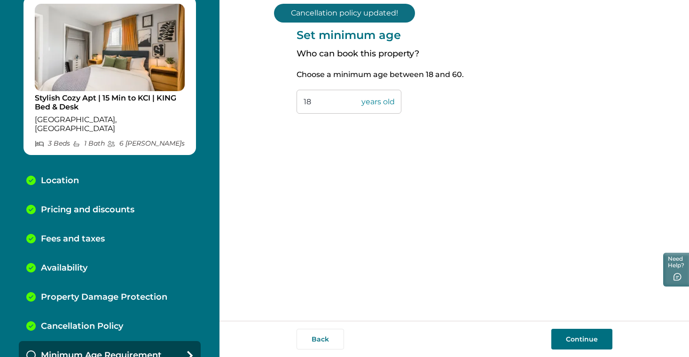
drag, startPoint x: 338, startPoint y: 102, endPoint x: 260, endPoint y: 93, distance: 78.6
click at [260, 93] on div "Set minimum age Who can book this property? Choose a minimum age between 18 and…" at bounding box center [453, 160] width 469 height 321
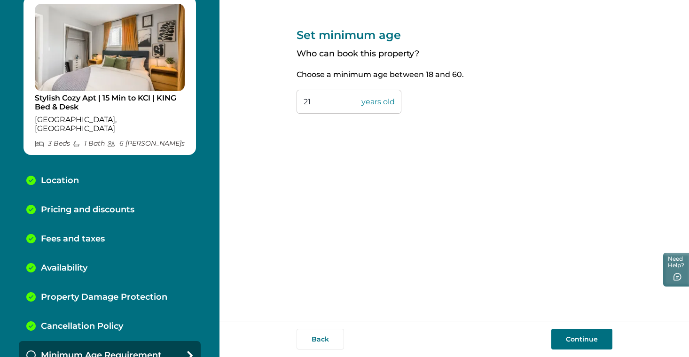
type input "21"
click at [588, 342] on button "Continue" at bounding box center [581, 339] width 61 height 21
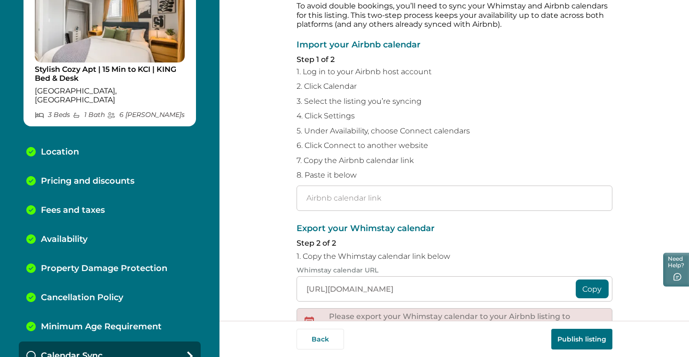
scroll to position [50, 0]
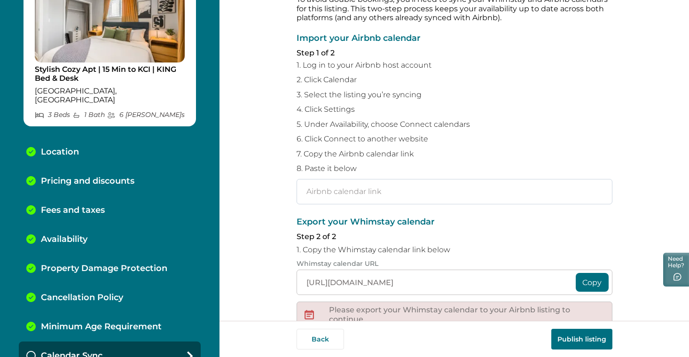
click at [398, 189] on input "text" at bounding box center [455, 191] width 316 height 25
paste input "https://www.airbnb.com/calendar/ical/1394895589048007822.ics?s=09d7cb785c896258…"
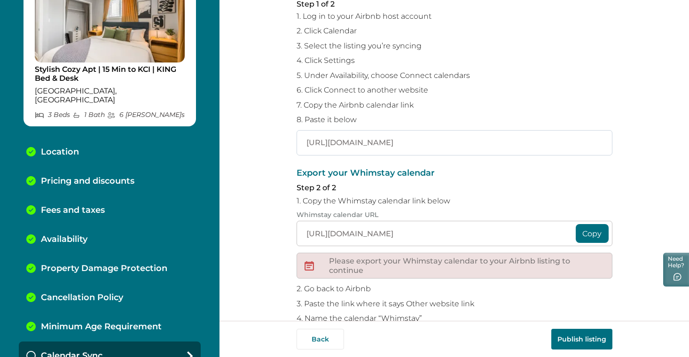
scroll to position [126, 0]
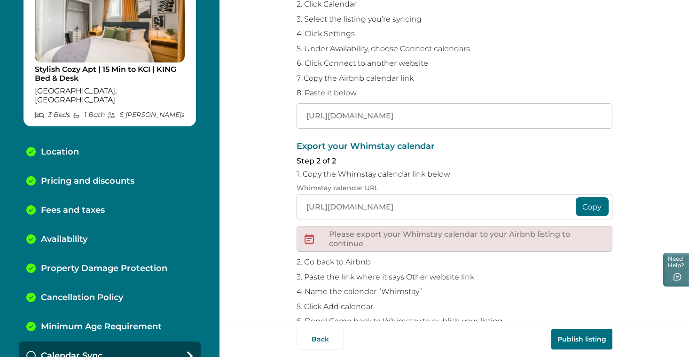
type input "https://www.airbnb.com/calendar/ical/1394895589048007822.ics?s=09d7cb785c896258…"
click at [593, 203] on button "Copy" at bounding box center [592, 206] width 33 height 19
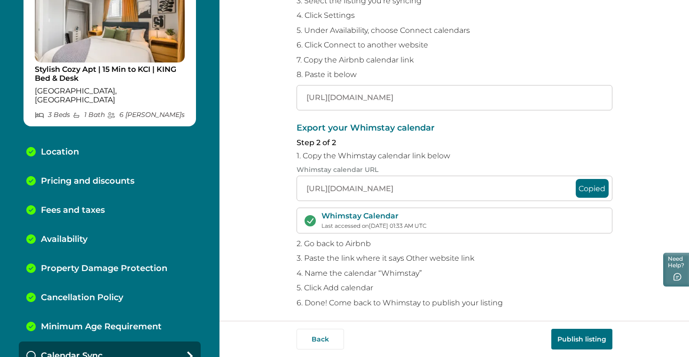
scroll to position [144, 0]
click at [576, 339] on button "Publish listing" at bounding box center [581, 339] width 61 height 21
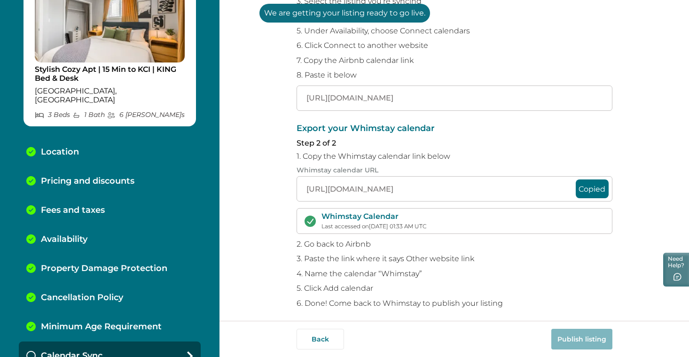
scroll to position [0, 0]
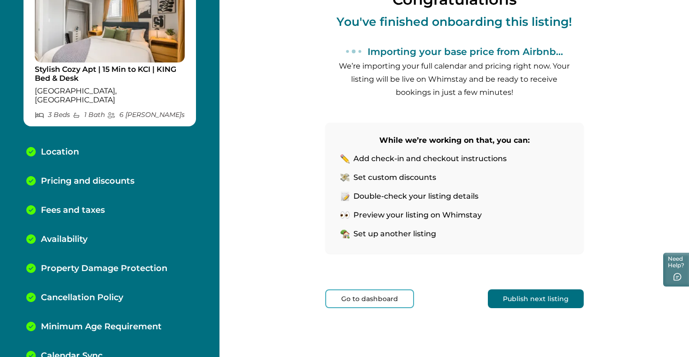
click at [540, 302] on button "Publish next listing" at bounding box center [536, 298] width 96 height 19
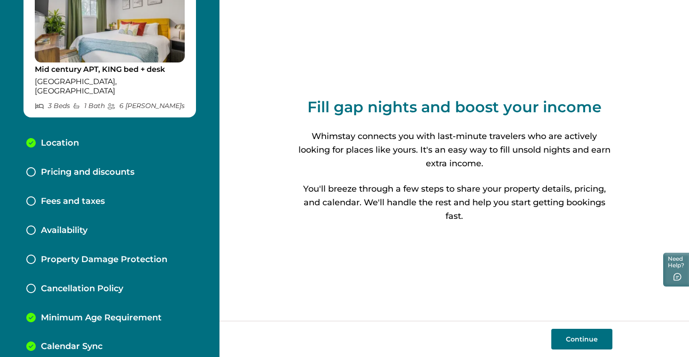
click at [595, 336] on button "Continue" at bounding box center [581, 339] width 61 height 21
select select "MO"
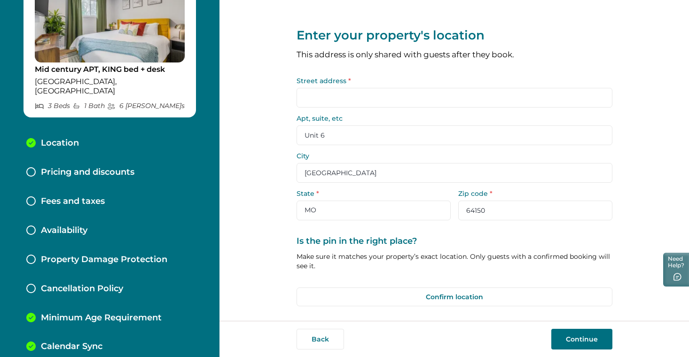
type input "4518 NW Brencrest Dr"
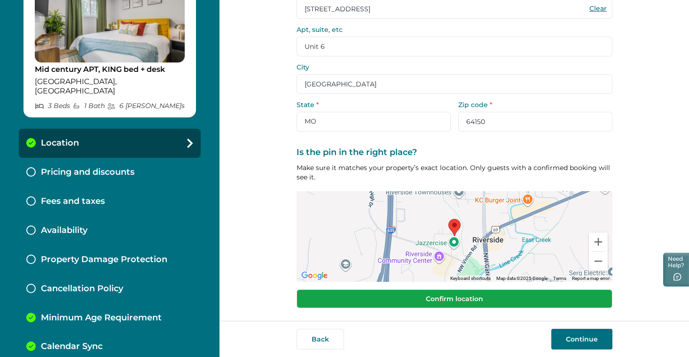
scroll to position [88, 0]
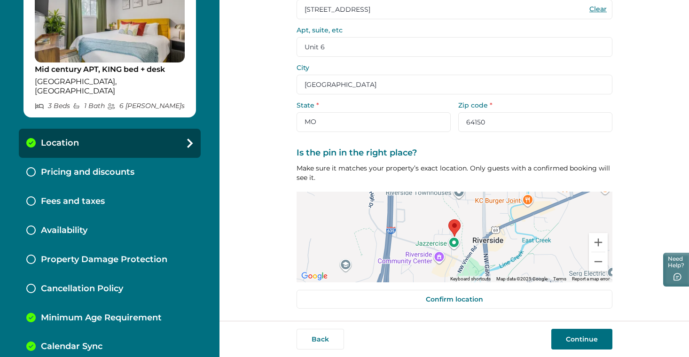
click at [598, 336] on button "Continue" at bounding box center [581, 339] width 61 height 21
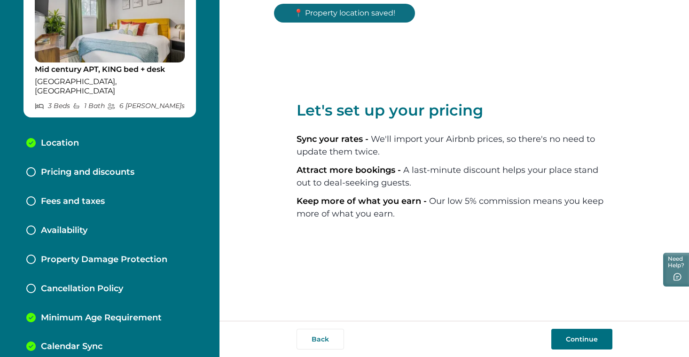
click at [584, 341] on button "Continue" at bounding box center [581, 339] width 61 height 21
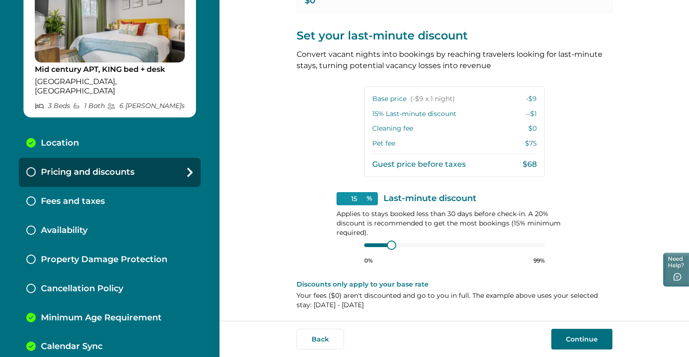
scroll to position [193, 0]
click at [577, 336] on button "Continue" at bounding box center [581, 339] width 61 height 21
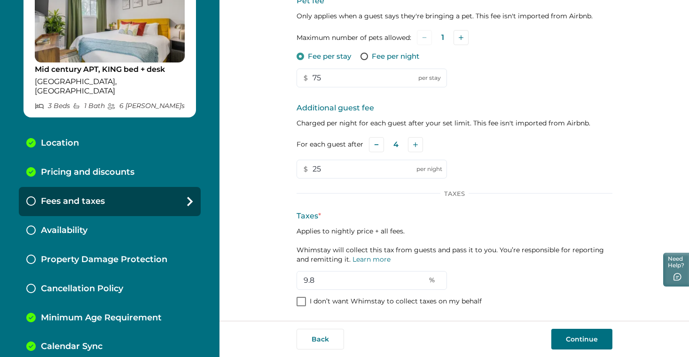
scroll to position [136, 0]
click at [568, 336] on button "Continue" at bounding box center [581, 339] width 61 height 21
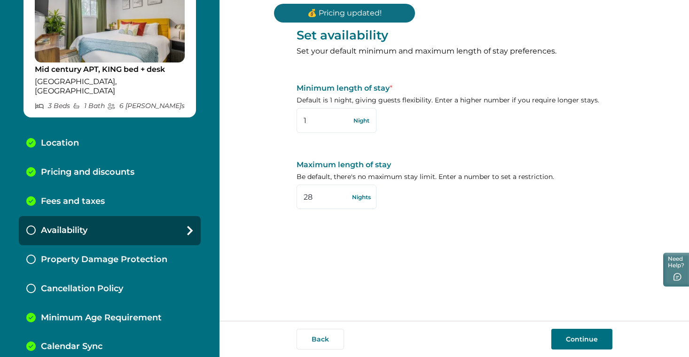
click at [568, 340] on button "Continue" at bounding box center [581, 339] width 61 height 21
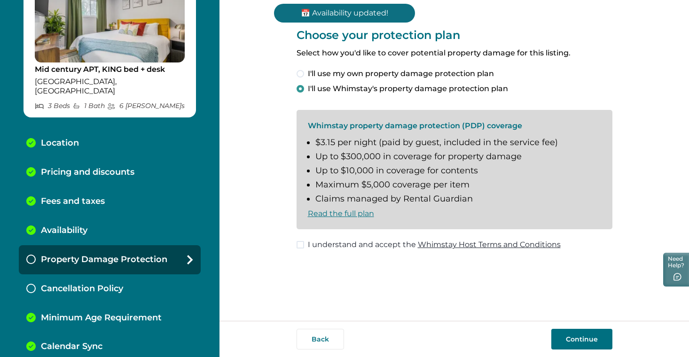
click at [308, 242] on span "I understand and accept the Whimstay Host Terms and Conditions" at bounding box center [434, 244] width 253 height 11
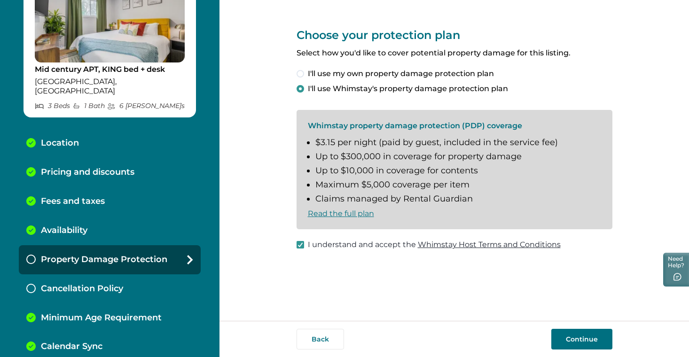
click at [569, 336] on button "Continue" at bounding box center [581, 339] width 61 height 21
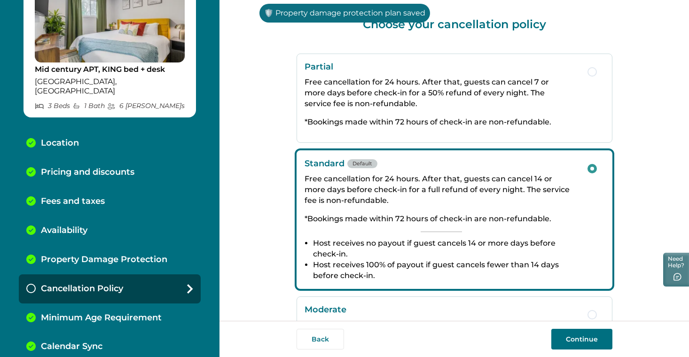
scroll to position [21, 0]
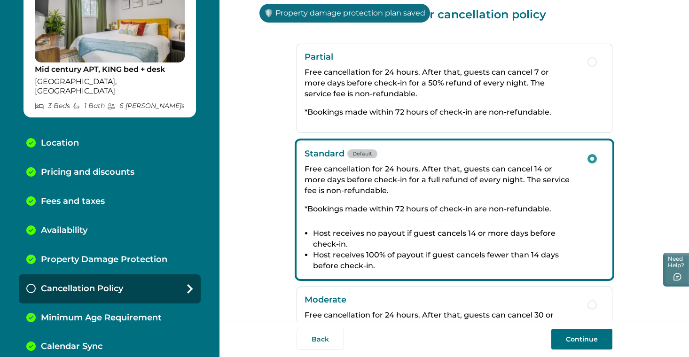
click at [594, 341] on button "Continue" at bounding box center [581, 339] width 61 height 21
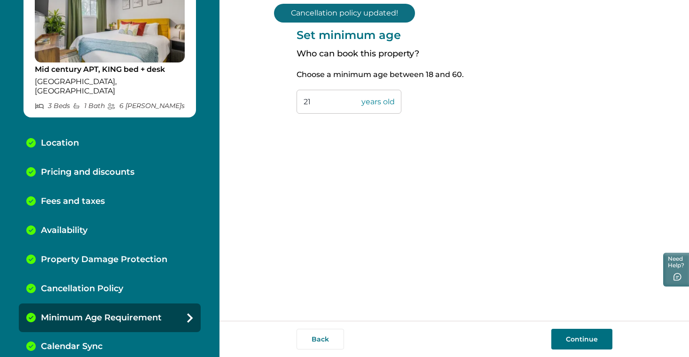
click at [574, 339] on button "Continue" at bounding box center [581, 339] width 61 height 21
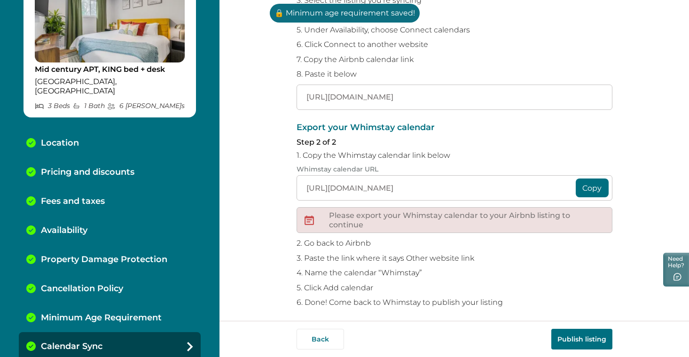
scroll to position [144, 0]
click at [584, 338] on button "Publish listing" at bounding box center [581, 339] width 61 height 21
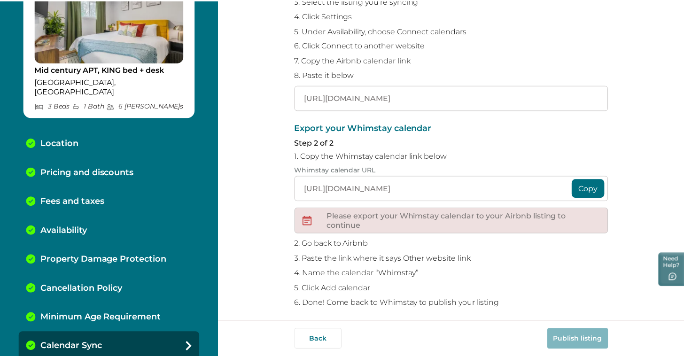
scroll to position [99, 0]
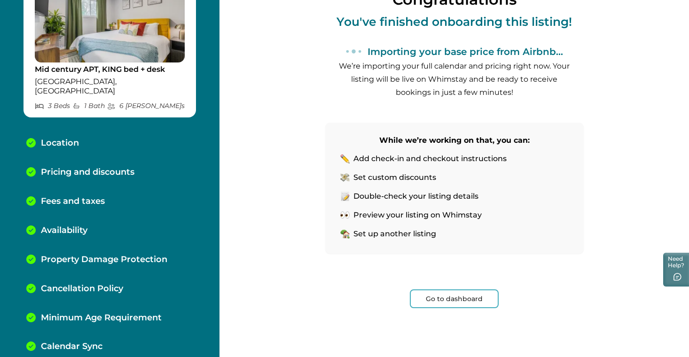
click at [438, 298] on button "Go to dashboard" at bounding box center [454, 298] width 89 height 19
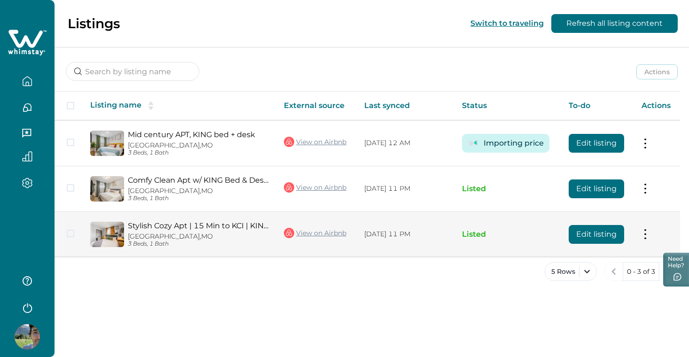
click at [593, 233] on button "Edit listing" at bounding box center [596, 234] width 55 height 19
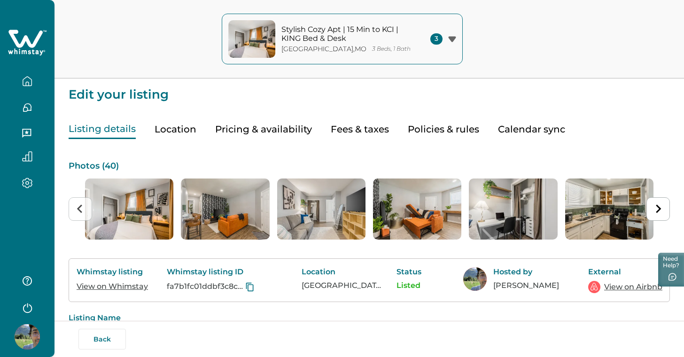
click at [174, 129] on button "Location" at bounding box center [176, 129] width 42 height 19
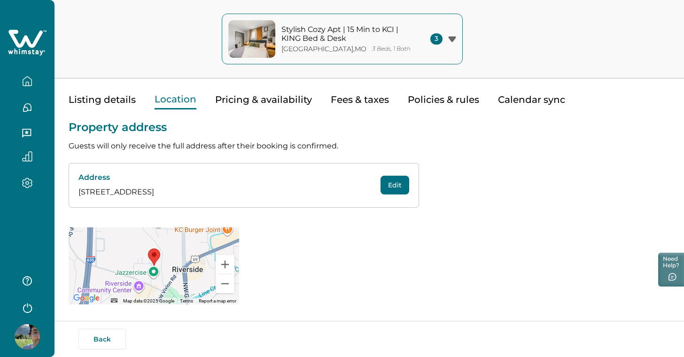
scroll to position [29, 0]
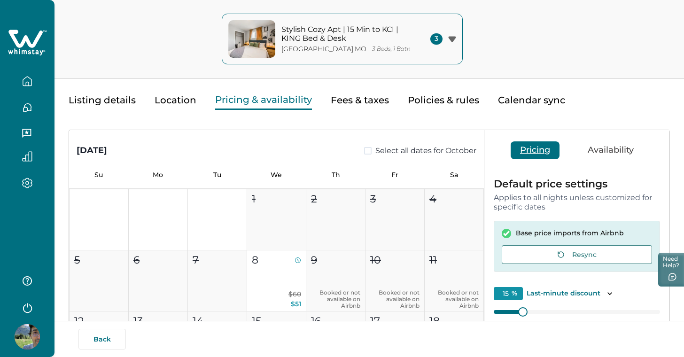
click at [250, 99] on button "Pricing & availability" at bounding box center [263, 100] width 97 height 19
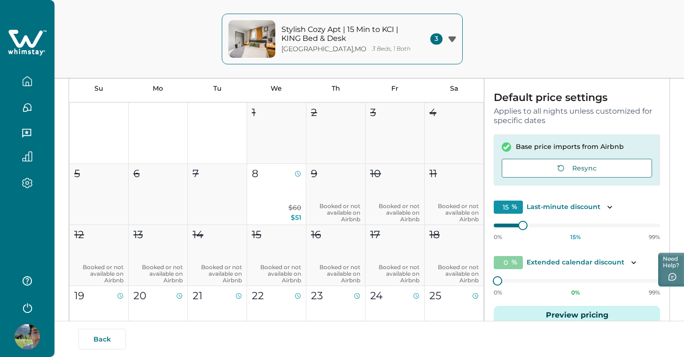
scroll to position [117, 0]
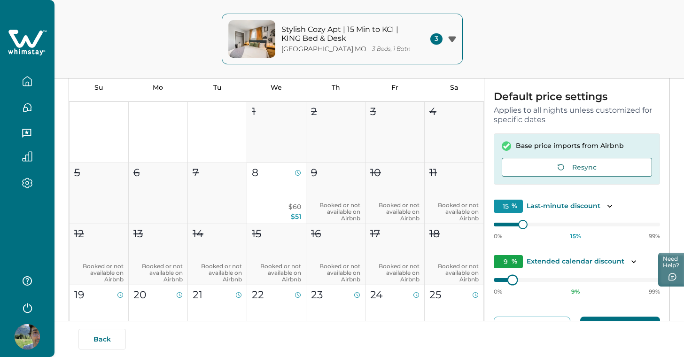
click at [509, 278] on div at bounding box center [512, 279] width 8 height 8
click at [511, 278] on div at bounding box center [514, 279] width 8 height 8
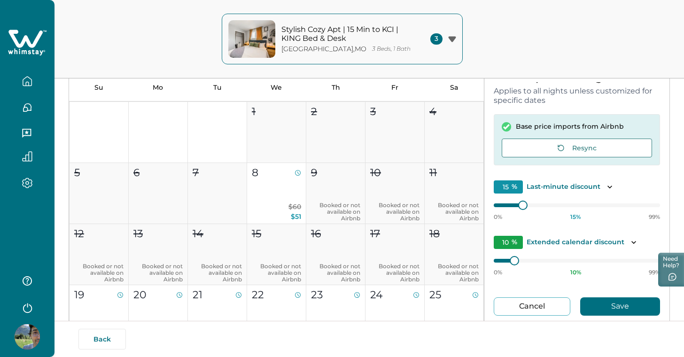
scroll to position [19, 0]
click at [609, 303] on button "Save" at bounding box center [620, 307] width 80 height 18
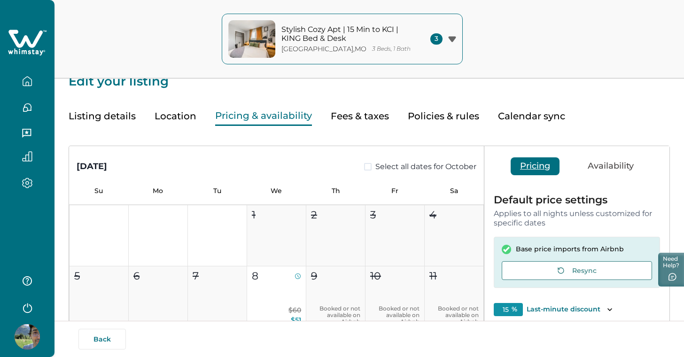
scroll to position [13, 0]
type input "10"
click at [349, 117] on button "Fees & taxes" at bounding box center [360, 116] width 58 height 19
click at [300, 118] on button "Pricing & availability" at bounding box center [263, 116] width 97 height 19
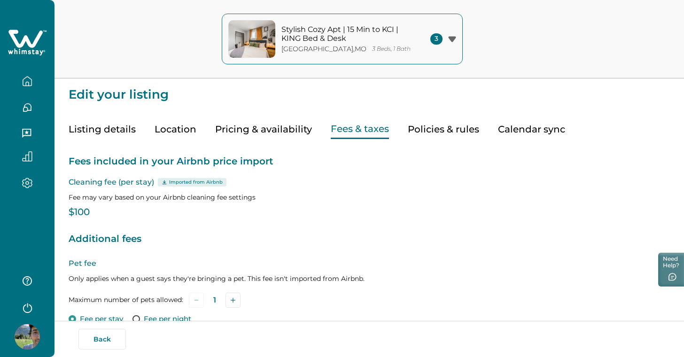
click at [356, 134] on button "Fees & taxes" at bounding box center [360, 129] width 58 height 19
click at [430, 130] on button "Policies & rules" at bounding box center [443, 129] width 71 height 19
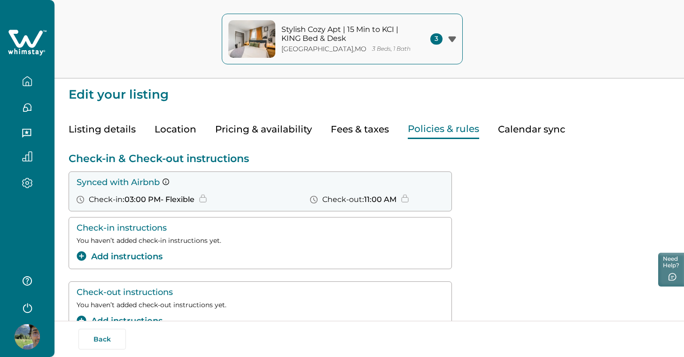
click at [510, 130] on button "Calendar sync" at bounding box center [531, 129] width 67 height 19
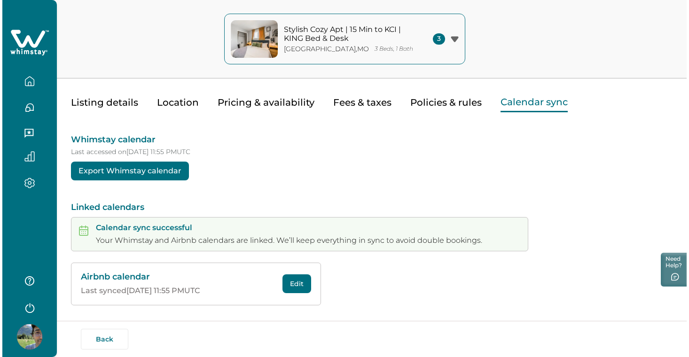
scroll to position [26, 0]
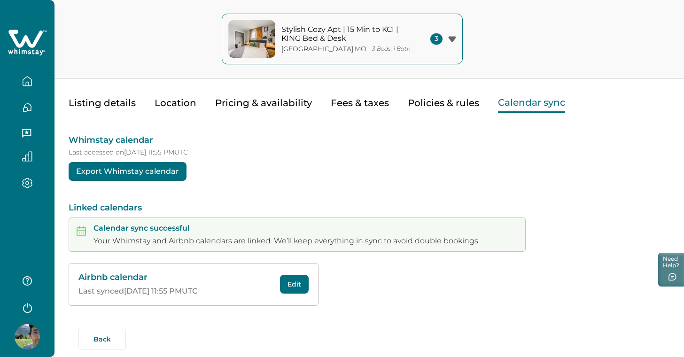
click at [437, 103] on button "Policies & rules" at bounding box center [443, 103] width 71 height 19
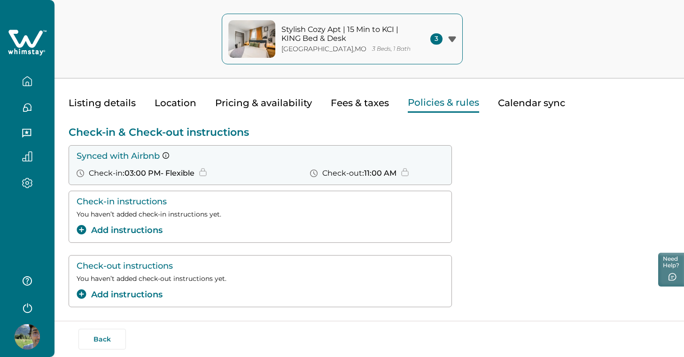
click at [145, 231] on button "Add instructions" at bounding box center [120, 230] width 86 height 13
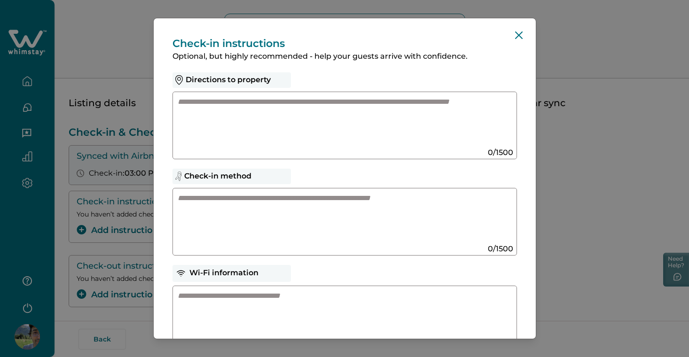
click at [273, 112] on textarea at bounding box center [336, 122] width 316 height 50
click at [248, 217] on textarea at bounding box center [336, 218] width 316 height 50
paste textarea "**********"
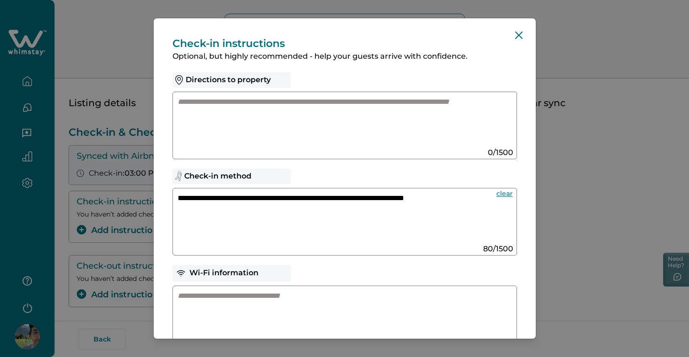
click at [265, 217] on textarea "**********" at bounding box center [333, 218] width 311 height 50
paste textarea "**********"
type textarea "**********"
click at [294, 124] on textarea at bounding box center [336, 122] width 316 height 50
paste textarea "**********"
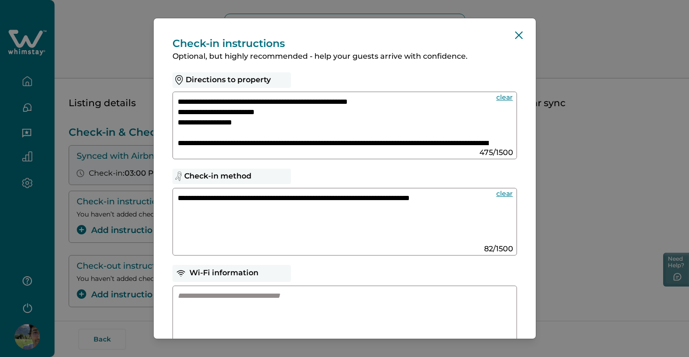
type textarea "**********"
click at [318, 220] on textarea "**********" at bounding box center [333, 218] width 311 height 50
paste textarea "**********"
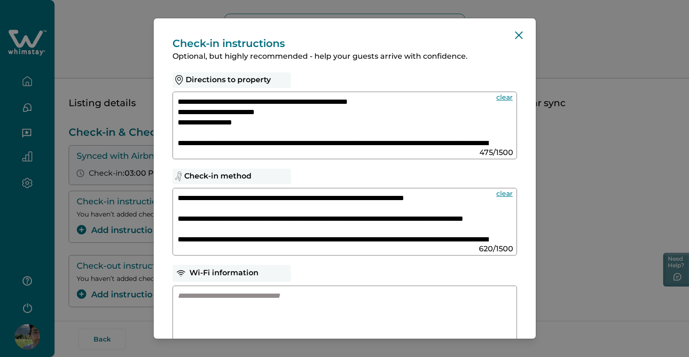
click at [225, 209] on textarea "**********" at bounding box center [333, 218] width 311 height 50
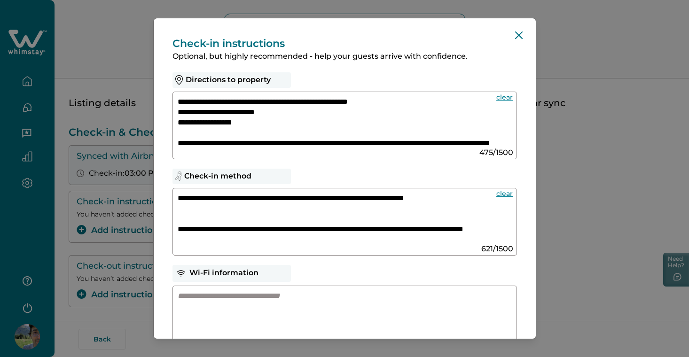
paste textarea "**********"
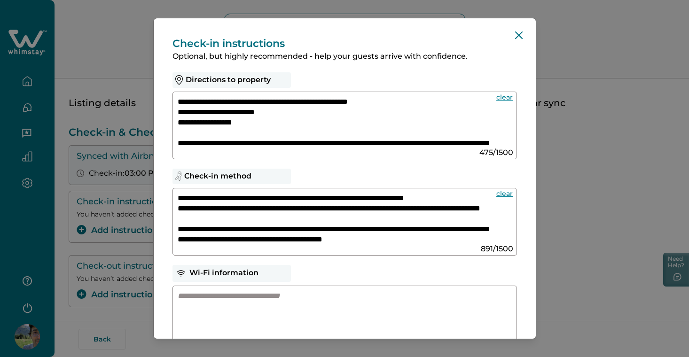
click at [297, 218] on textarea "**********" at bounding box center [333, 218] width 311 height 50
click at [178, 206] on textarea "**********" at bounding box center [333, 218] width 311 height 50
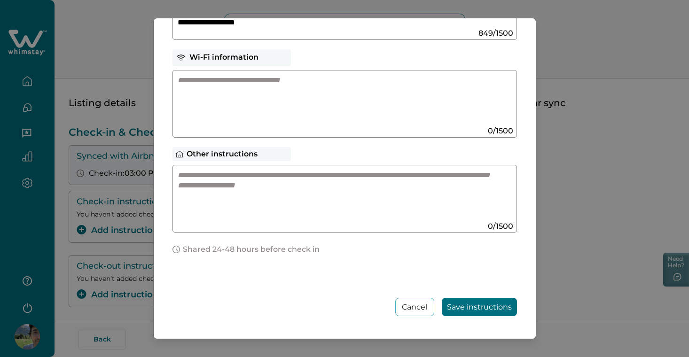
scroll to position [216, 0]
type textarea "**********"
click at [469, 306] on button "Save instructions" at bounding box center [479, 307] width 75 height 18
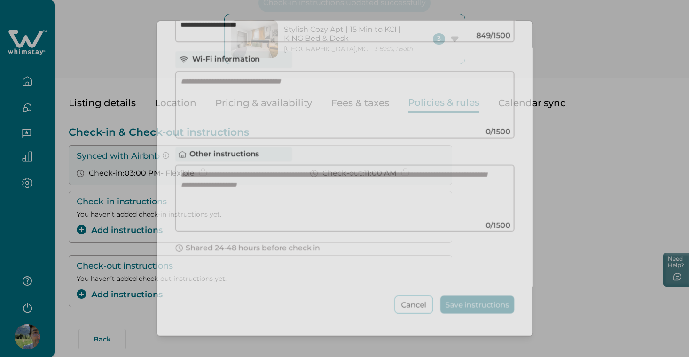
scroll to position [139, 0]
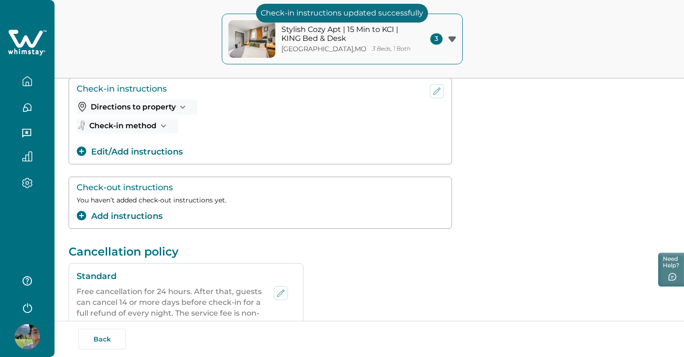
click at [169, 154] on button "Edit/Add instructions" at bounding box center [130, 152] width 106 height 13
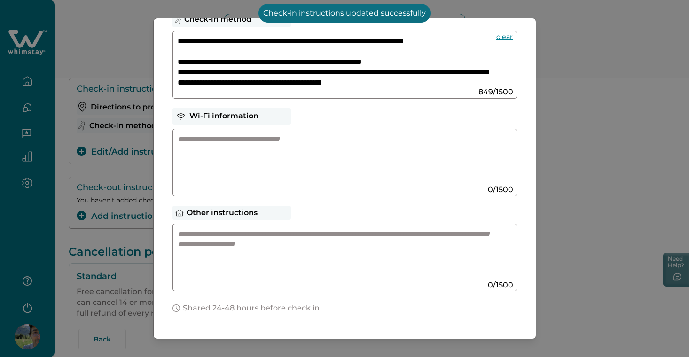
scroll to position [166, 0]
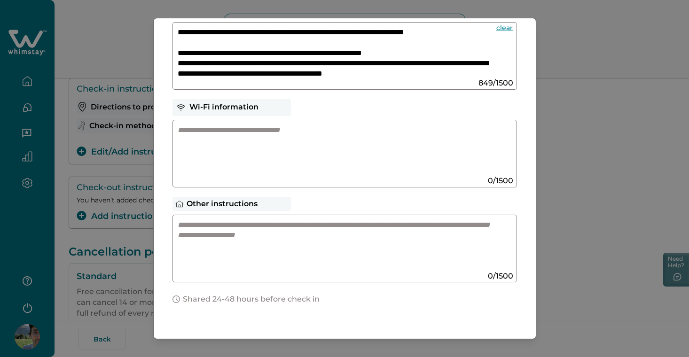
click at [300, 236] on textarea at bounding box center [336, 245] width 316 height 50
paste textarea "**********"
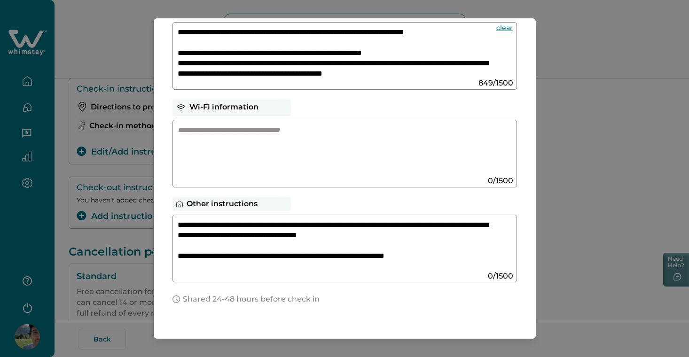
scroll to position [53, 0]
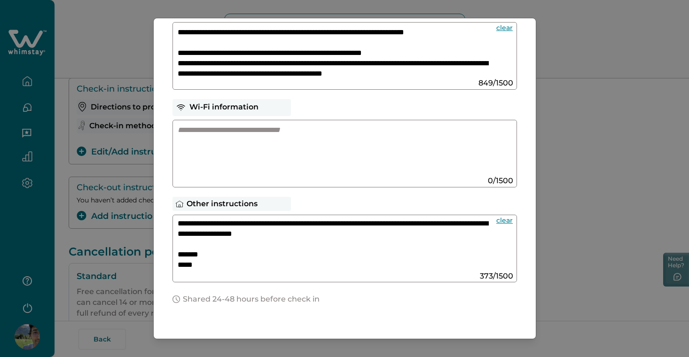
type textarea "**********"
click at [308, 149] on textarea at bounding box center [336, 150] width 316 height 50
paste textarea "**********"
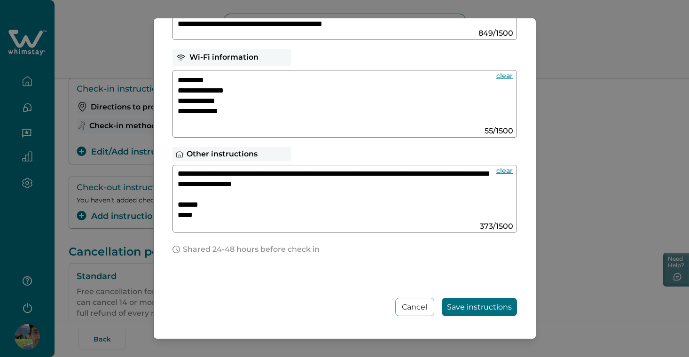
scroll to position [216, 0]
type textarea "**********"
click at [475, 309] on button "Save instructions" at bounding box center [479, 307] width 75 height 18
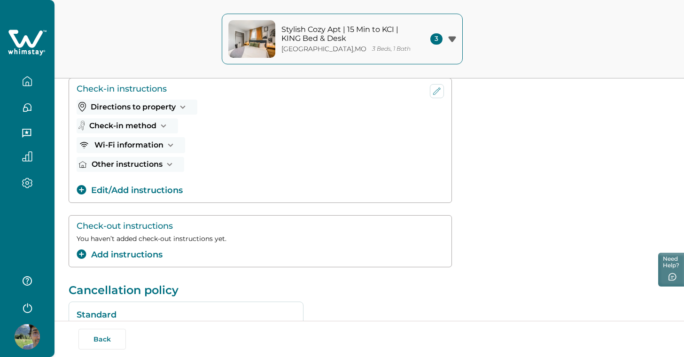
click at [148, 250] on button "Add instructions" at bounding box center [120, 255] width 86 height 13
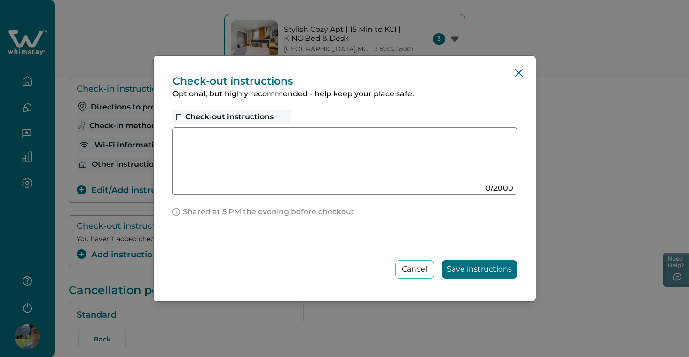
click at [293, 148] on textarea at bounding box center [336, 158] width 316 height 50
paste textarea "**********"
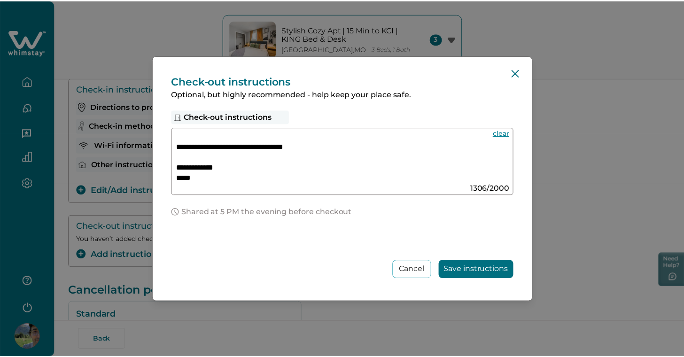
scroll to position [291, 0]
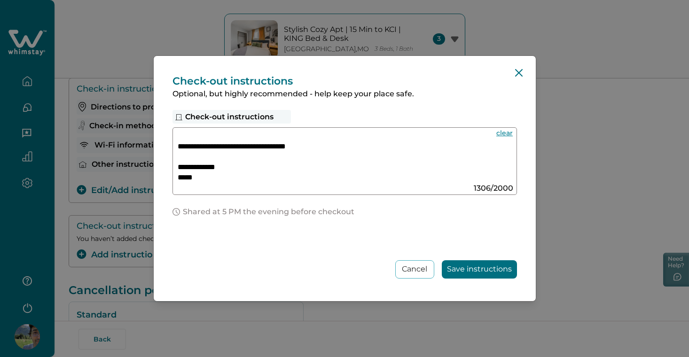
type textarea "**********"
click at [471, 270] on button "Save instructions" at bounding box center [479, 269] width 75 height 18
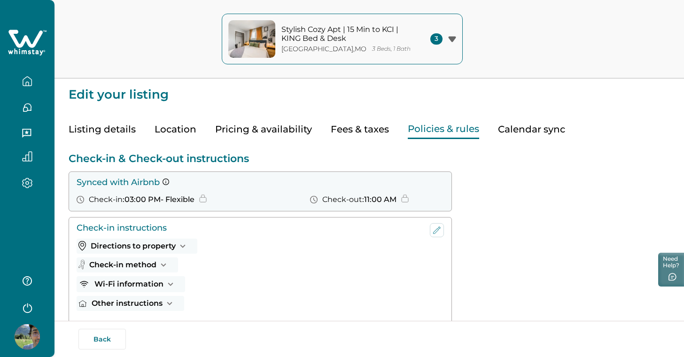
scroll to position [0, 0]
click at [457, 39] on button "Stylish Cozy Apt | 15 Min to KCI | KING Bed & Desk Riverside , MO 3 Beds, 1 Bat…" at bounding box center [342, 39] width 241 height 51
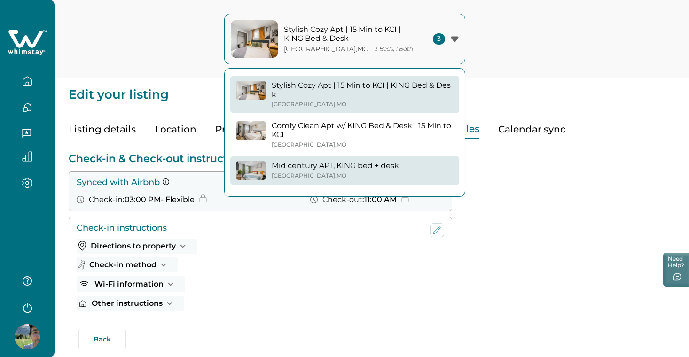
click at [365, 170] on div "Mid century APT, KING bed + desk Riverside , MO" at bounding box center [335, 170] width 127 height 18
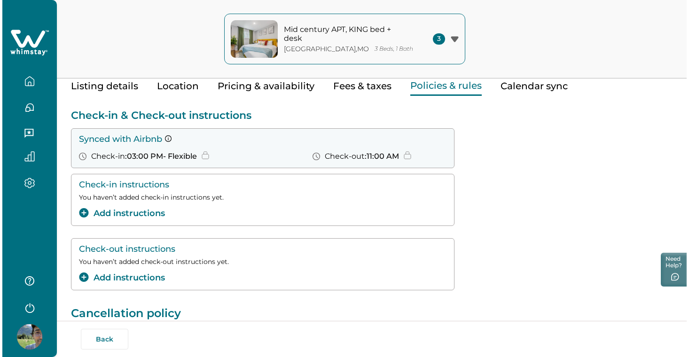
scroll to position [45, 0]
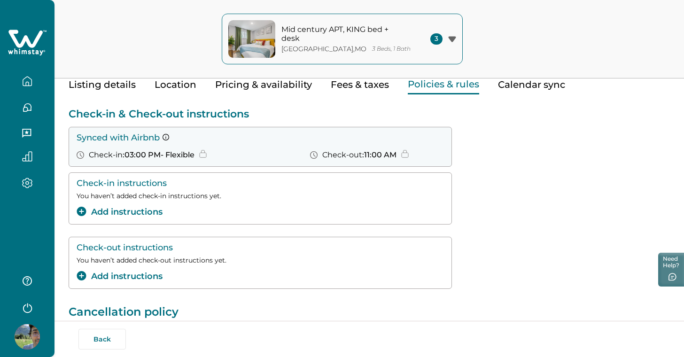
click at [150, 275] on button "Add instructions" at bounding box center [120, 276] width 86 height 13
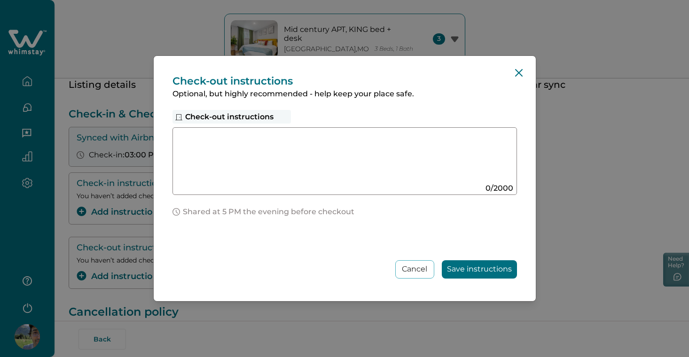
click at [349, 149] on textarea at bounding box center [336, 158] width 316 height 50
paste textarea "**********"
type textarea "**********"
click at [500, 268] on button "Save instructions" at bounding box center [479, 269] width 75 height 18
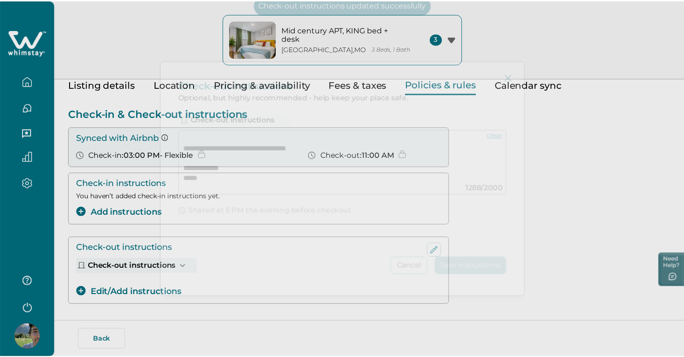
scroll to position [139, 0]
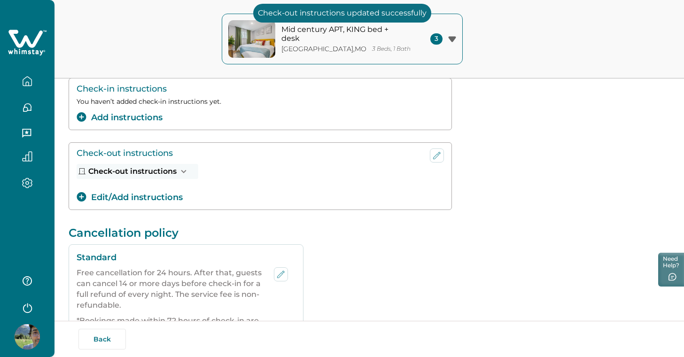
click at [184, 173] on icon "button" at bounding box center [184, 171] width 10 height 10
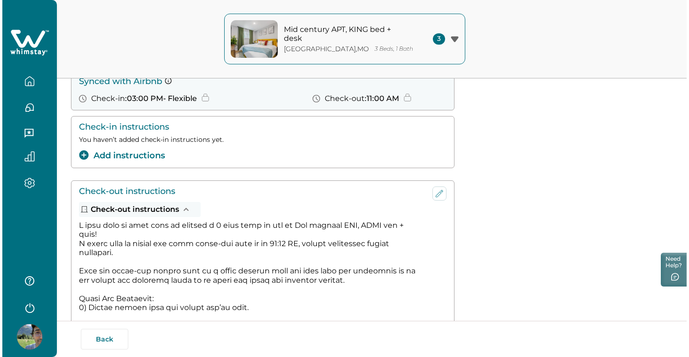
scroll to position [83, 0]
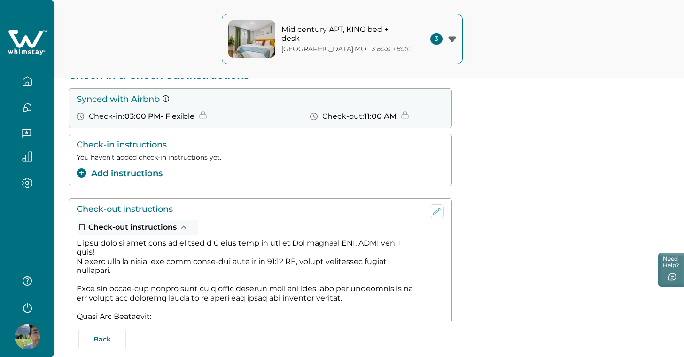
click at [147, 172] on button "Add instructions" at bounding box center [120, 173] width 86 height 13
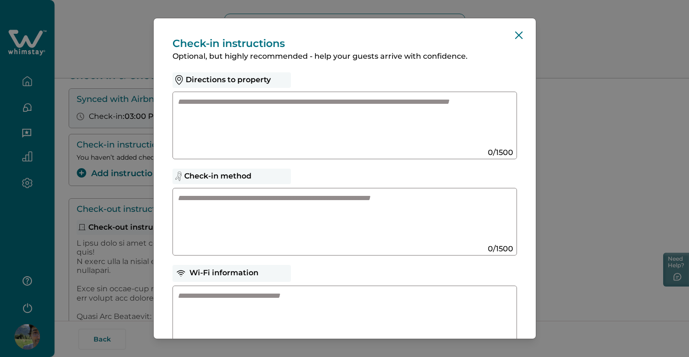
click at [349, 110] on textarea at bounding box center [336, 122] width 316 height 50
click at [286, 217] on textarea at bounding box center [336, 218] width 316 height 50
paste textarea "**********"
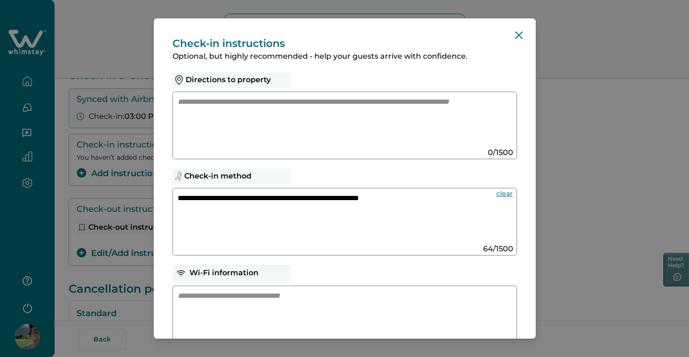
paste textarea "**********"
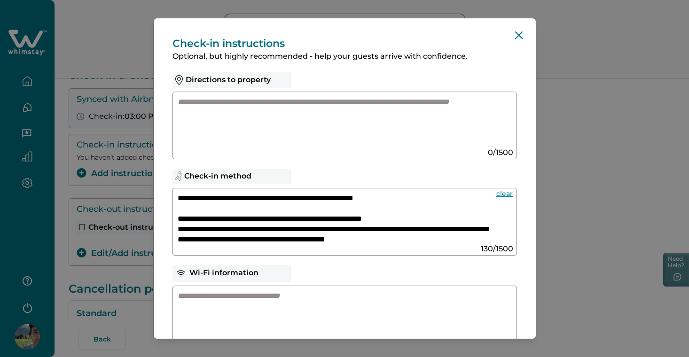
scroll to position [22, 0]
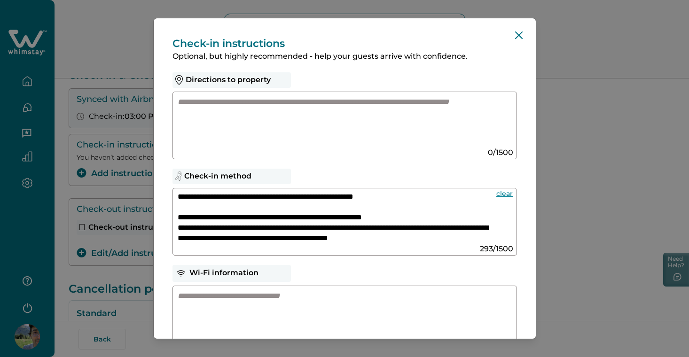
paste textarea "**********"
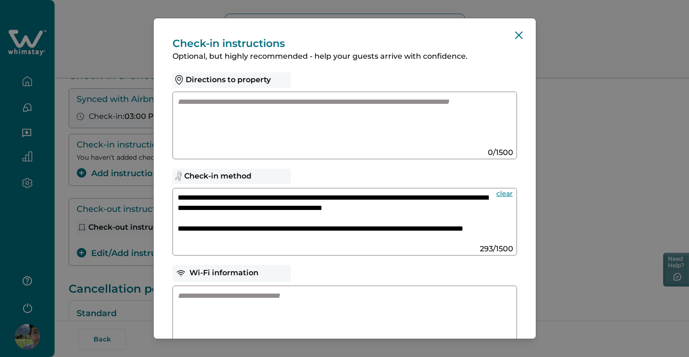
scroll to position [125, 0]
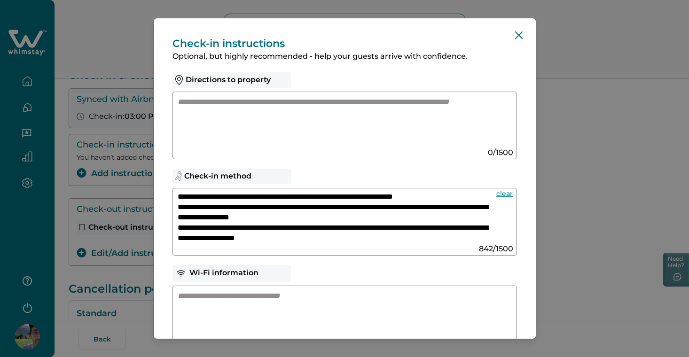
type textarea "**********"
click at [355, 123] on textarea at bounding box center [336, 122] width 316 height 50
paste textarea "**********"
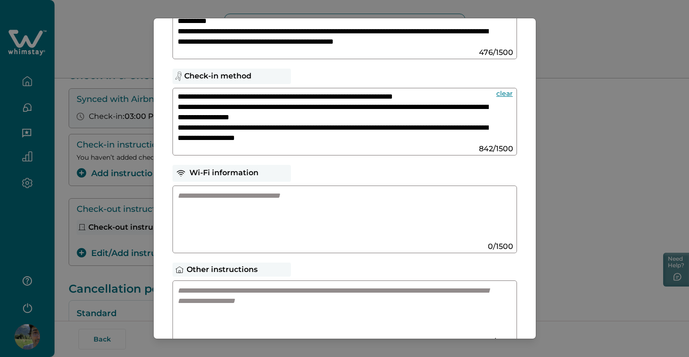
scroll to position [101, 0]
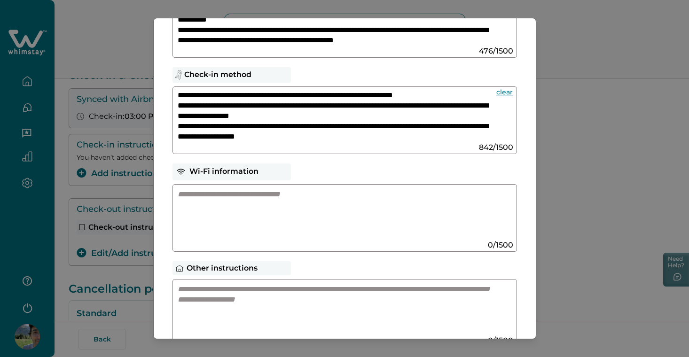
type textarea "**********"
click at [280, 287] on textarea at bounding box center [336, 309] width 316 height 50
paste textarea "**********"
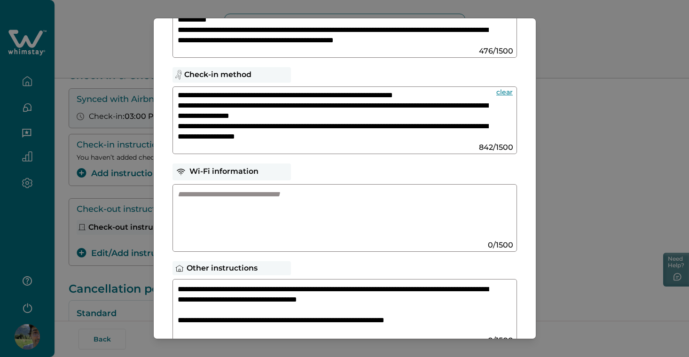
scroll to position [53, 0]
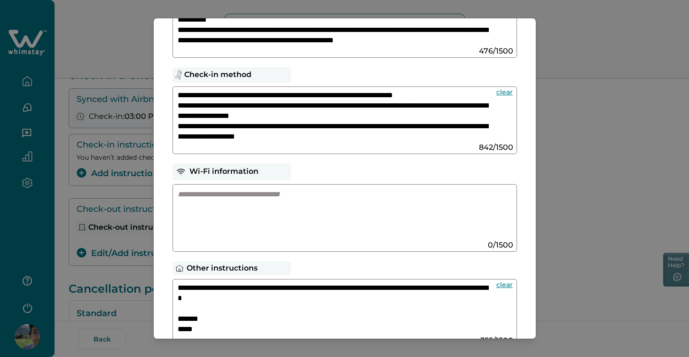
type textarea "**********"
click at [352, 221] on textarea at bounding box center [336, 214] width 316 height 50
paste textarea "**********"
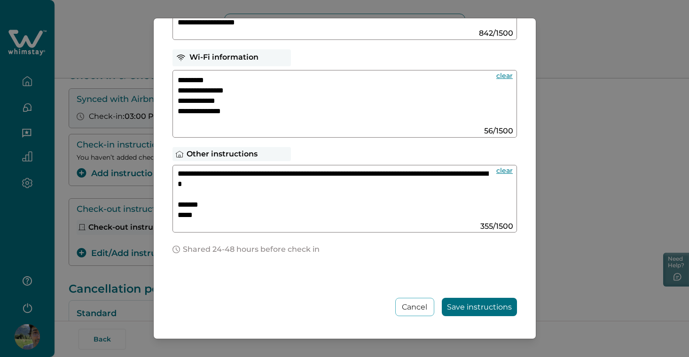
scroll to position [216, 0]
type textarea "**********"
click at [473, 306] on button "Save instructions" at bounding box center [479, 307] width 75 height 18
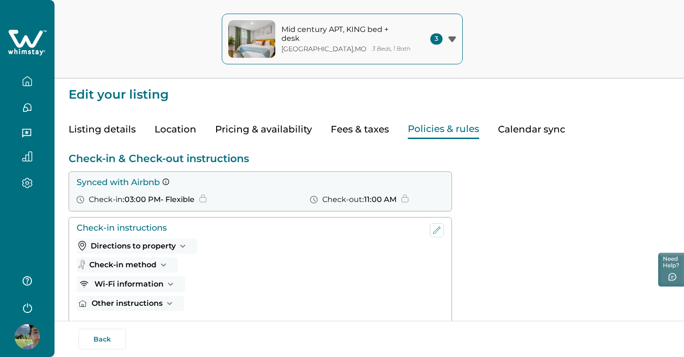
scroll to position [0, 0]
click at [31, 82] on icon "button" at bounding box center [27, 81] width 8 height 9
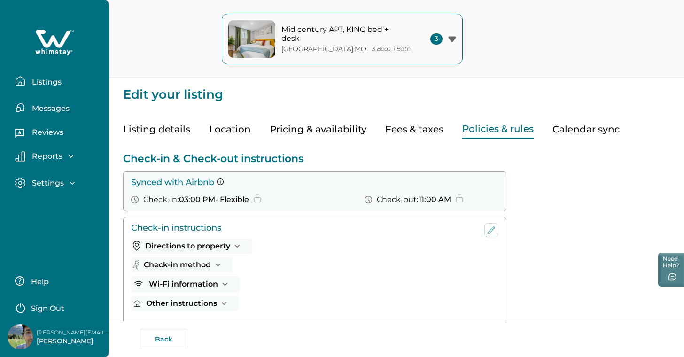
click at [58, 82] on p "Listings" at bounding box center [45, 82] width 32 height 9
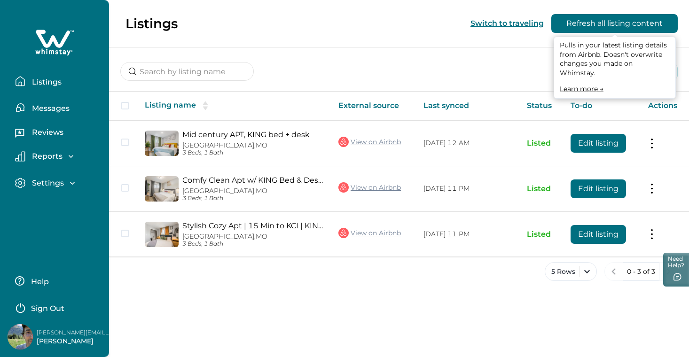
click at [587, 24] on button "Refresh all listing content" at bounding box center [614, 23] width 126 height 19
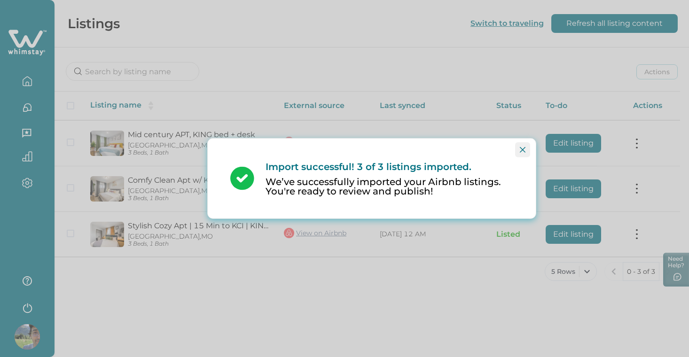
click at [525, 150] on icon "Close" at bounding box center [523, 150] width 6 height 6
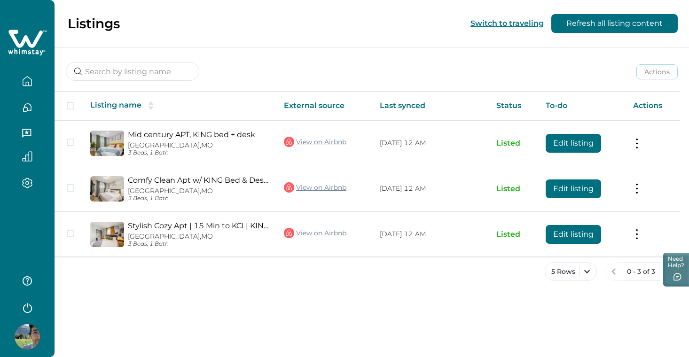
click at [26, 159] on icon "button" at bounding box center [27, 156] width 10 height 10
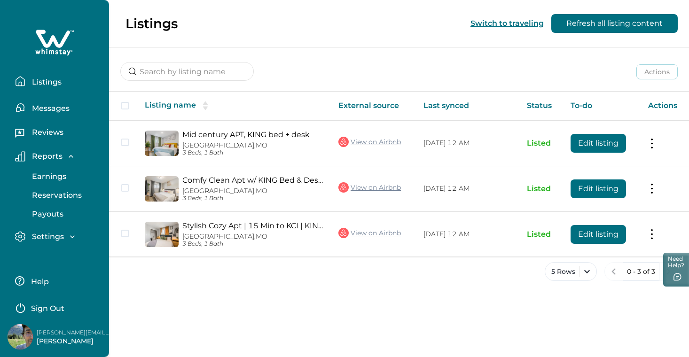
click at [53, 236] on p "Settings" at bounding box center [46, 236] width 35 height 9
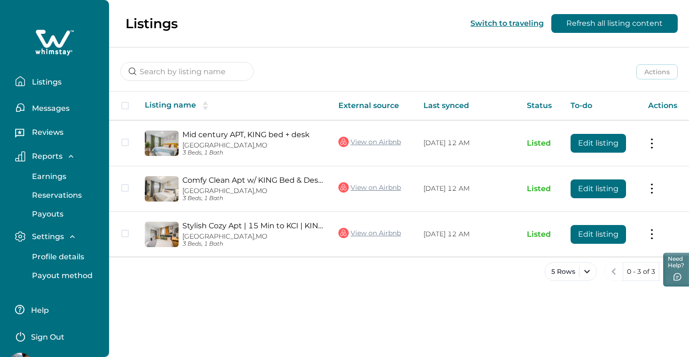
click at [47, 81] on p "Listings" at bounding box center [45, 82] width 32 height 9
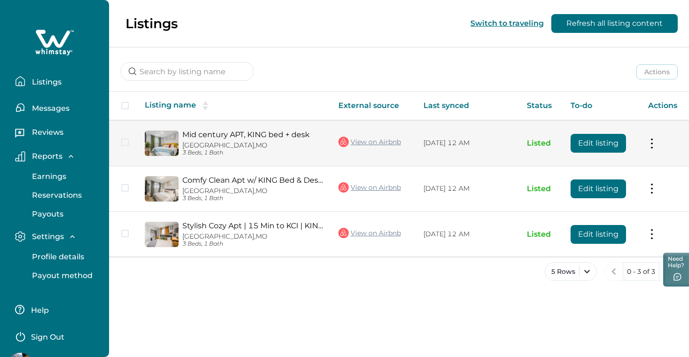
click at [652, 146] on td "Actions View listing on Whimstay Unlist listing View listing details" at bounding box center [664, 143] width 48 height 46
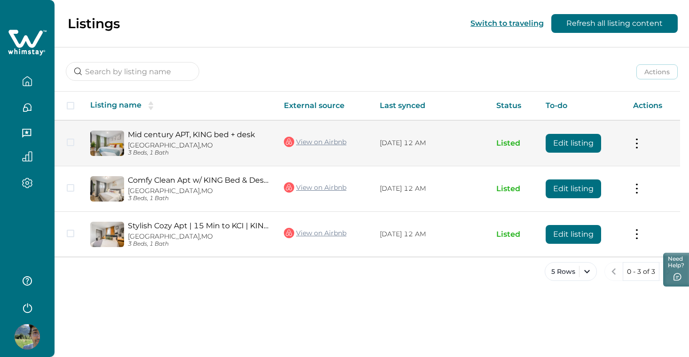
click at [640, 143] on td "Actions View listing on Whimstay Unlist listing View listing details" at bounding box center [652, 143] width 55 height 46
click at [637, 142] on button at bounding box center [637, 143] width 8 height 10
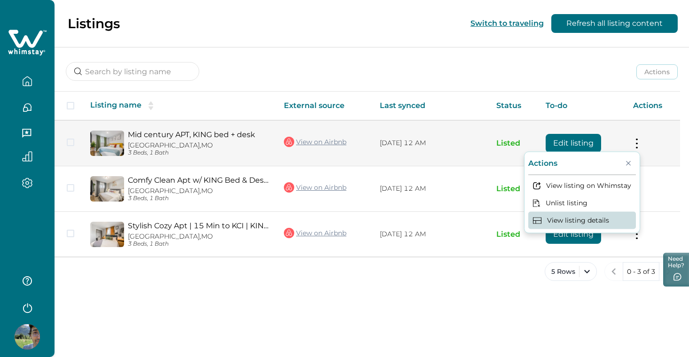
click at [588, 223] on button "View listing details" at bounding box center [582, 220] width 108 height 17
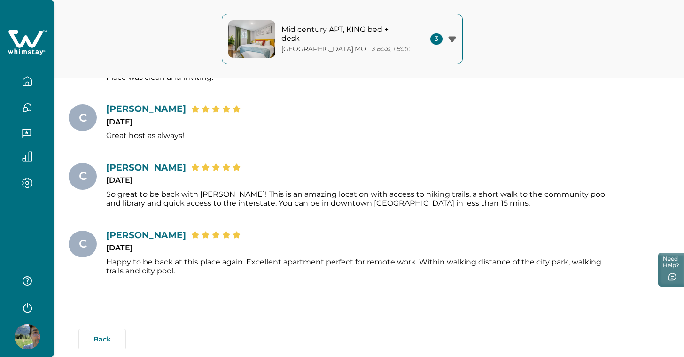
scroll to position [847, 0]
click at [31, 78] on icon "button" at bounding box center [27, 81] width 10 height 10
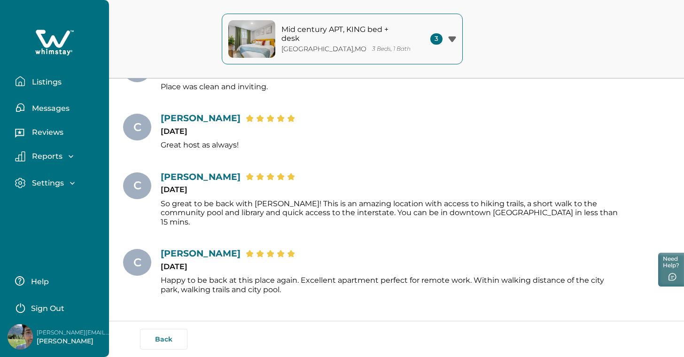
click at [60, 82] on p "Listings" at bounding box center [45, 82] width 32 height 9
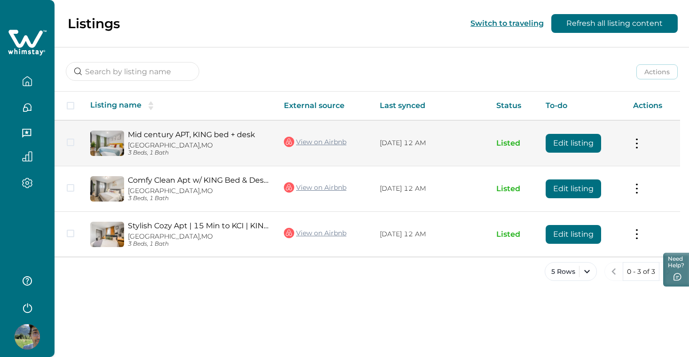
click at [652, 145] on td "Actions View listing on Whimstay Unlist listing View listing details" at bounding box center [652, 143] width 55 height 46
click at [636, 143] on button at bounding box center [637, 143] width 8 height 10
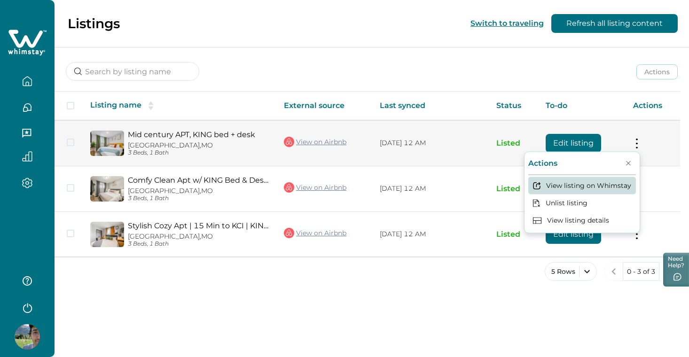
click at [585, 188] on button "View listing on Whimstay" at bounding box center [582, 185] width 108 height 17
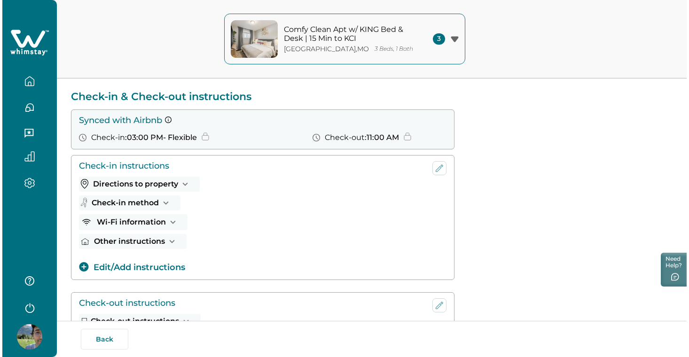
scroll to position [64, 0]
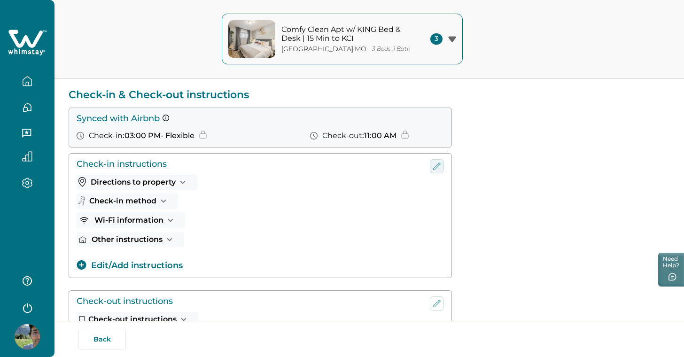
click at [438, 163] on icon "edit-check-in" at bounding box center [436, 166] width 11 height 11
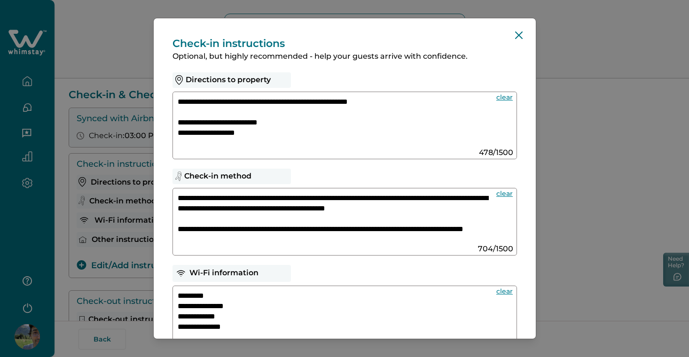
drag, startPoint x: 341, startPoint y: 196, endPoint x: 307, endPoint y: 195, distance: 33.4
click at [307, 195] on textarea "**********" at bounding box center [333, 218] width 311 height 50
click at [177, 197] on div "**********" at bounding box center [344, 222] width 344 height 68
click at [178, 197] on textarea "**********" at bounding box center [333, 218] width 311 height 50
paste textarea "**********"
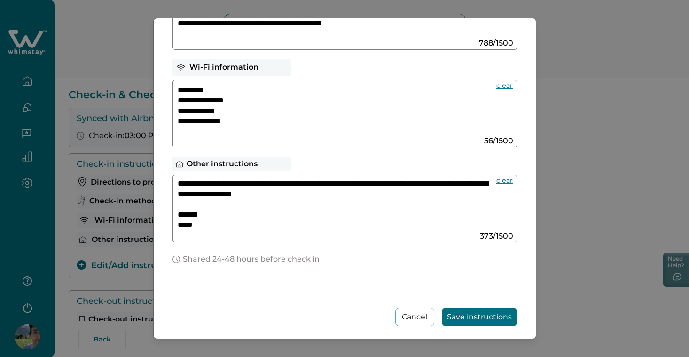
scroll to position [208, 0]
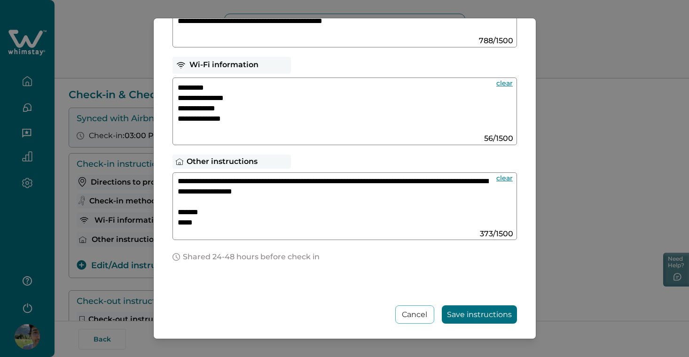
type textarea "**********"
click at [470, 317] on button "Save instructions" at bounding box center [479, 314] width 75 height 18
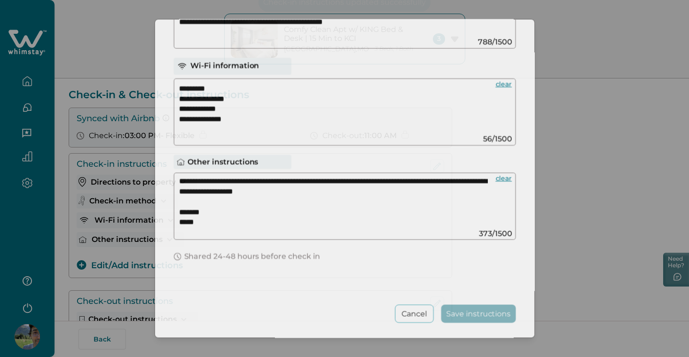
scroll to position [139, 0]
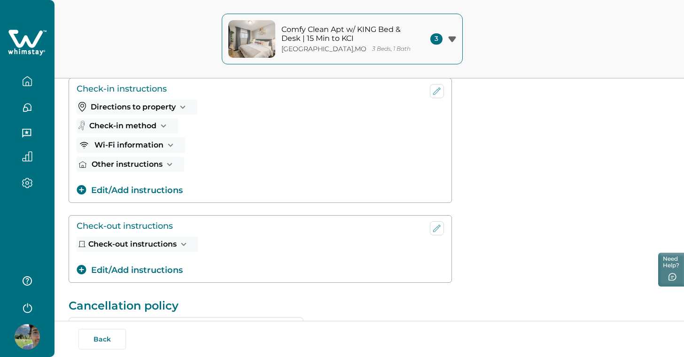
click at [181, 107] on icon "button" at bounding box center [183, 107] width 10 height 10
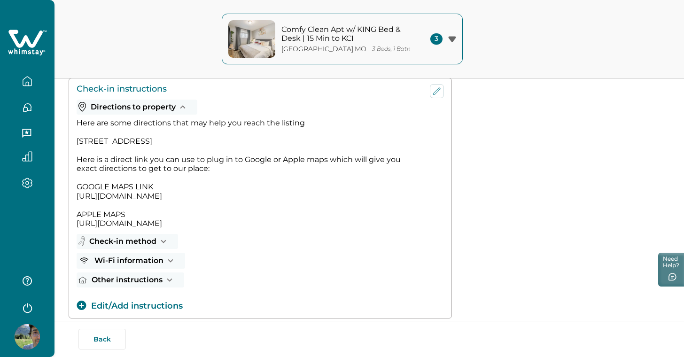
drag, startPoint x: 360, startPoint y: 248, endPoint x: 72, endPoint y: 124, distance: 313.6
click at [72, 124] on div "Check-in instructions Directions to property Here are some directions that may …" at bounding box center [260, 198] width 383 height 241
copy div "Here are some directions that may help you reach the listing 4518 NW Brencrest …"
click at [446, 107] on div "Check-in instructions Directions to property Here are some directions that may …" at bounding box center [260, 198] width 383 height 241
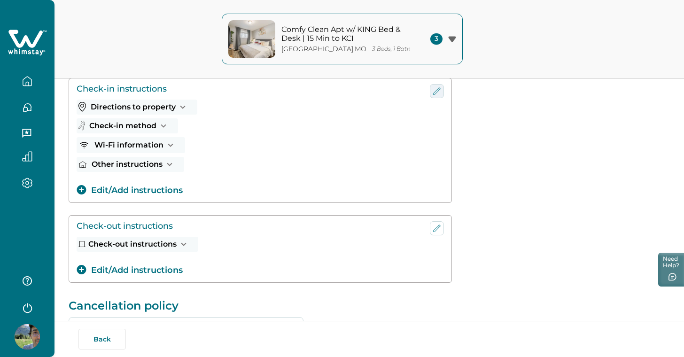
click at [437, 94] on icon "edit-check-in" at bounding box center [436, 91] width 11 height 11
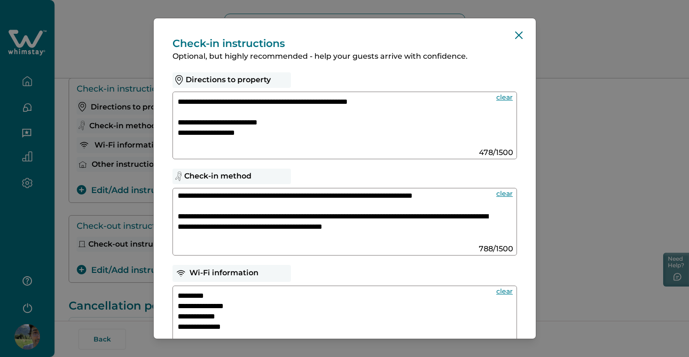
scroll to position [0, 0]
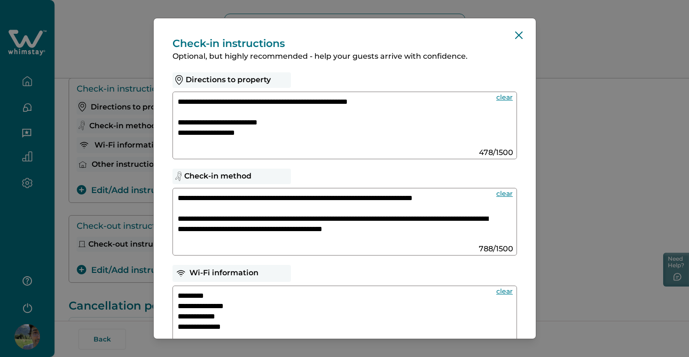
click at [232, 217] on textarea "**********" at bounding box center [333, 218] width 311 height 50
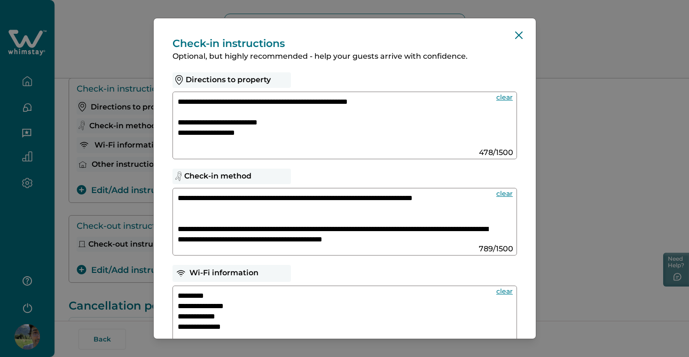
paste textarea "**********"
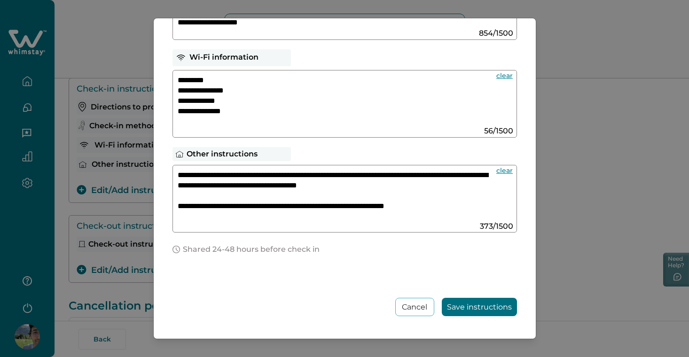
scroll to position [216, 0]
type textarea "**********"
click at [477, 306] on button "Save instructions" at bounding box center [479, 307] width 75 height 18
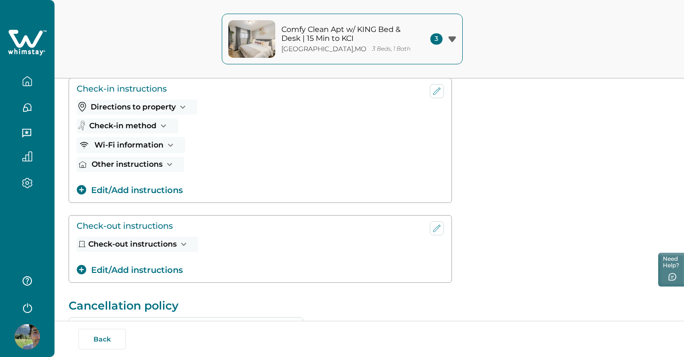
click at [159, 191] on button "Edit/Add instructions" at bounding box center [130, 190] width 106 height 13
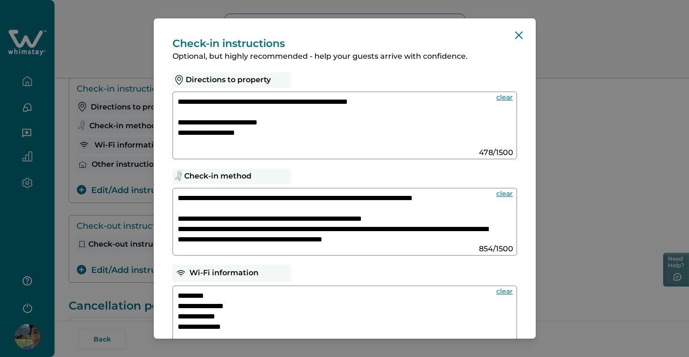
click at [297, 143] on textarea "**********" at bounding box center [333, 122] width 311 height 50
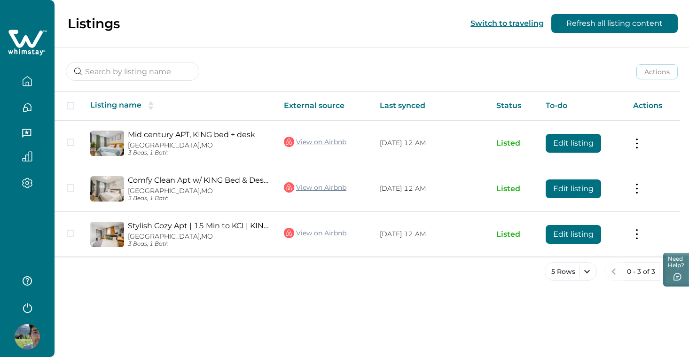
click at [30, 335] on img at bounding box center [27, 336] width 25 height 25
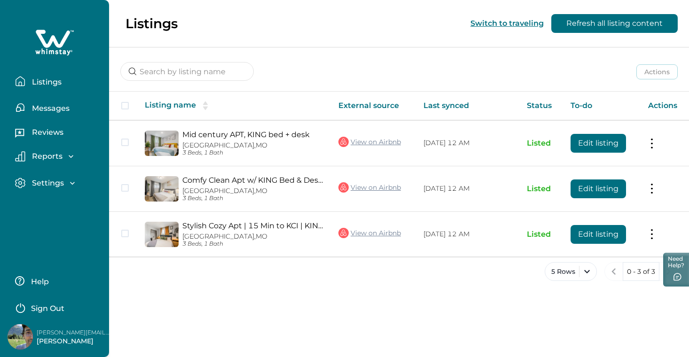
click at [66, 345] on p "[PERSON_NAME]" at bounding box center [74, 341] width 75 height 9
click at [13, 335] on img at bounding box center [20, 336] width 25 height 25
click at [59, 183] on p "Settings" at bounding box center [46, 183] width 35 height 9
click at [60, 210] on button "Profile details" at bounding box center [65, 203] width 86 height 19
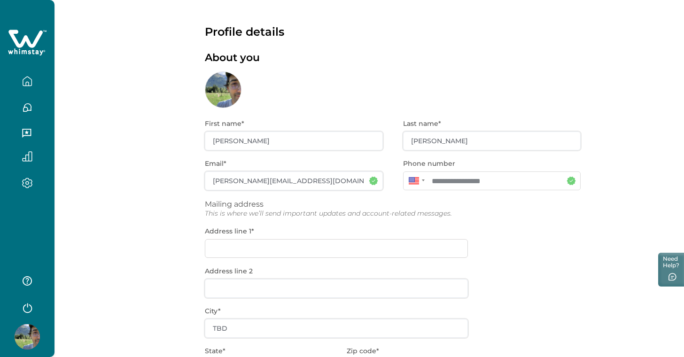
click at [290, 247] on div "**********" at bounding box center [393, 294] width 376 height 373
click at [284, 248] on div "**********" at bounding box center [393, 294] width 376 height 373
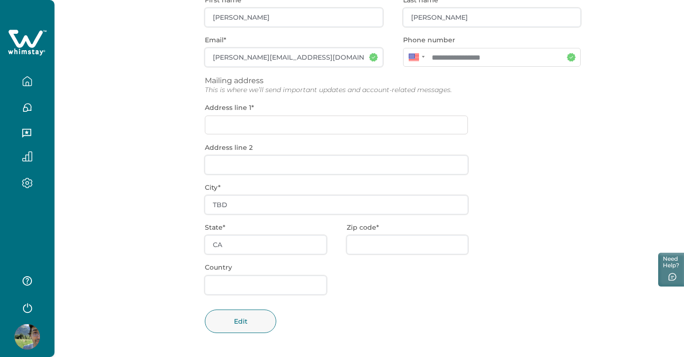
scroll to position [123, 0]
click at [297, 203] on div "**********" at bounding box center [393, 171] width 376 height 373
click at [257, 321] on button "Edit" at bounding box center [240, 321] width 71 height 23
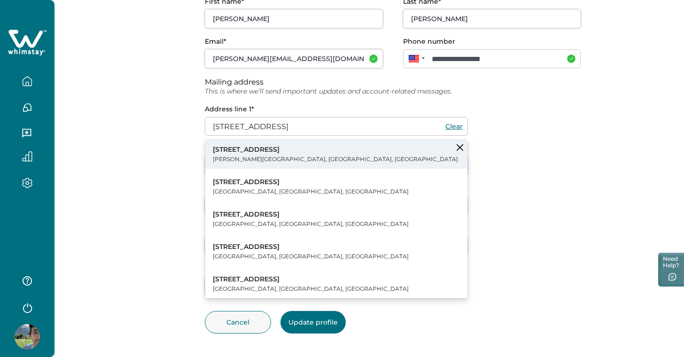
click at [242, 157] on p "[PERSON_NAME][GEOGRAPHIC_DATA], [GEOGRAPHIC_DATA], [GEOGRAPHIC_DATA]" at bounding box center [335, 159] width 245 height 9
type input "[STREET_ADDRESS]"
type input "[PERSON_NAME][GEOGRAPHIC_DATA]"
type input "NY"
type input "11372"
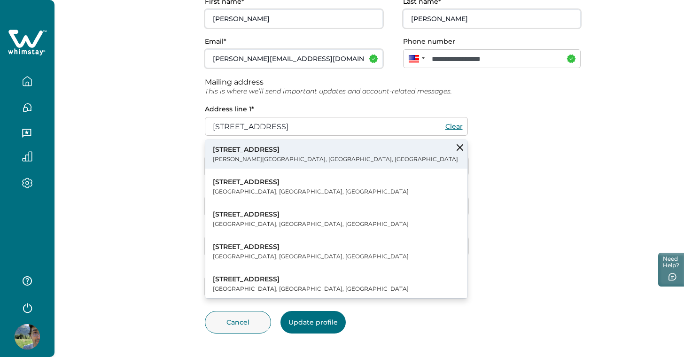
type input "[GEOGRAPHIC_DATA]"
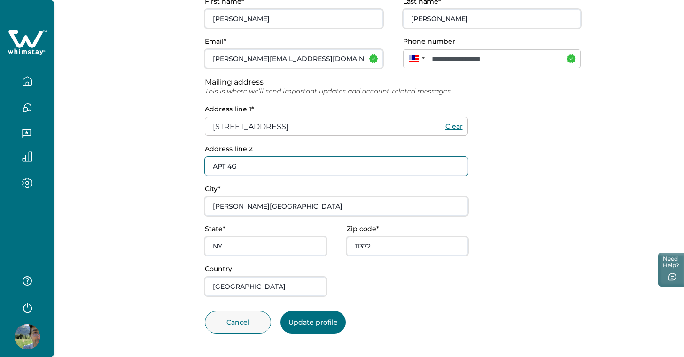
type input "APT 4G"
click at [335, 326] on button "Update profile" at bounding box center [313, 322] width 65 height 23
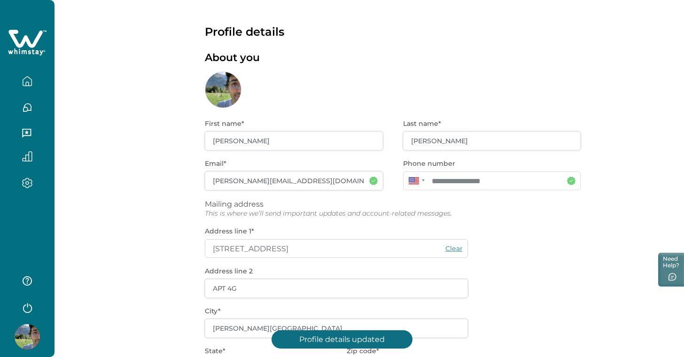
scroll to position [0, 0]
click at [222, 93] on div at bounding box center [223, 89] width 37 height 37
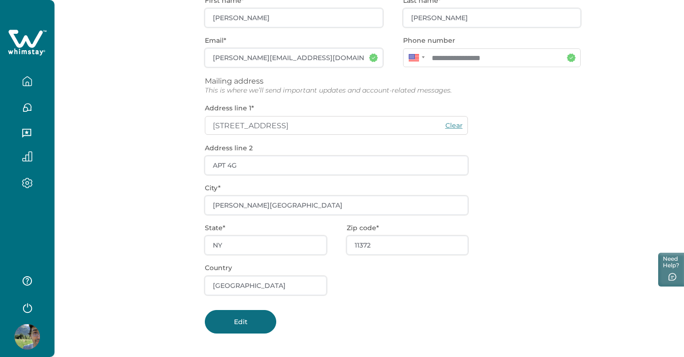
click at [249, 323] on button "Edit" at bounding box center [240, 321] width 71 height 23
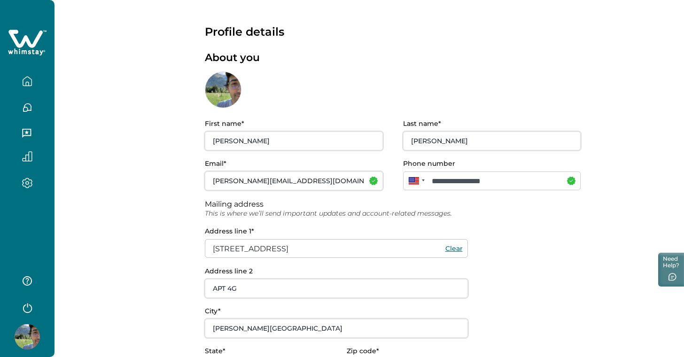
click at [225, 89] on div at bounding box center [223, 89] width 37 height 37
click at [39, 78] on button "button" at bounding box center [27, 81] width 39 height 19
